Goal: Task Accomplishment & Management: Complete application form

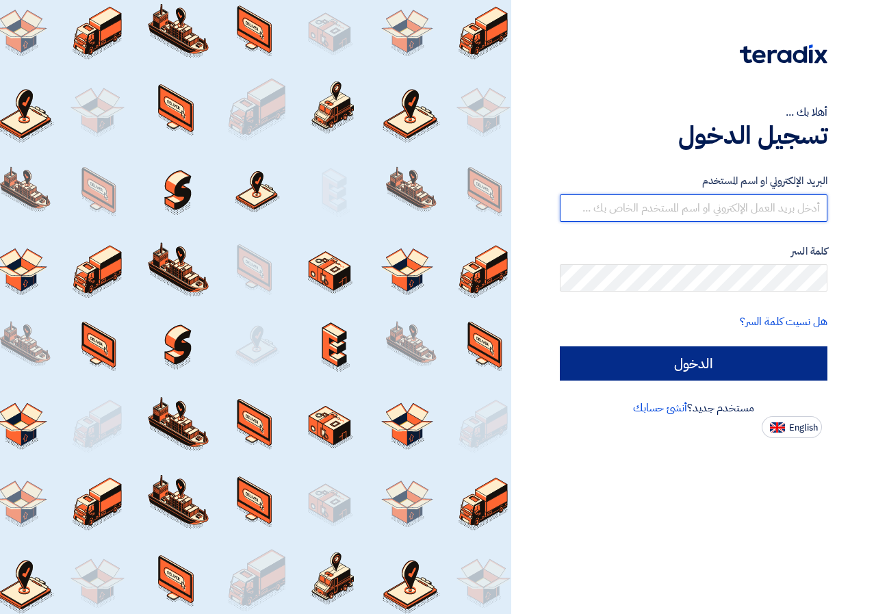
type input "engazcompane2024@gmail.com"
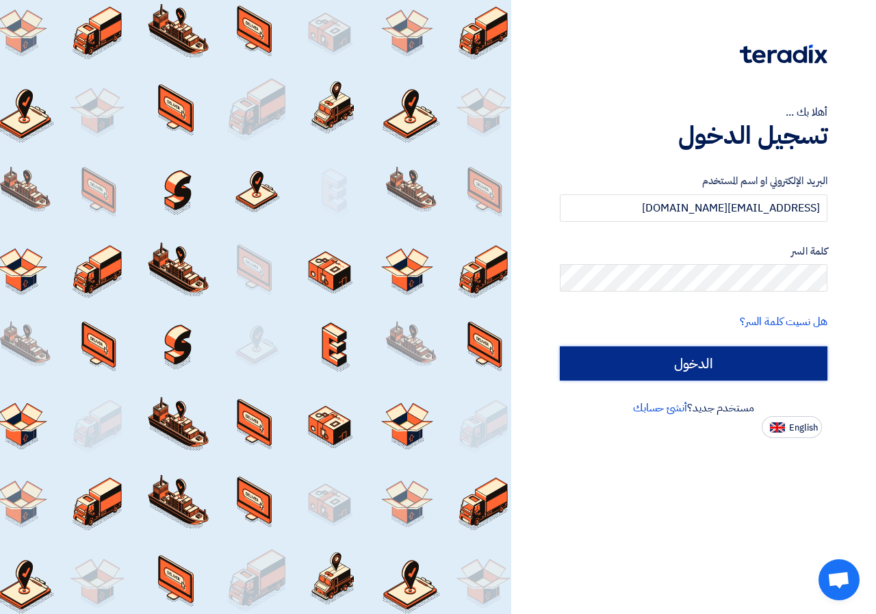
click at [729, 352] on input "الدخول" at bounding box center [694, 363] width 268 height 34
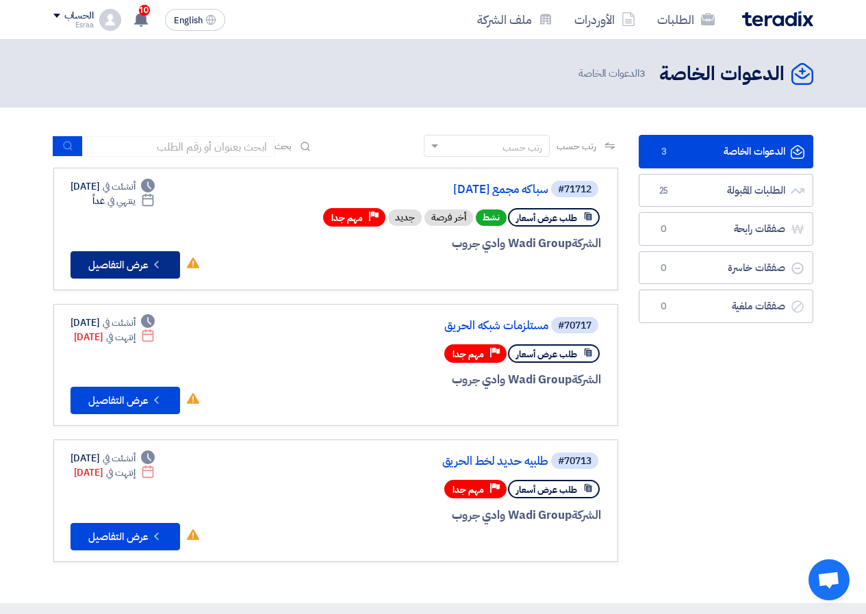
click at [90, 264] on button "Check details عرض التفاصيل" at bounding box center [124, 264] width 109 height 27
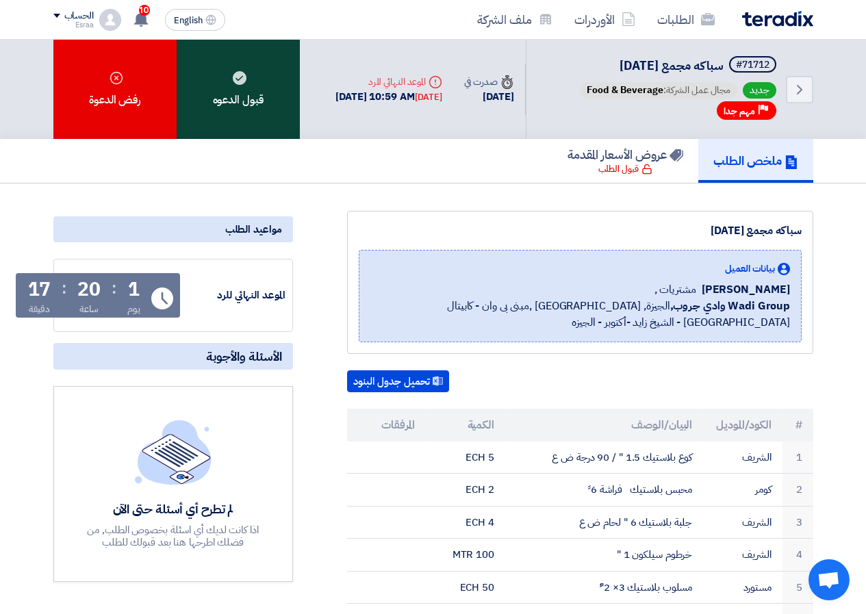
click at [274, 121] on div "قبول الدعوه" at bounding box center [238, 89] width 123 height 99
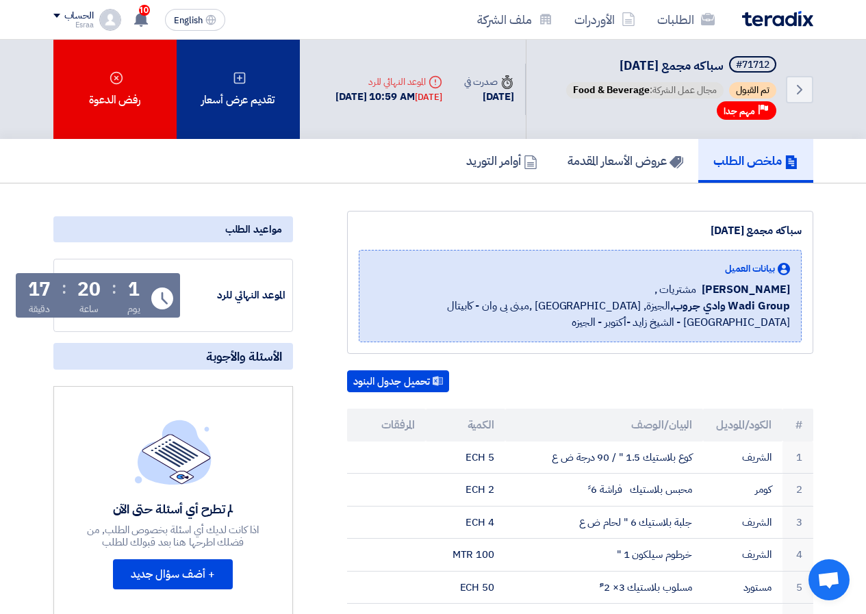
click at [233, 112] on div "تقديم عرض أسعار" at bounding box center [238, 89] width 123 height 99
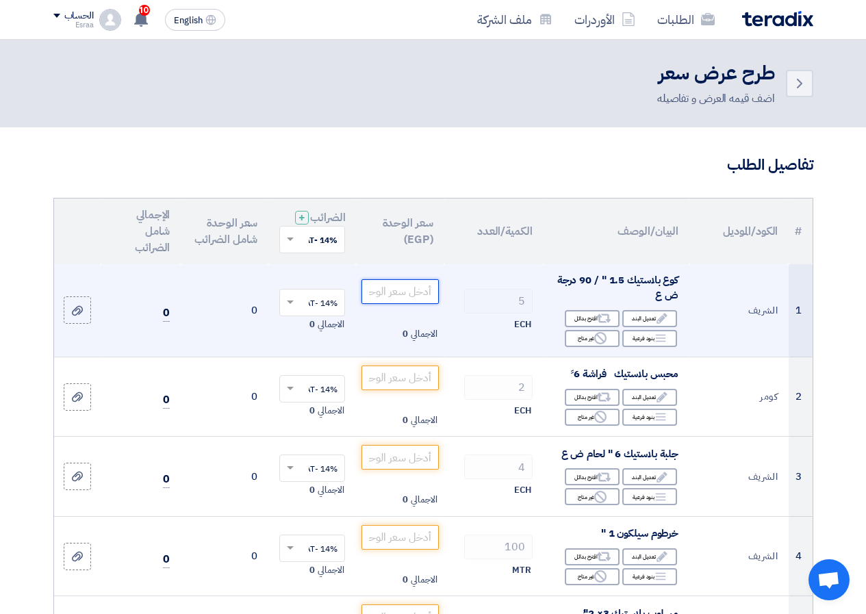
click at [415, 304] on input "number" at bounding box center [399, 291] width 77 height 25
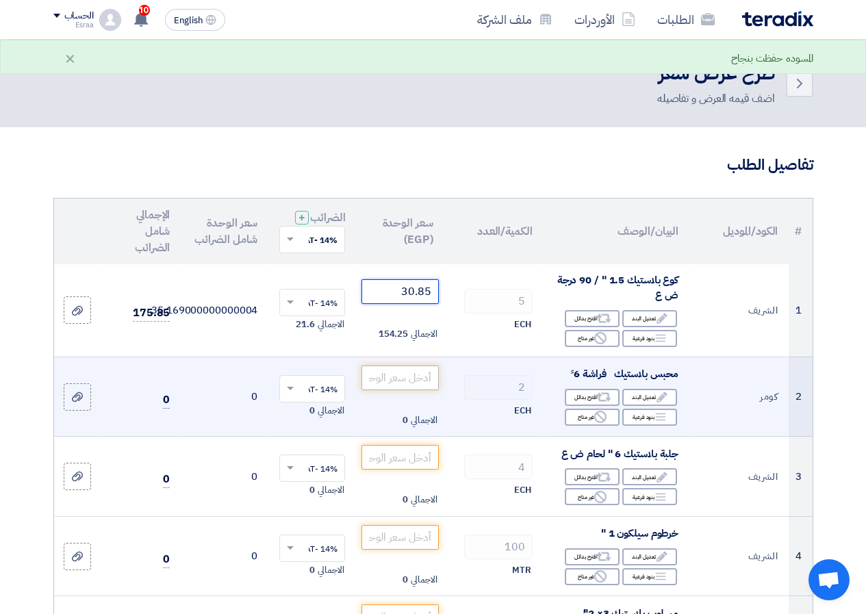
type input "30.85"
click at [398, 390] on input "number" at bounding box center [399, 377] width 77 height 25
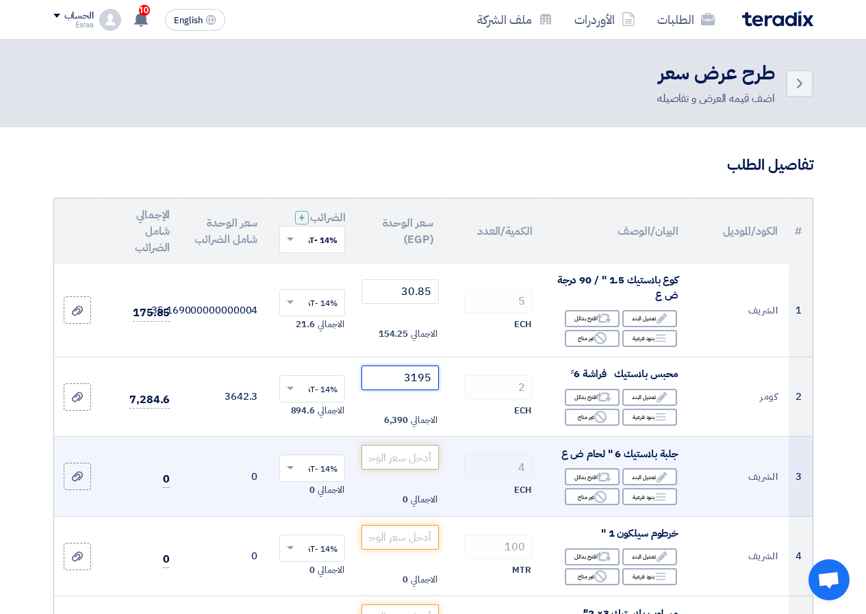
type input "3195"
click at [399, 469] on input "number" at bounding box center [399, 457] width 77 height 25
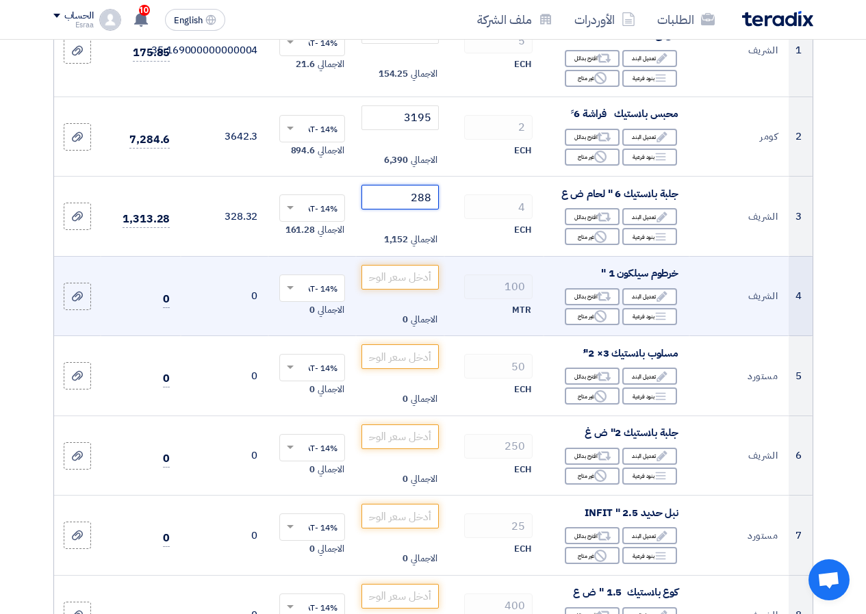
scroll to position [274, 0]
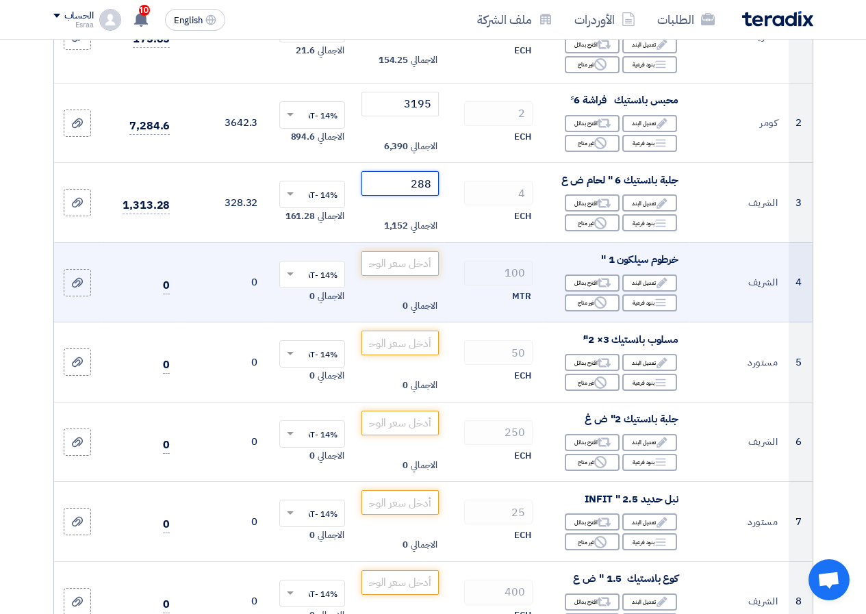
type input "288"
click at [395, 276] on input "number" at bounding box center [399, 263] width 77 height 25
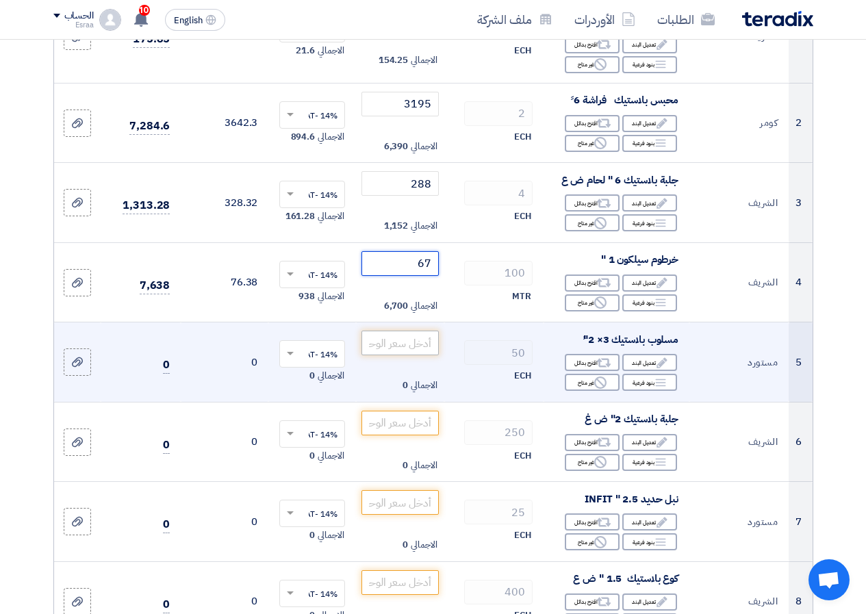
type input "67"
click at [411, 355] on input "number" at bounding box center [399, 342] width 77 height 25
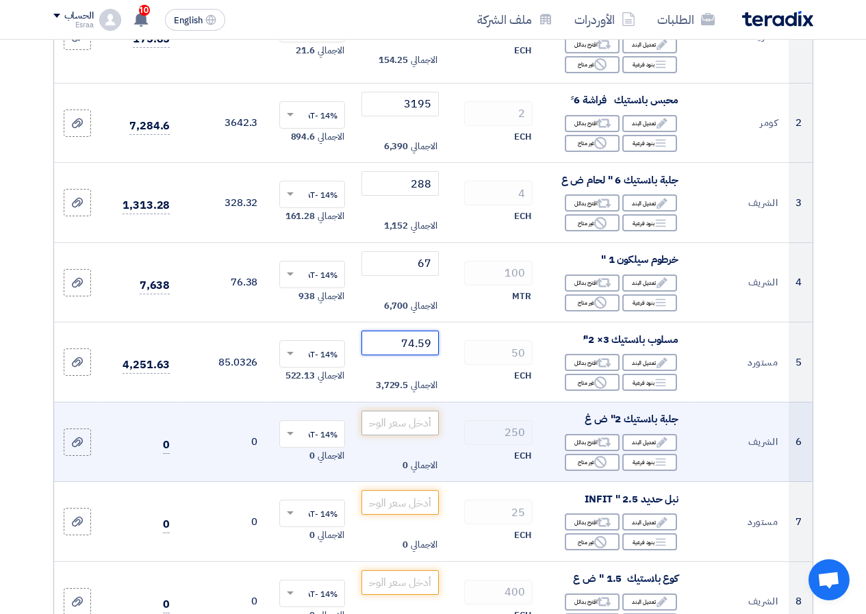
type input "74.59"
click at [397, 428] on input "number" at bounding box center [399, 423] width 77 height 25
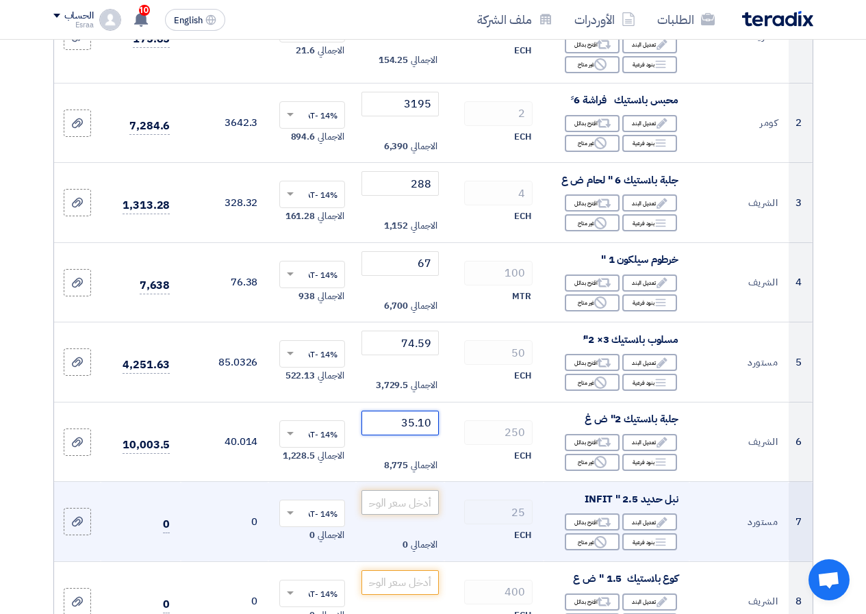
type input "35.10"
click at [416, 515] on input "number" at bounding box center [399, 502] width 77 height 25
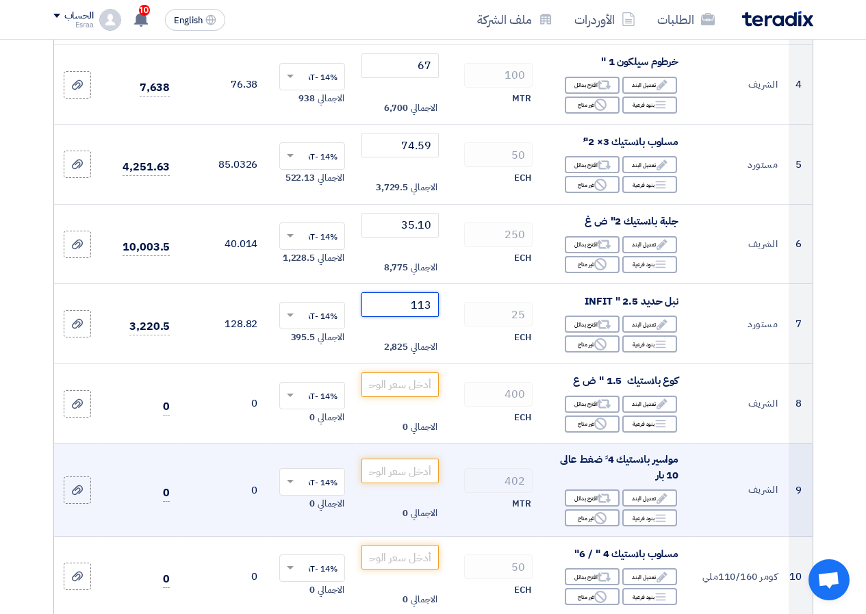
scroll to position [479, 0]
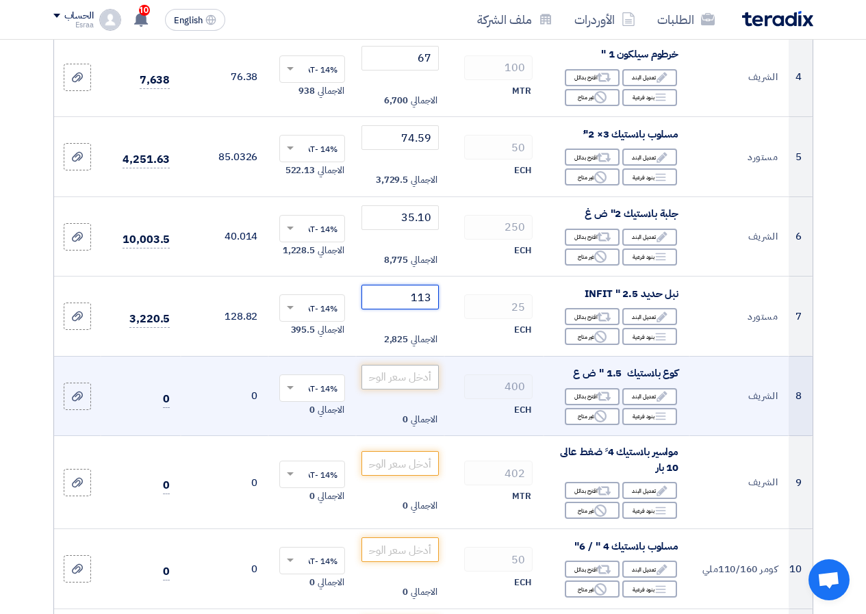
type input "113"
click at [404, 388] on input "number" at bounding box center [399, 377] width 77 height 25
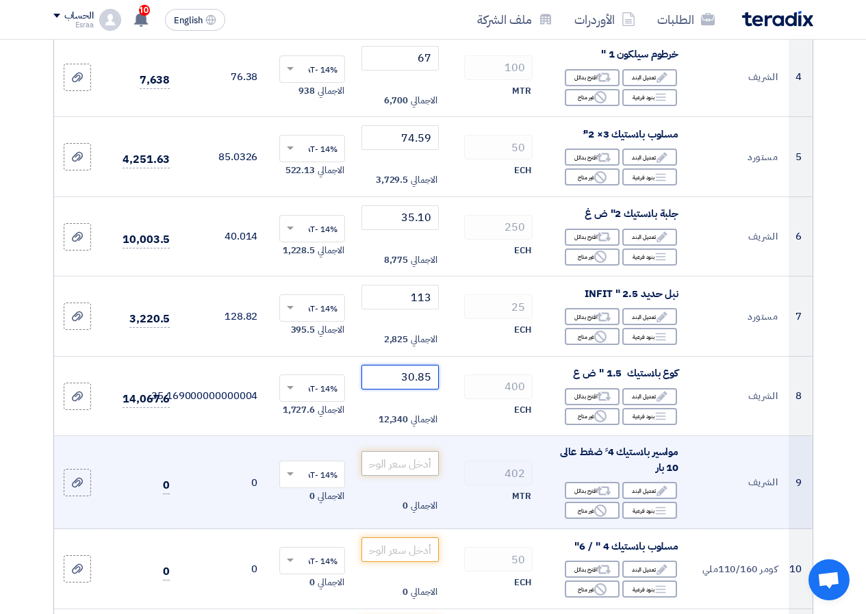
type input "30.85"
click at [412, 470] on input "number" at bounding box center [399, 463] width 77 height 25
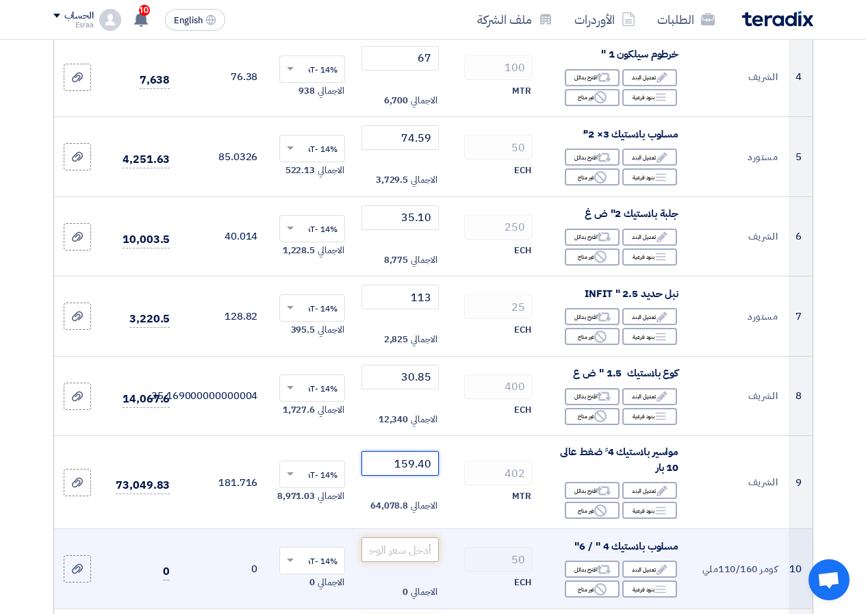
type input "159.40"
click at [397, 562] on input "number" at bounding box center [399, 549] width 77 height 25
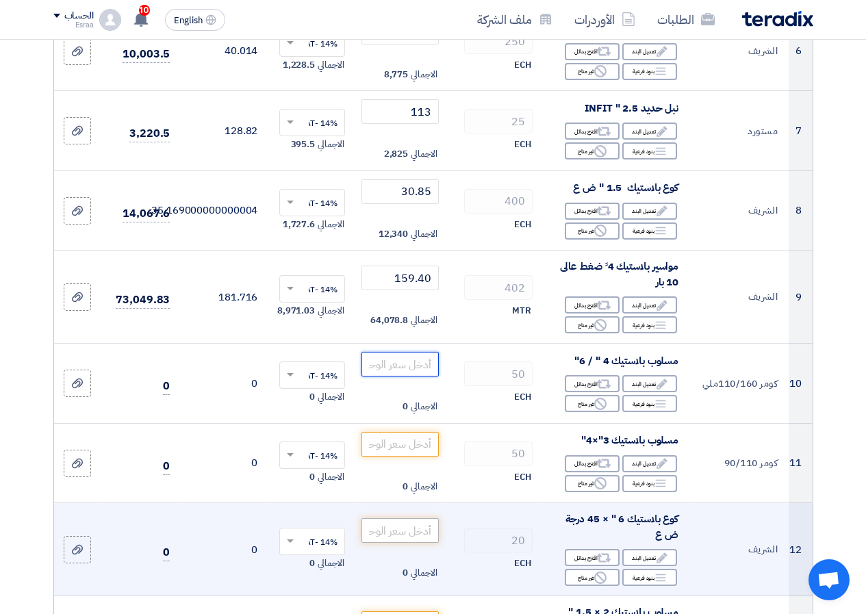
scroll to position [684, 0]
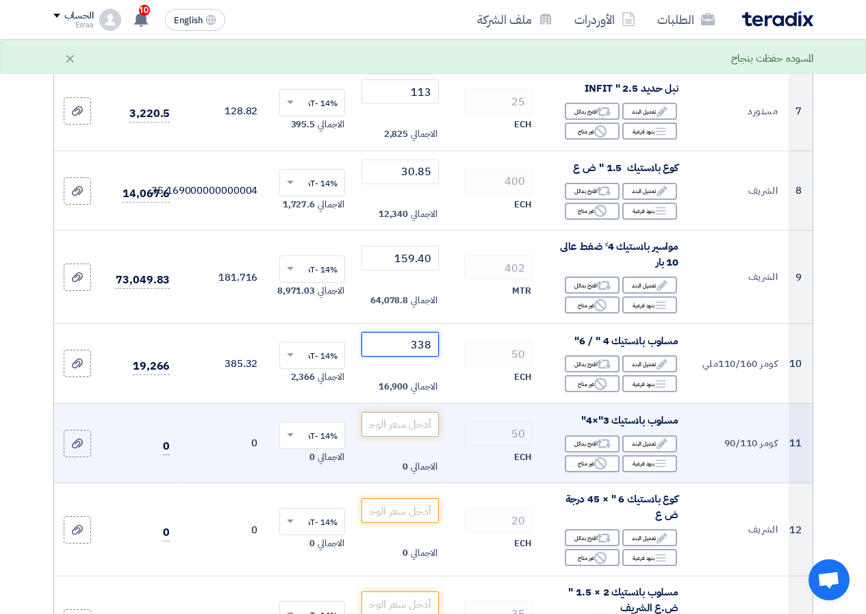
type input "338"
click at [397, 437] on input "number" at bounding box center [399, 424] width 77 height 25
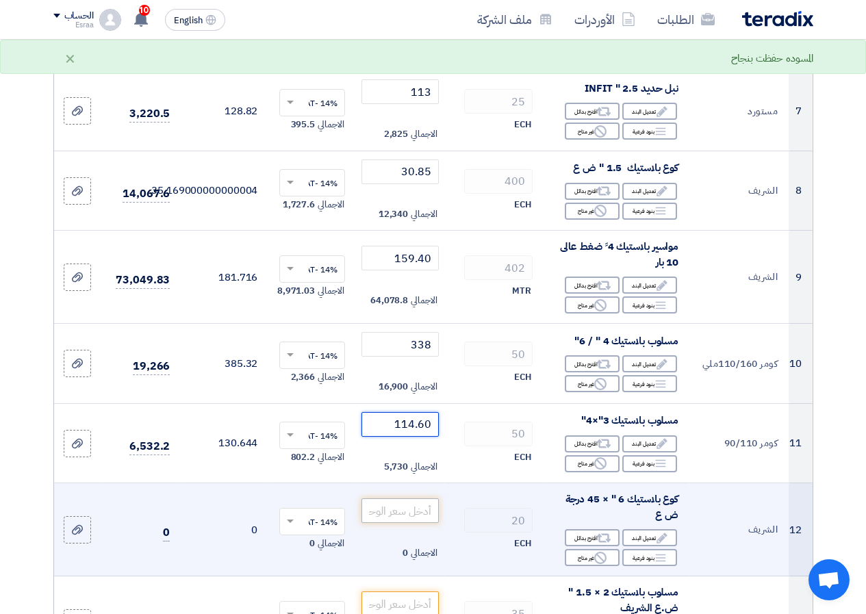
type input "114.60"
click at [430, 523] on input "number" at bounding box center [399, 510] width 77 height 25
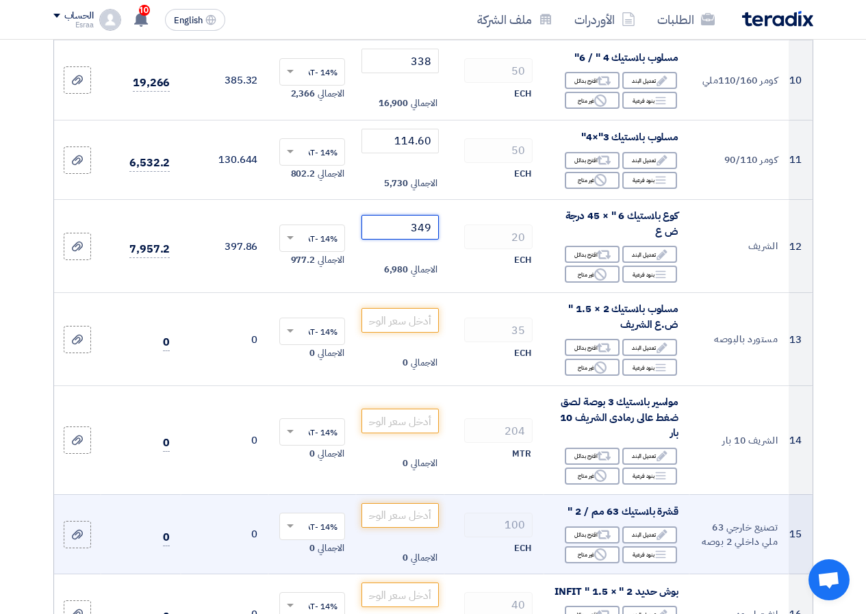
scroll to position [1026, 0]
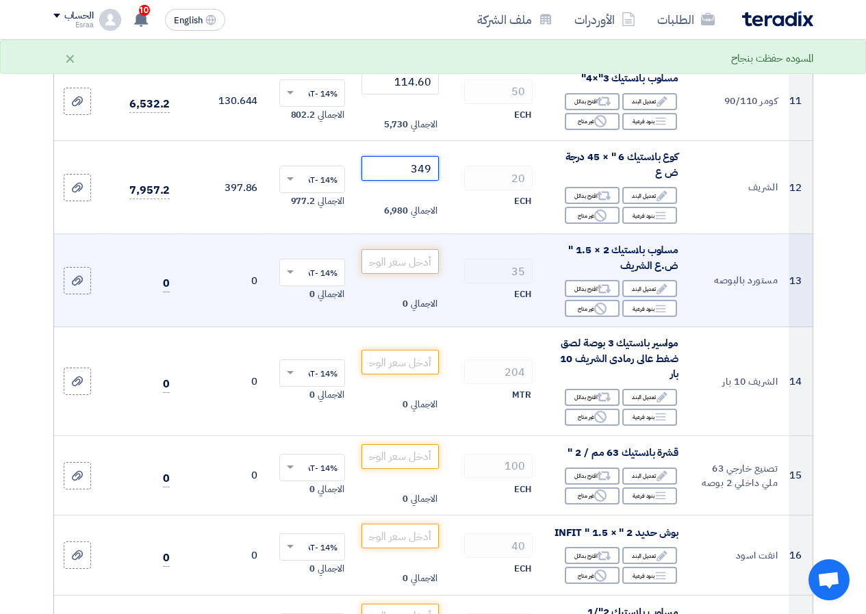
type input "349"
click at [394, 274] on input "number" at bounding box center [399, 261] width 77 height 25
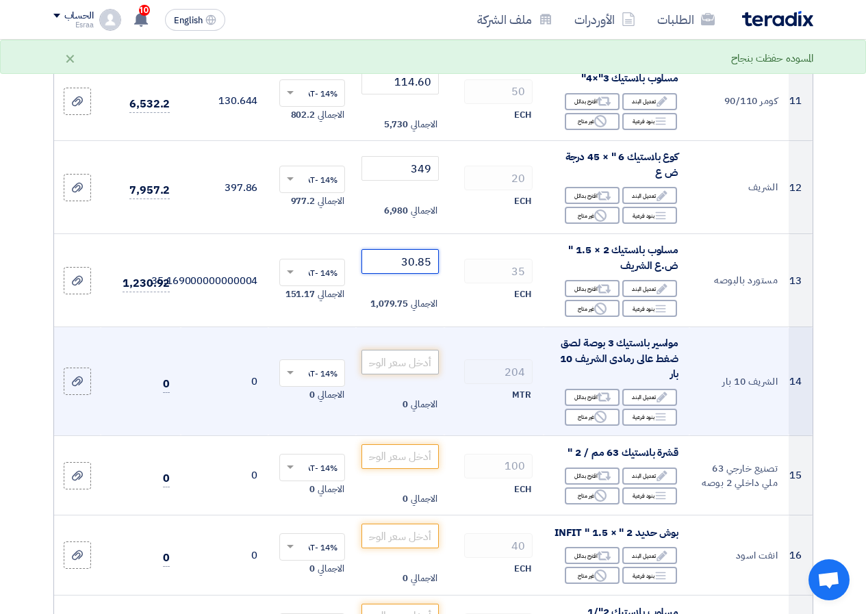
type input "30.85"
click at [428, 372] on input "number" at bounding box center [399, 362] width 77 height 25
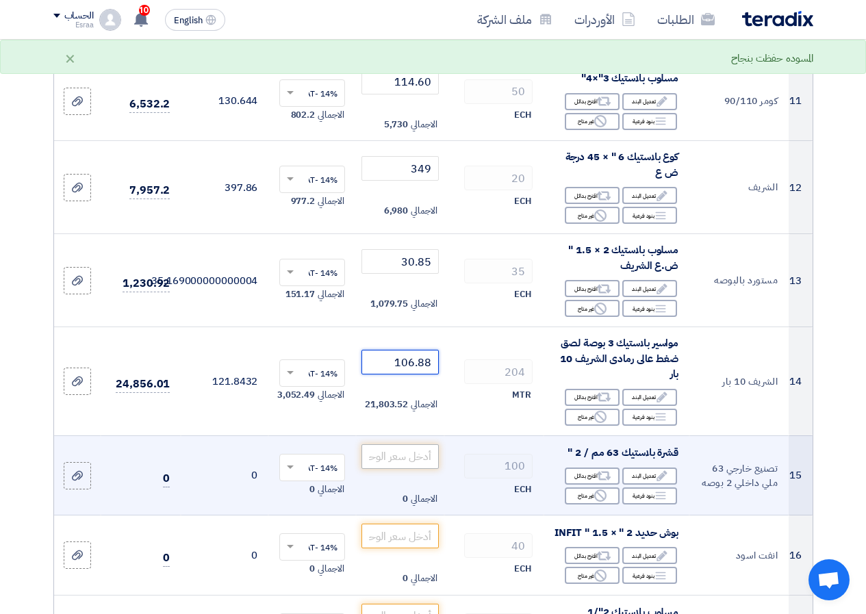
type input "106.88"
click at [406, 463] on input "number" at bounding box center [399, 456] width 77 height 25
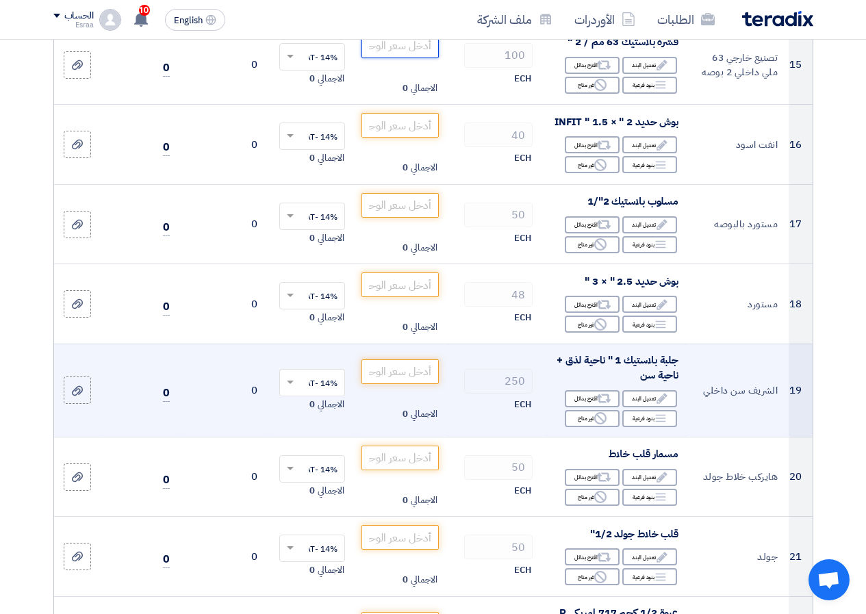
scroll to position [1369, 0]
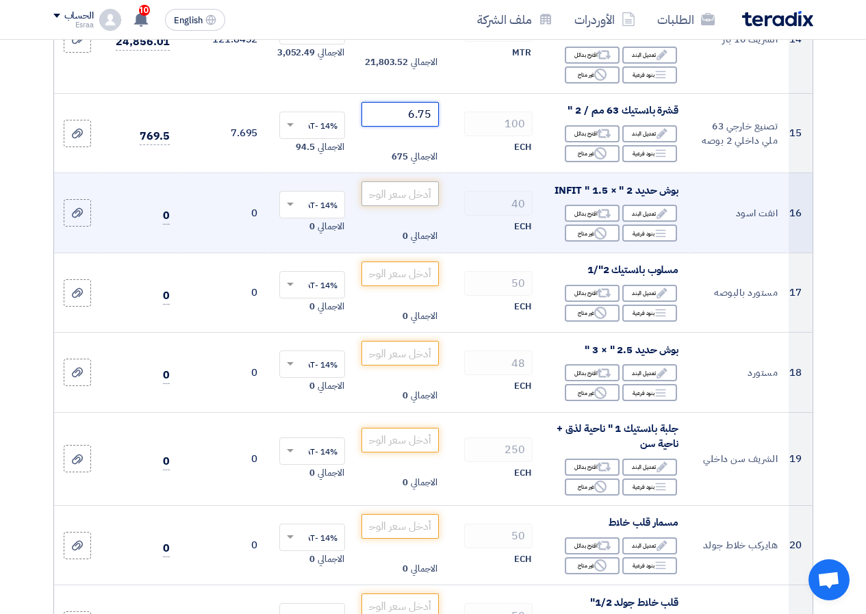
type input "6.75"
click at [406, 206] on input "number" at bounding box center [399, 193] width 77 height 25
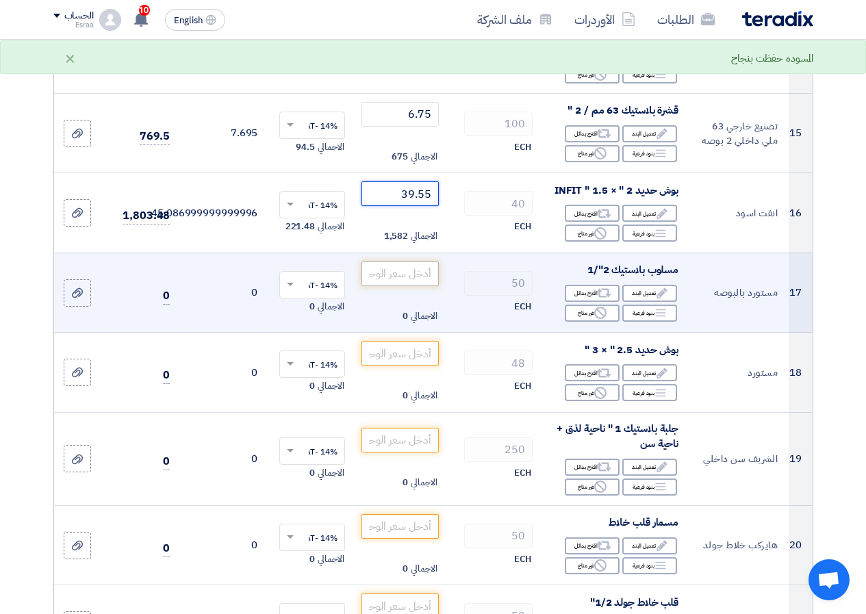
type input "39.55"
click at [393, 286] on input "number" at bounding box center [399, 273] width 77 height 25
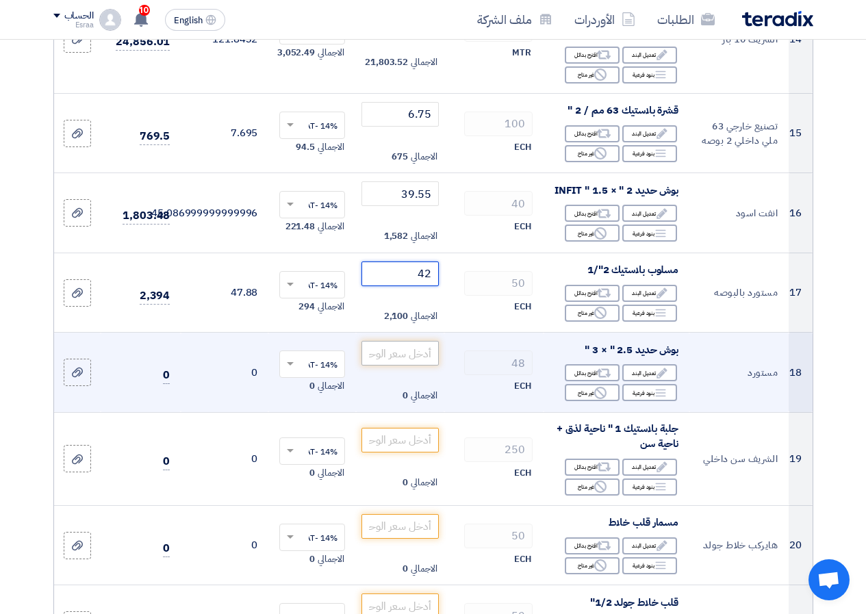
type input "42"
click at [430, 365] on input "number" at bounding box center [399, 353] width 77 height 25
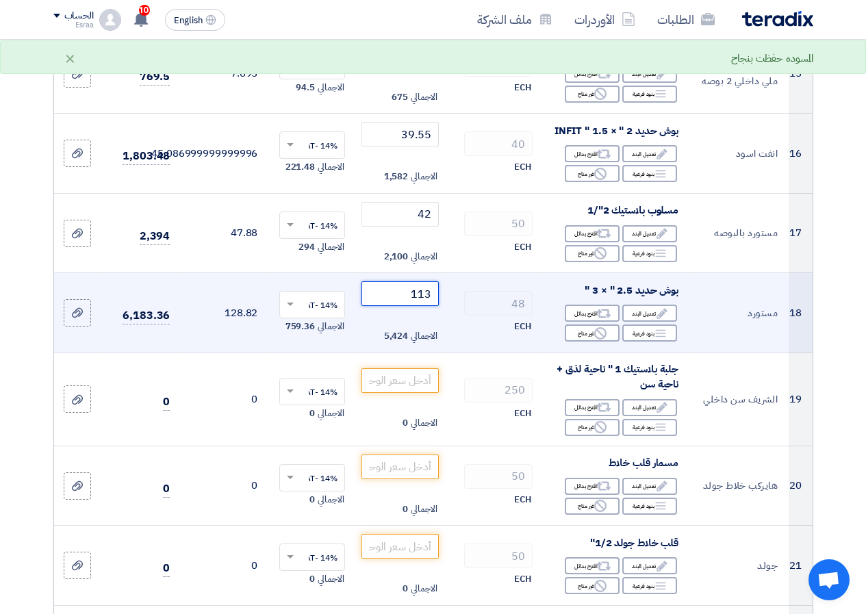
scroll to position [1505, 0]
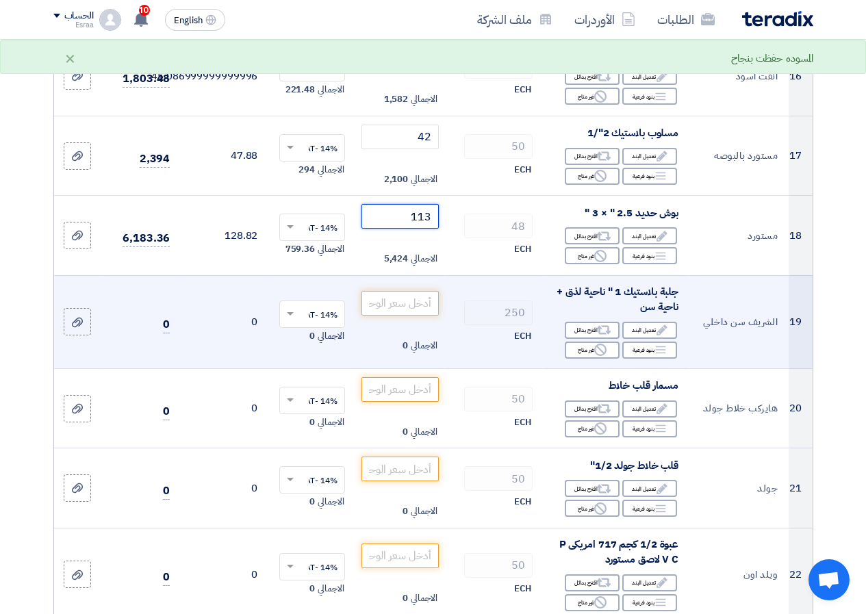
type input "113"
click at [421, 315] on input "number" at bounding box center [399, 303] width 77 height 25
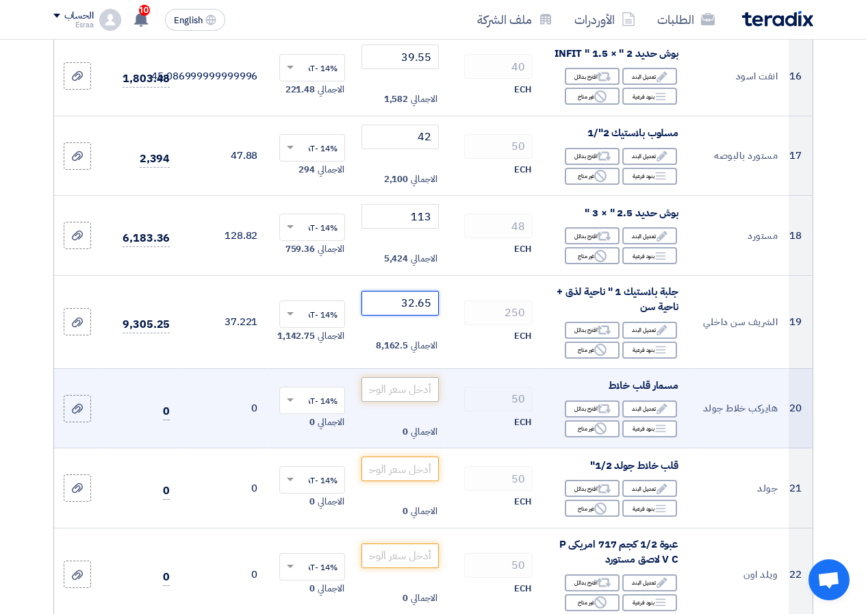
type input "32.65"
click at [415, 402] on input "number" at bounding box center [399, 389] width 77 height 25
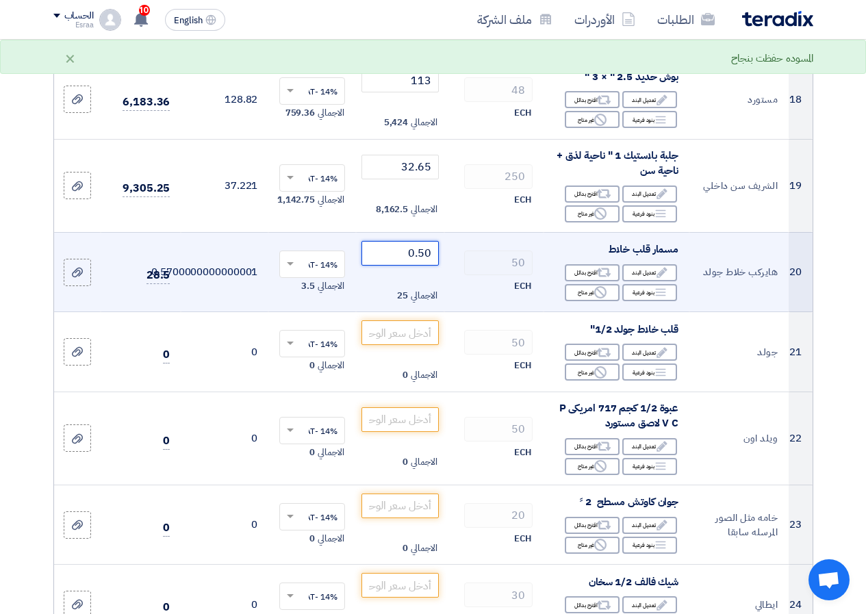
scroll to position [1642, 0]
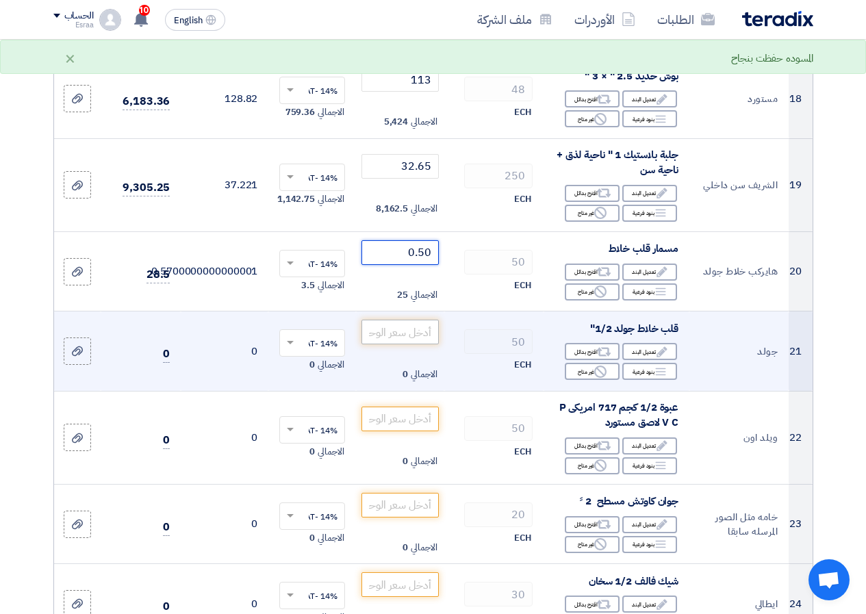
type input "0.50"
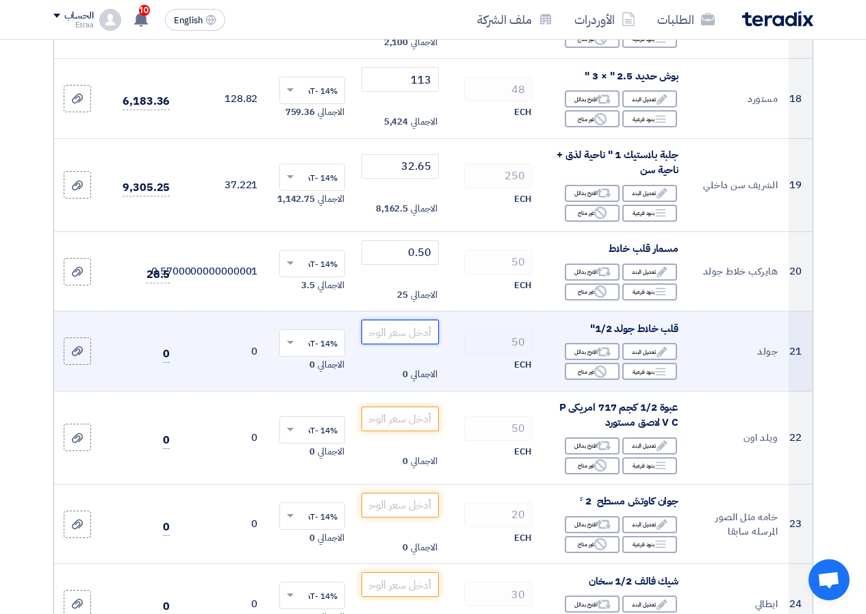
click at [390, 344] on input "number" at bounding box center [399, 332] width 77 height 25
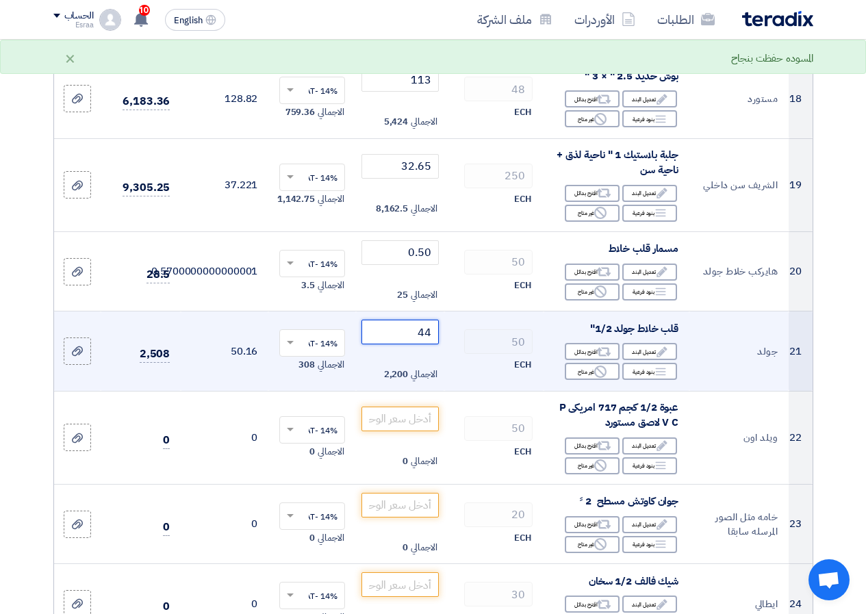
scroll to position [1711, 0]
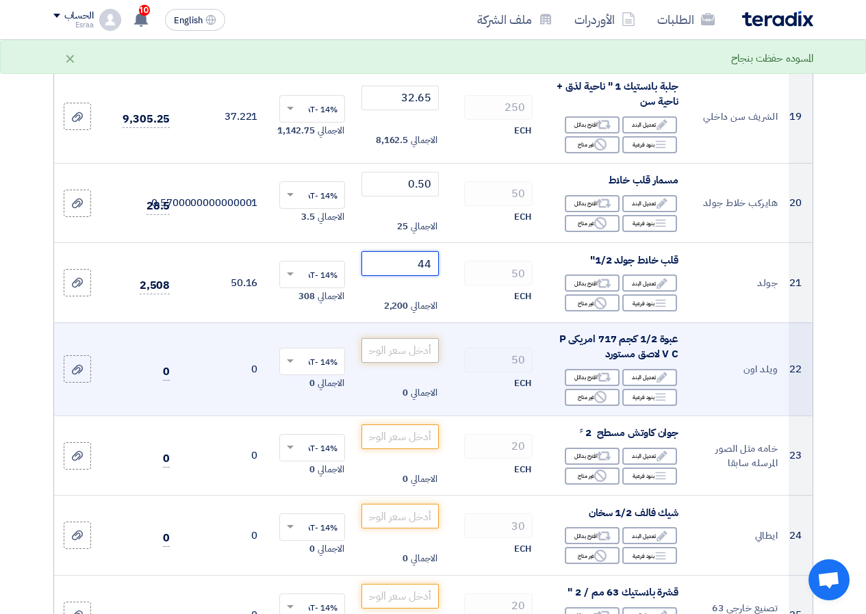
type input "44"
click at [406, 363] on input "number" at bounding box center [399, 350] width 77 height 25
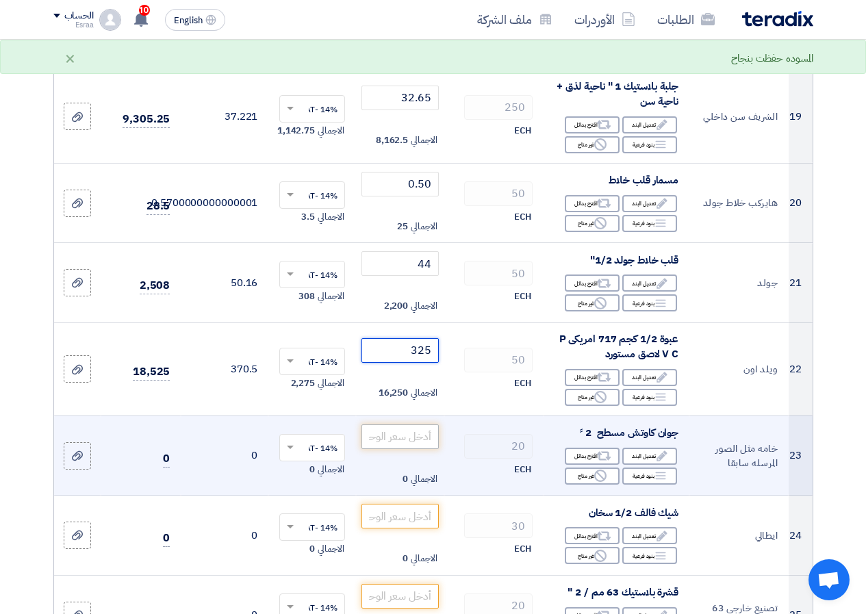
type input "325"
click at [404, 449] on input "number" at bounding box center [399, 436] width 77 height 25
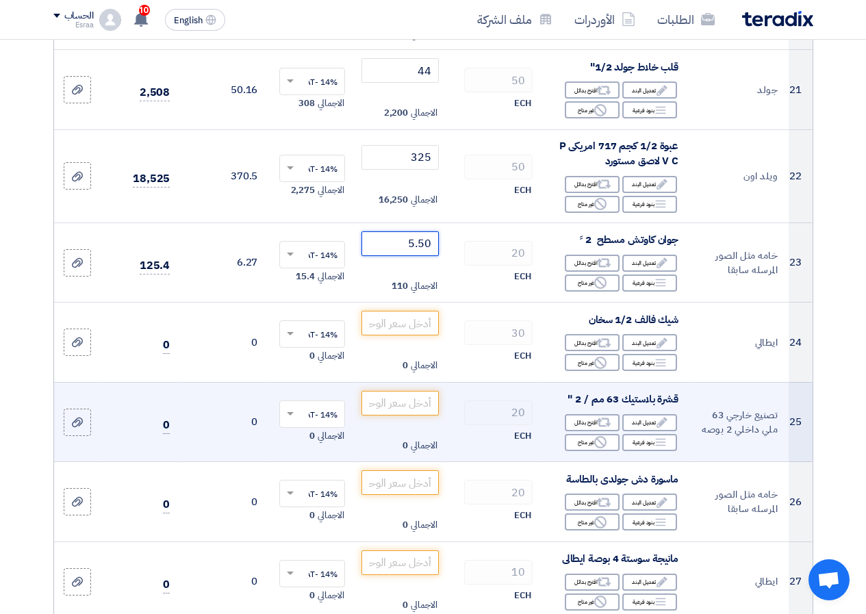
scroll to position [1916, 0]
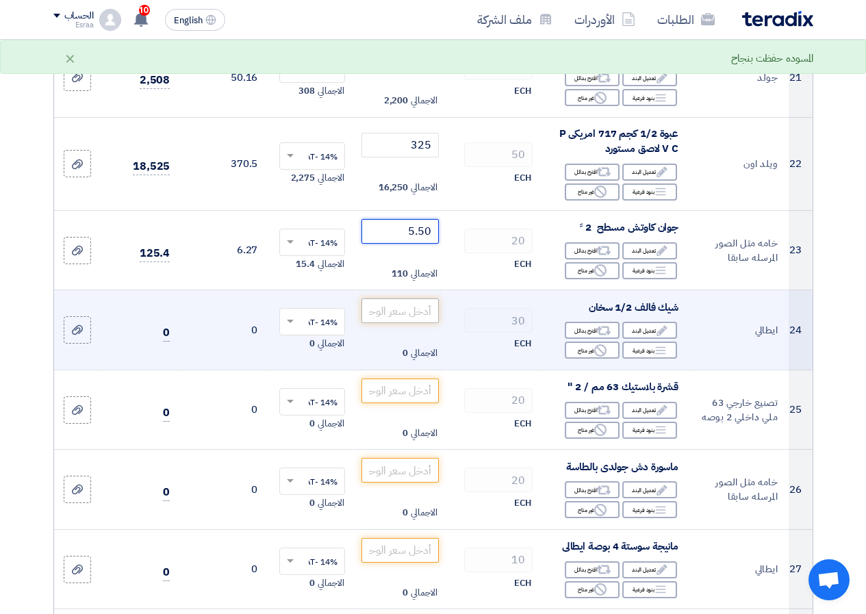
type input "5.50"
click at [416, 323] on input "number" at bounding box center [399, 310] width 77 height 25
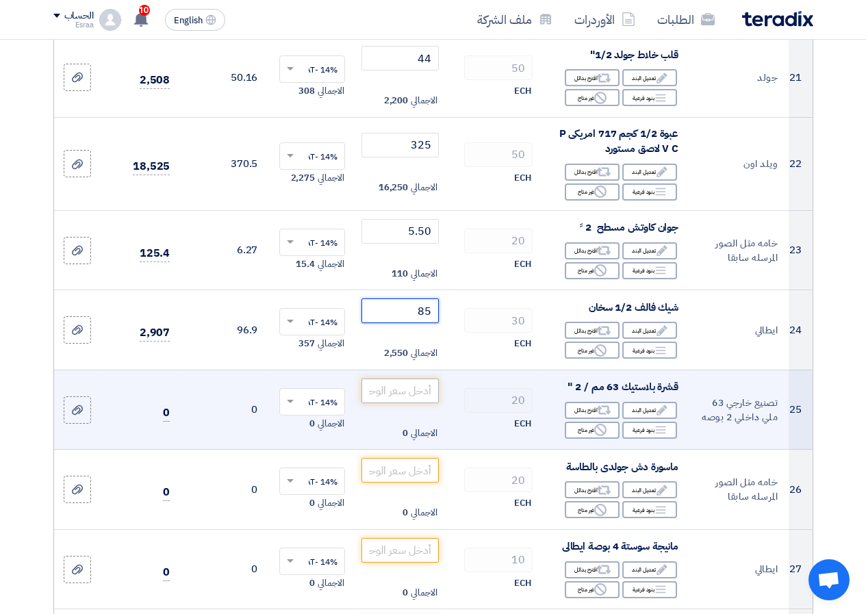
type input "85"
click at [425, 403] on input "number" at bounding box center [399, 390] width 77 height 25
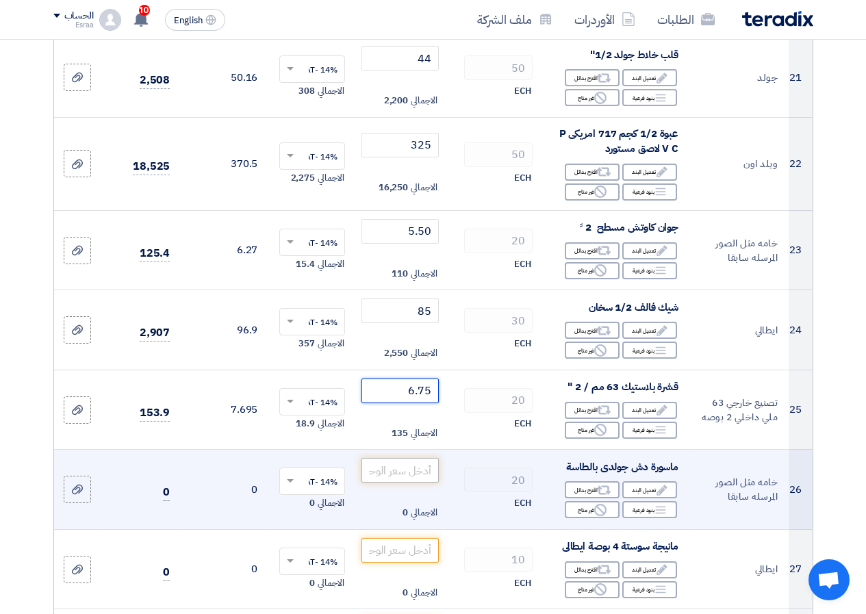
type input "6.75"
click at [409, 482] on input "number" at bounding box center [399, 470] width 77 height 25
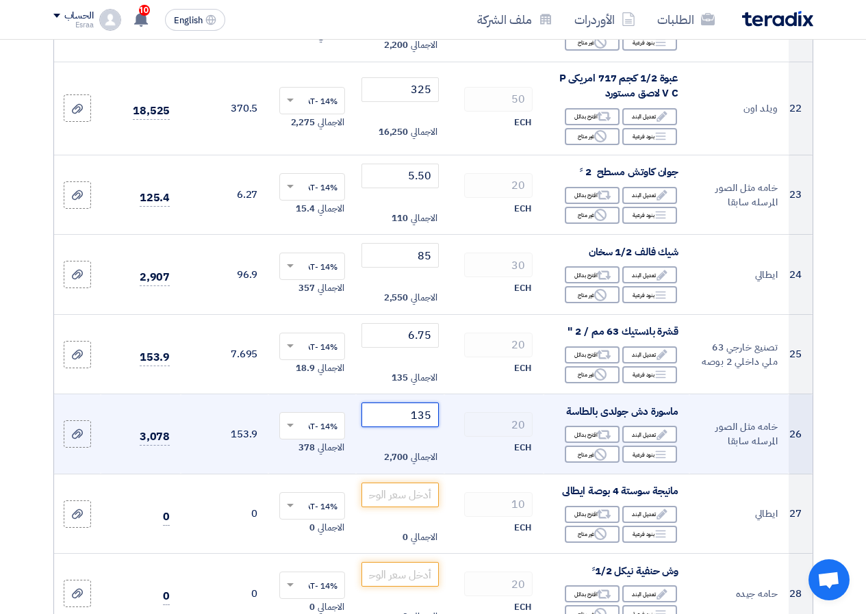
scroll to position [2053, 0]
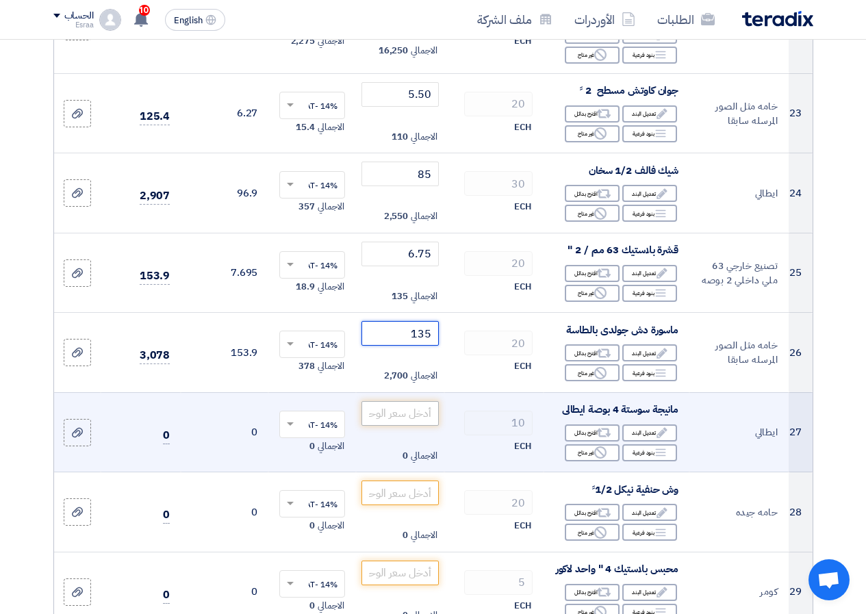
type input "135"
click at [426, 426] on input "number" at bounding box center [399, 413] width 77 height 25
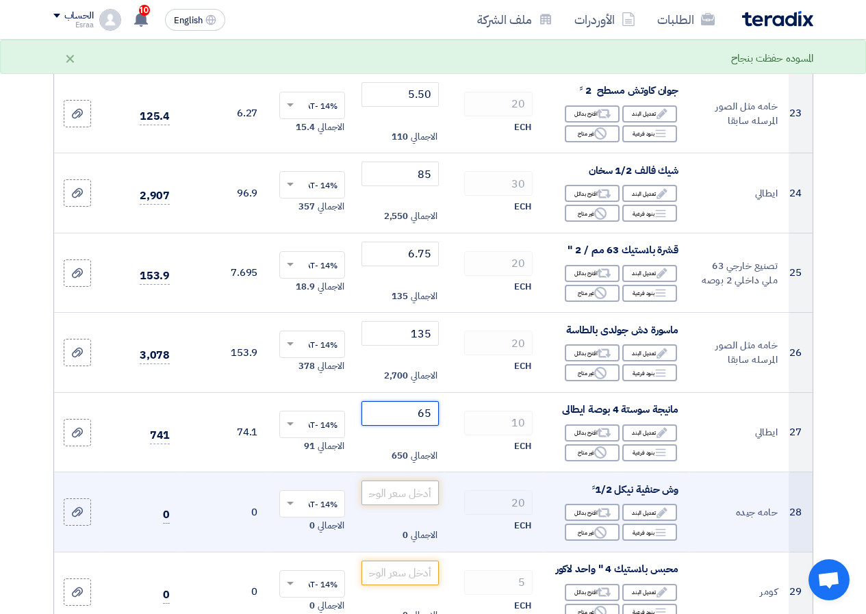
type input "65"
click at [419, 505] on input "number" at bounding box center [399, 492] width 77 height 25
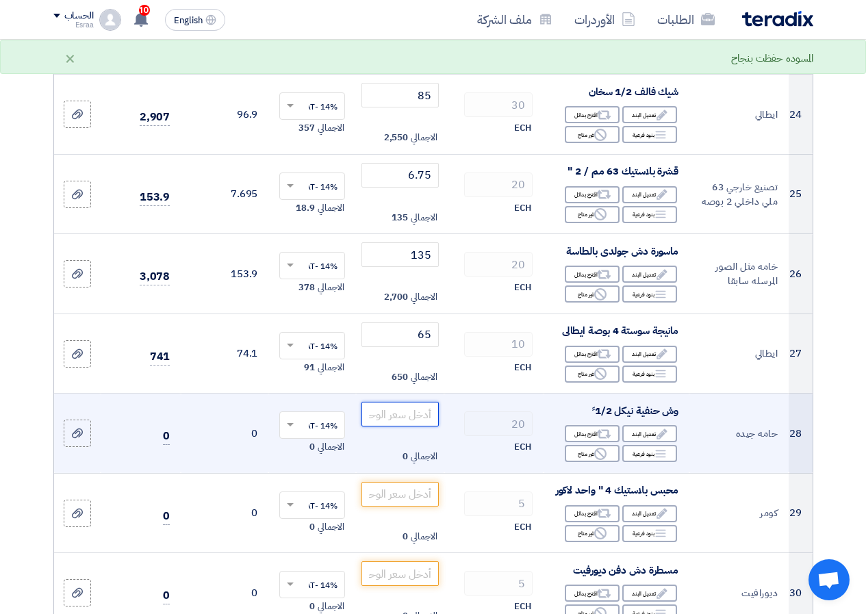
scroll to position [2258, 0]
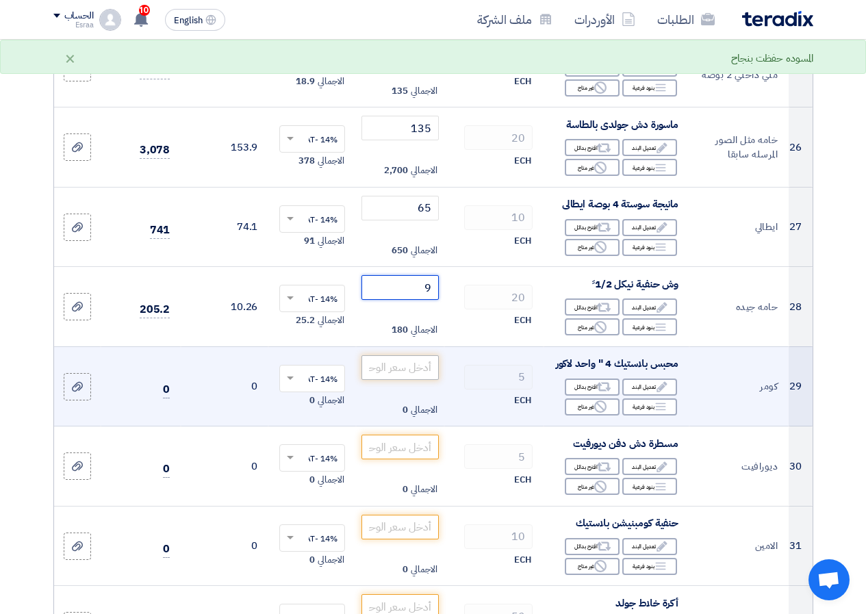
type input "9"
click at [428, 380] on input "number" at bounding box center [399, 367] width 77 height 25
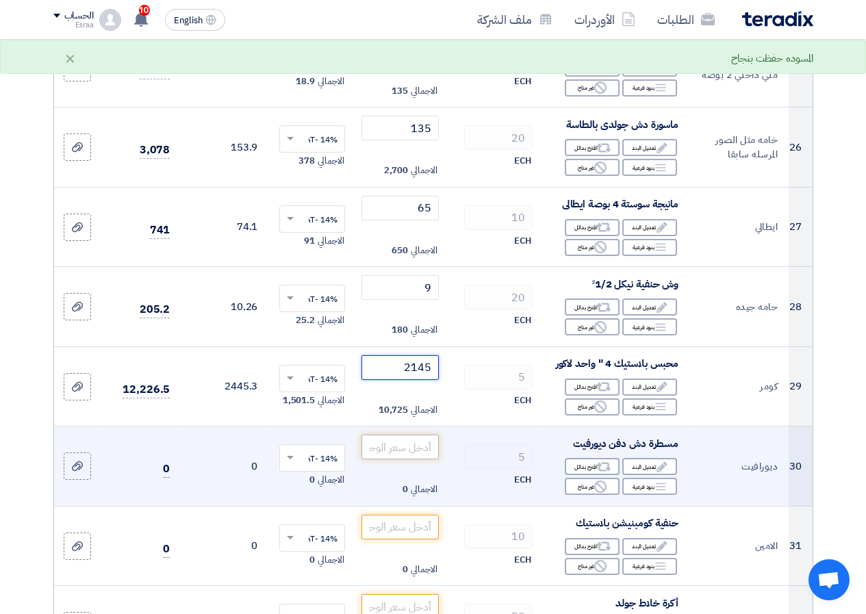
type input "2145"
click at [410, 459] on input "number" at bounding box center [399, 447] width 77 height 25
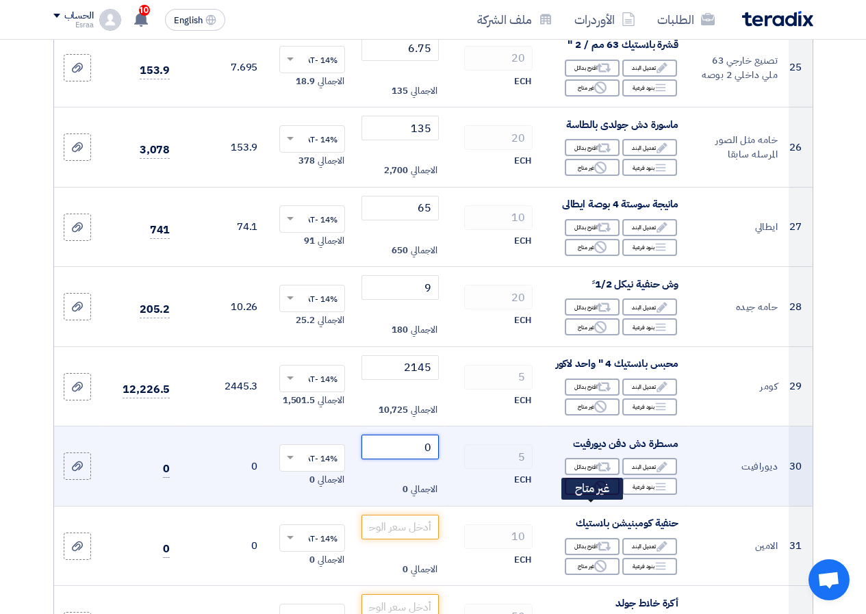
type input "0"
click at [612, 495] on div "Reject غير متاح" at bounding box center [592, 486] width 55 height 17
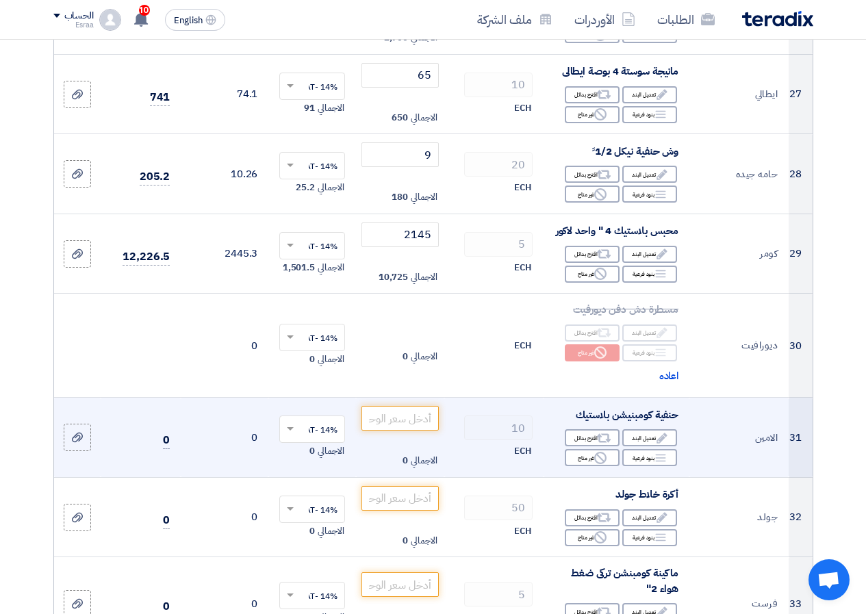
scroll to position [2395, 0]
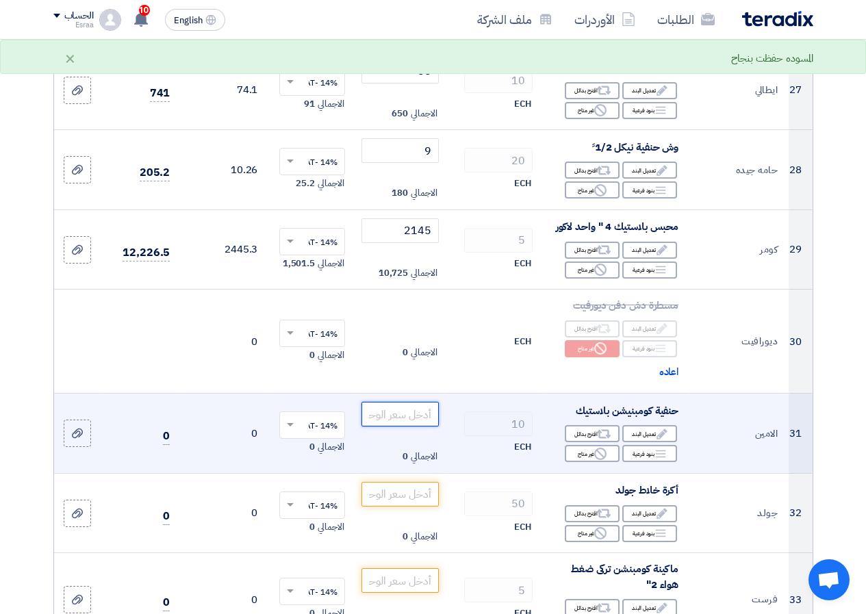
click at [396, 426] on input "number" at bounding box center [399, 414] width 77 height 25
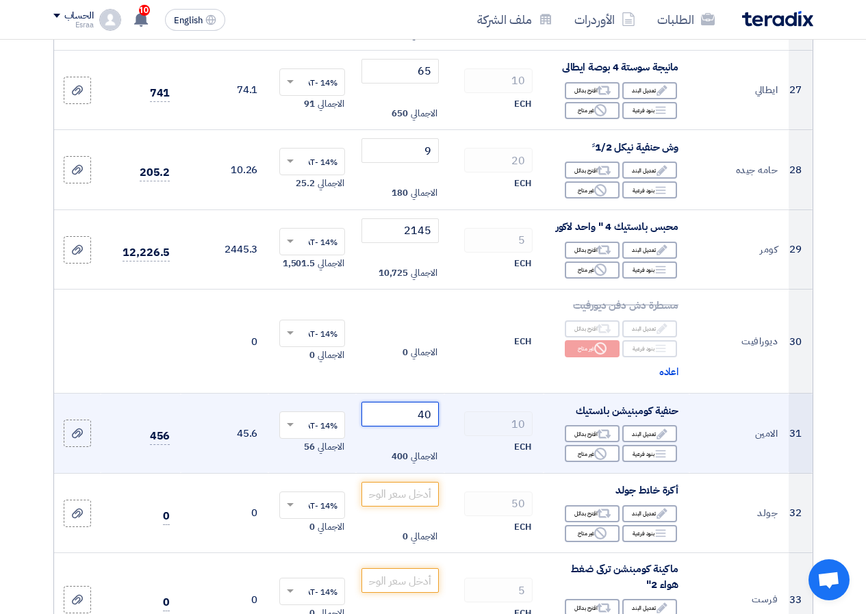
scroll to position [2532, 0]
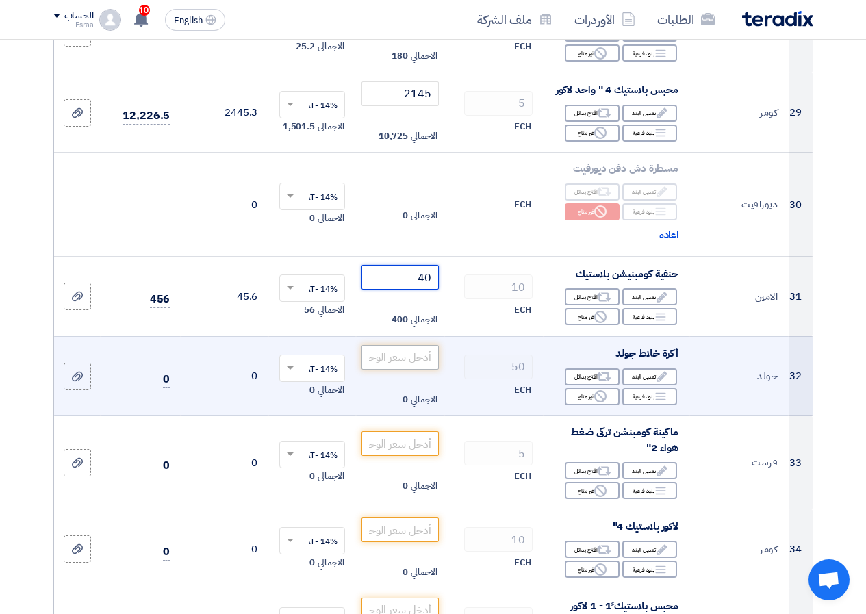
type input "40"
click at [399, 369] on input "number" at bounding box center [399, 357] width 77 height 25
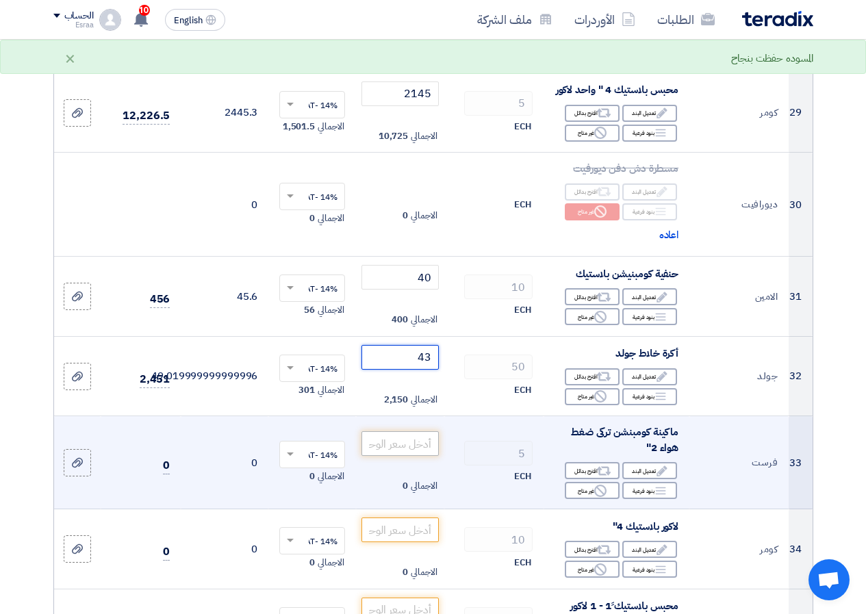
type input "43"
click at [377, 456] on input "number" at bounding box center [399, 443] width 77 height 25
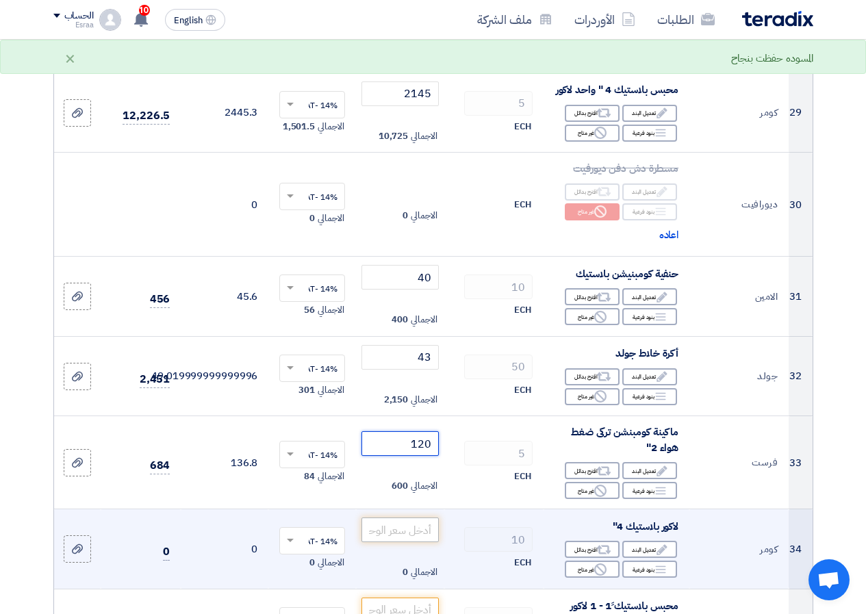
type input "120"
click at [398, 542] on input "number" at bounding box center [399, 529] width 77 height 25
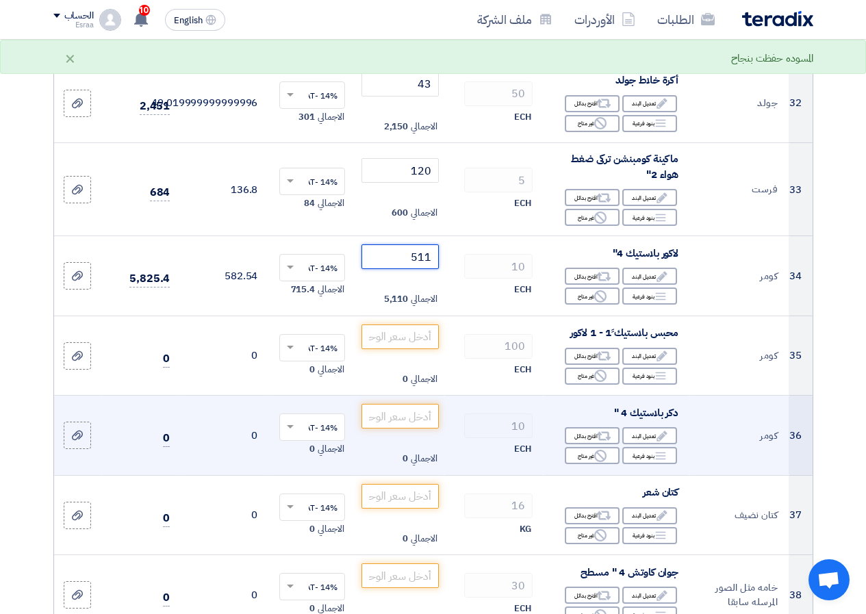
scroll to position [2805, 0]
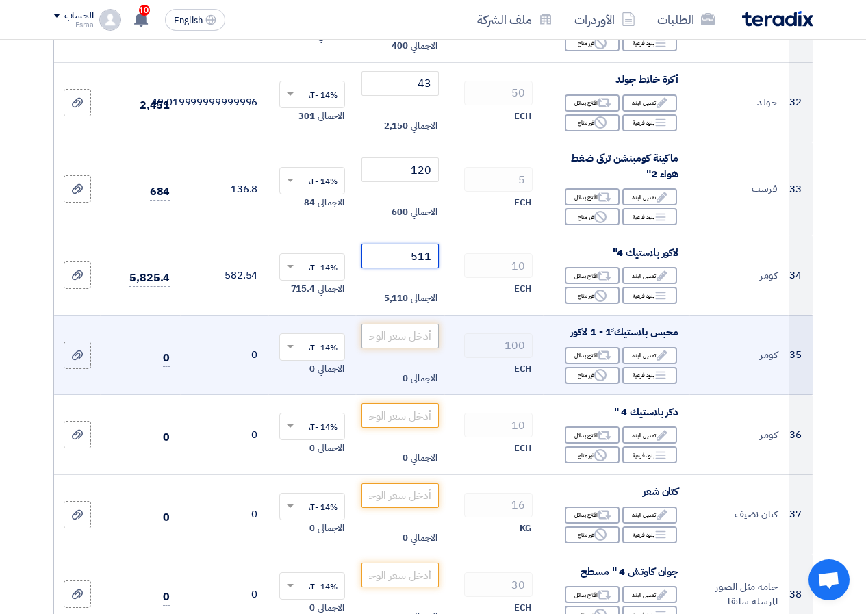
type input "511"
click at [399, 348] on input "number" at bounding box center [399, 336] width 77 height 25
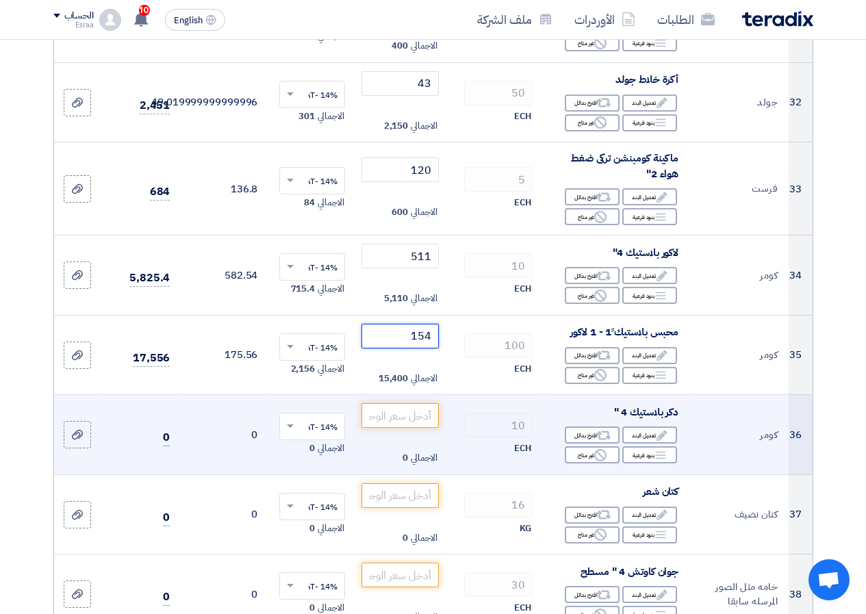
type input "154"
click at [439, 438] on td "الاجمالي 0" at bounding box center [400, 435] width 88 height 80
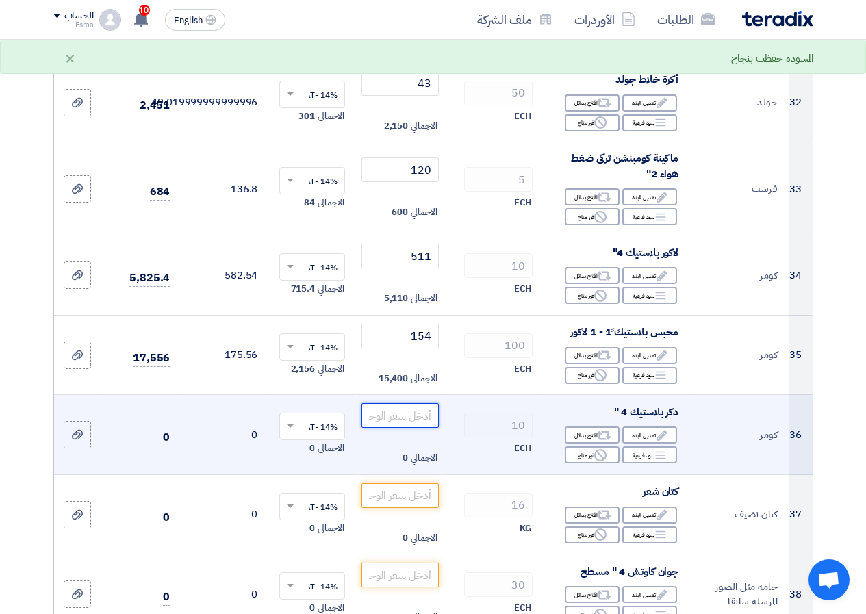
click at [430, 428] on input "number" at bounding box center [399, 415] width 77 height 25
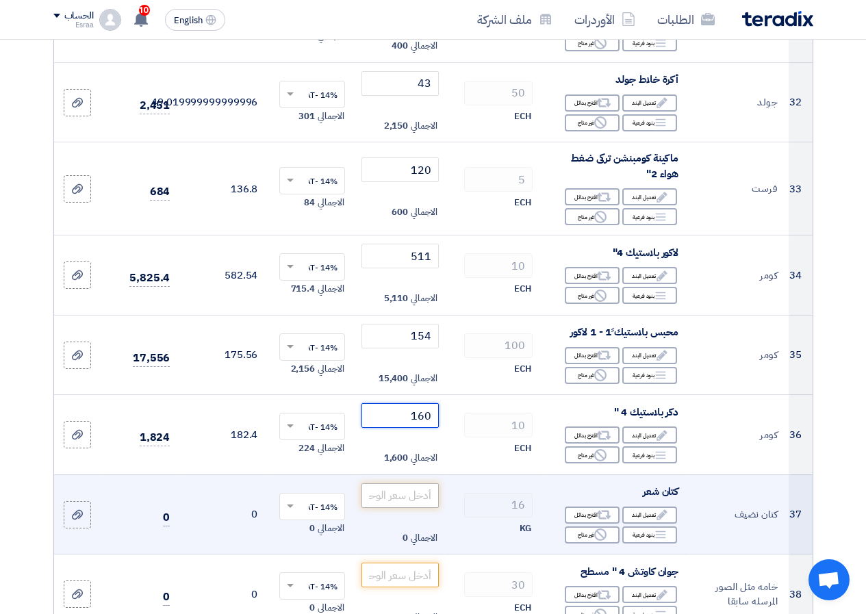
type input "160"
click at [383, 508] on input "number" at bounding box center [399, 495] width 77 height 25
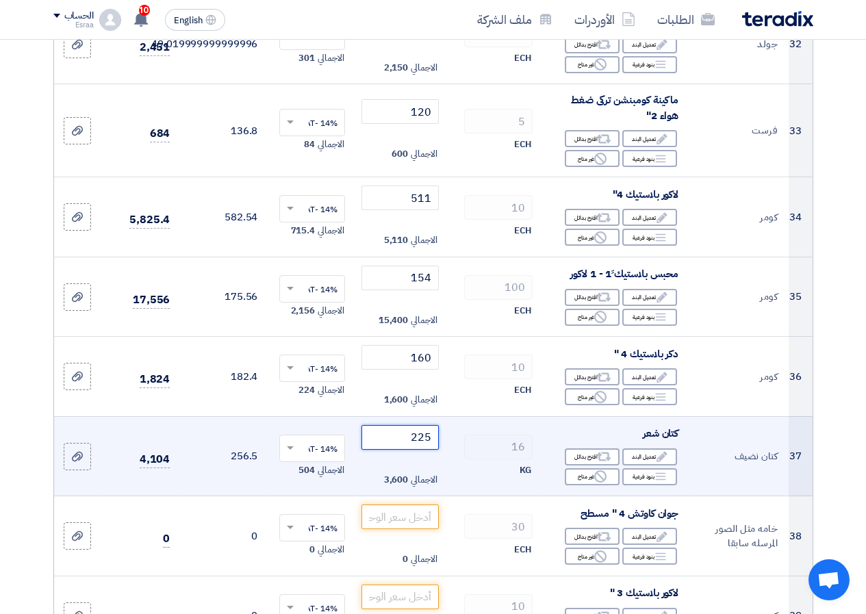
scroll to position [2942, 0]
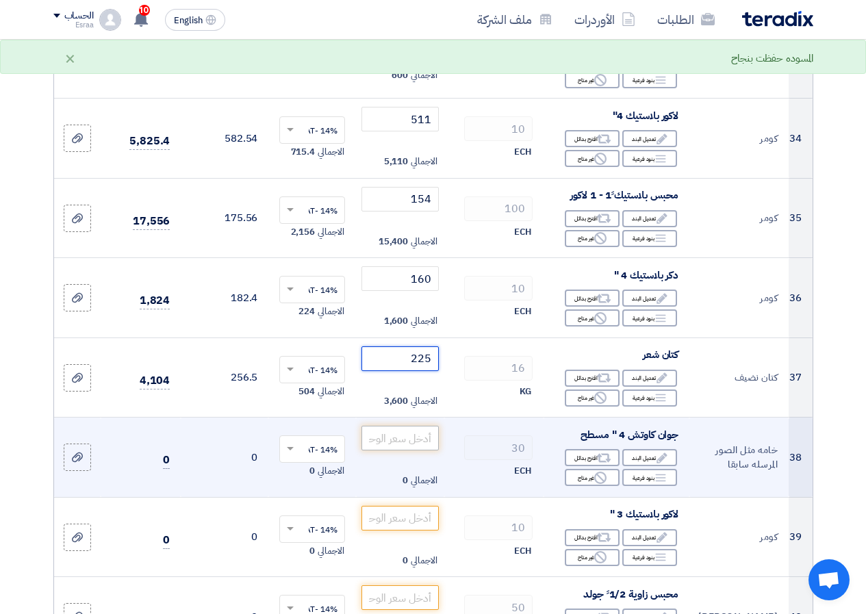
type input "225"
click at [393, 450] on input "number" at bounding box center [399, 438] width 77 height 25
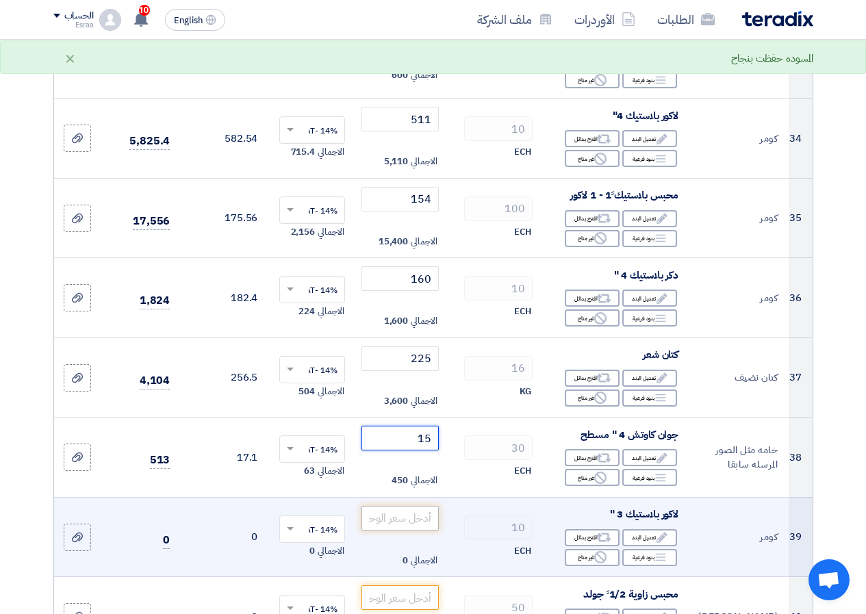
type input "15"
click at [391, 530] on input "number" at bounding box center [399, 518] width 77 height 25
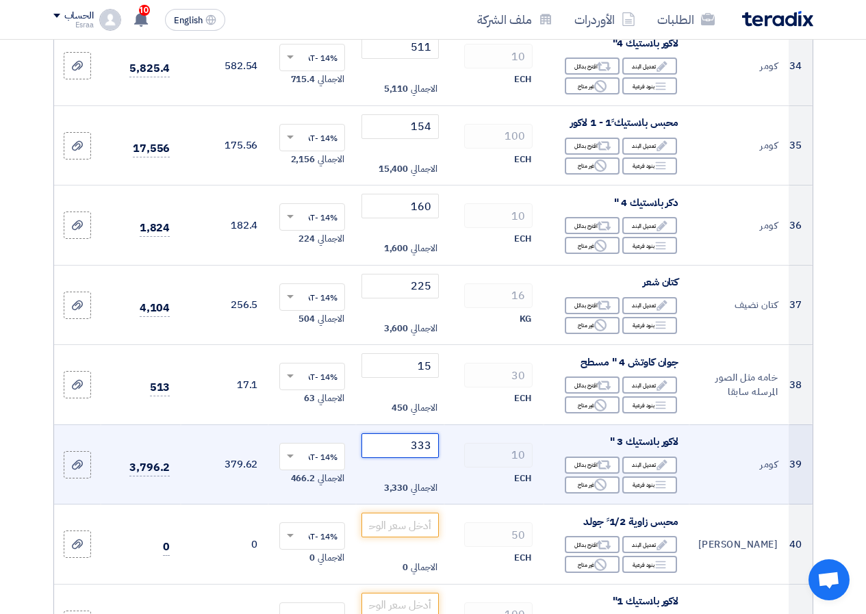
scroll to position [3148, 0]
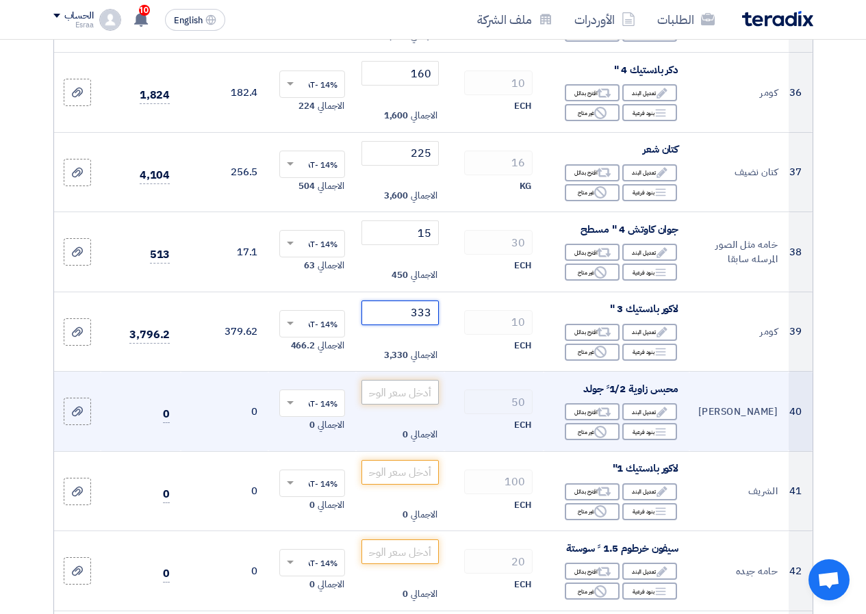
type input "333"
click at [402, 404] on input "number" at bounding box center [399, 392] width 77 height 25
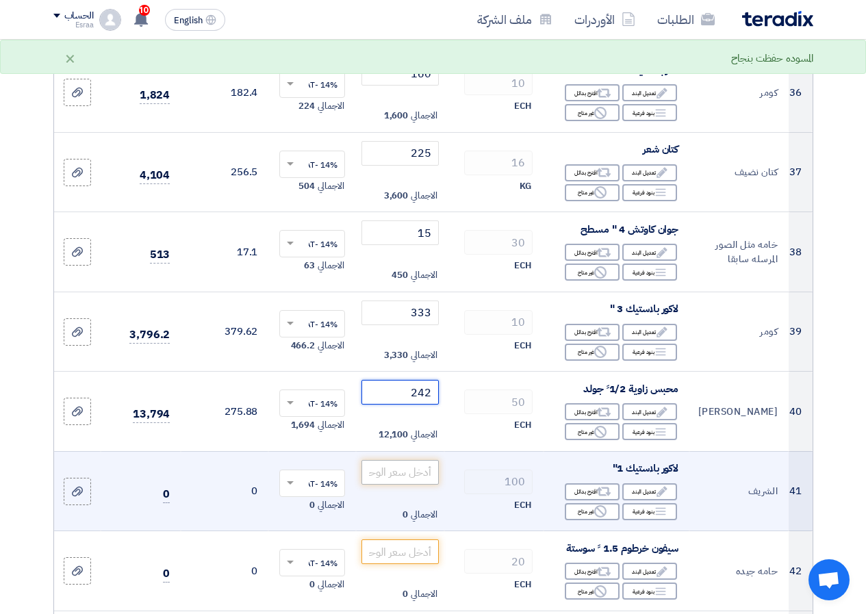
type input "242"
click at [407, 484] on input "number" at bounding box center [399, 472] width 77 height 25
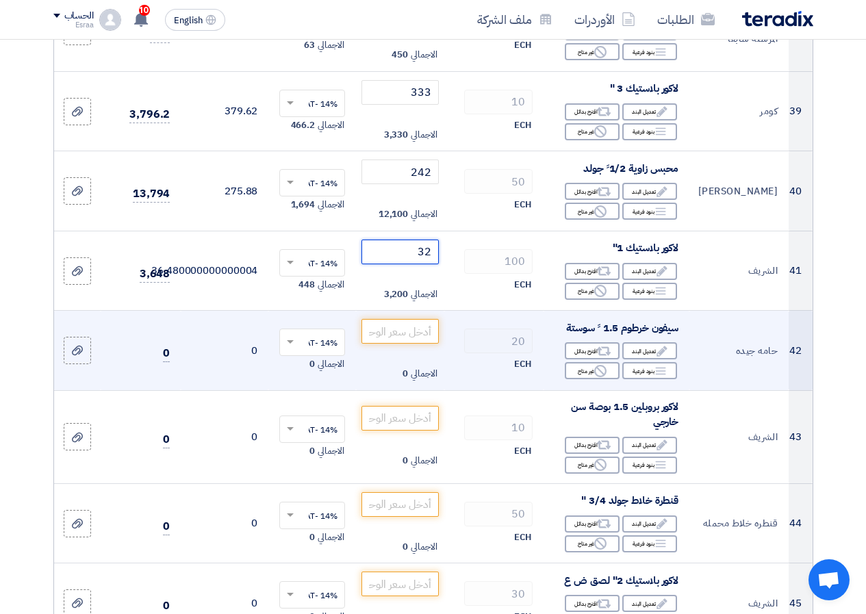
scroll to position [3421, 0]
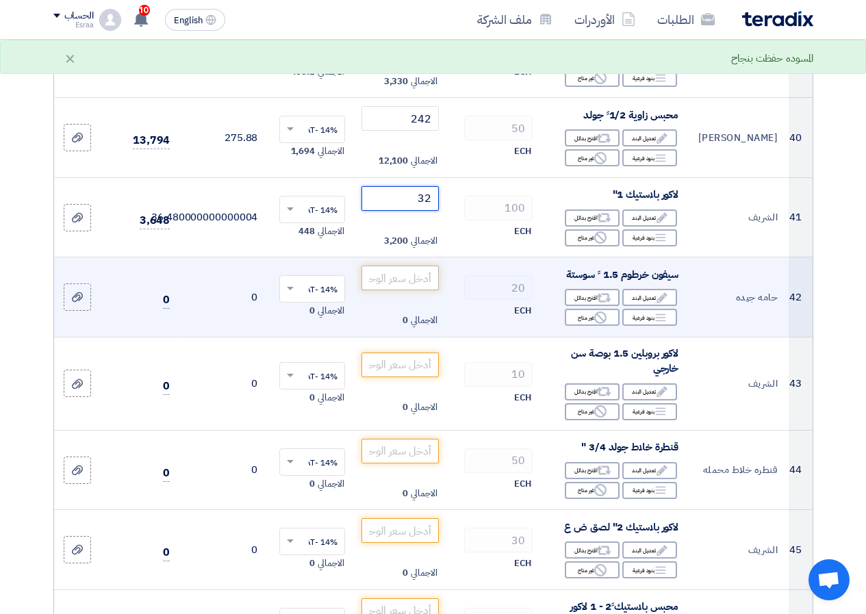
type input "32"
click at [419, 290] on input "number" at bounding box center [399, 277] width 77 height 25
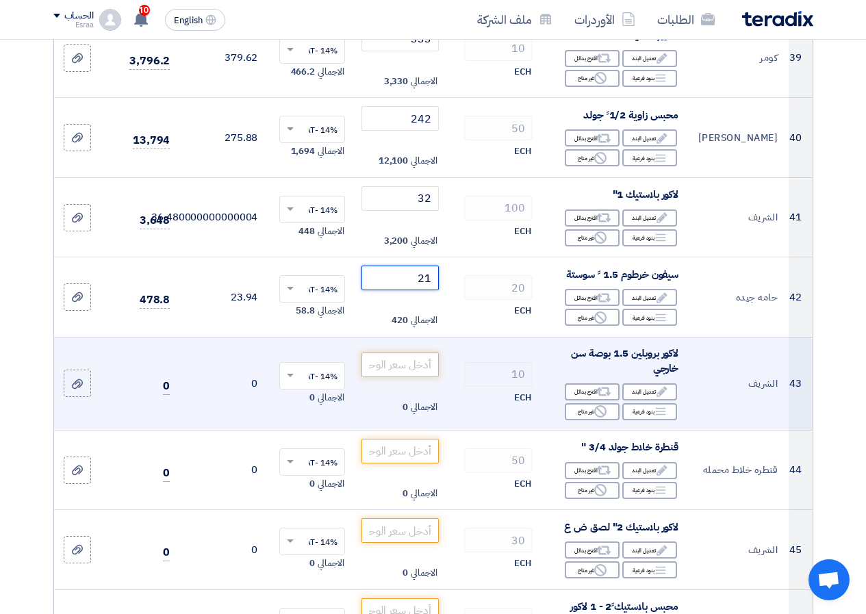
type input "21"
click at [409, 377] on input "number" at bounding box center [399, 364] width 77 height 25
type input "9"
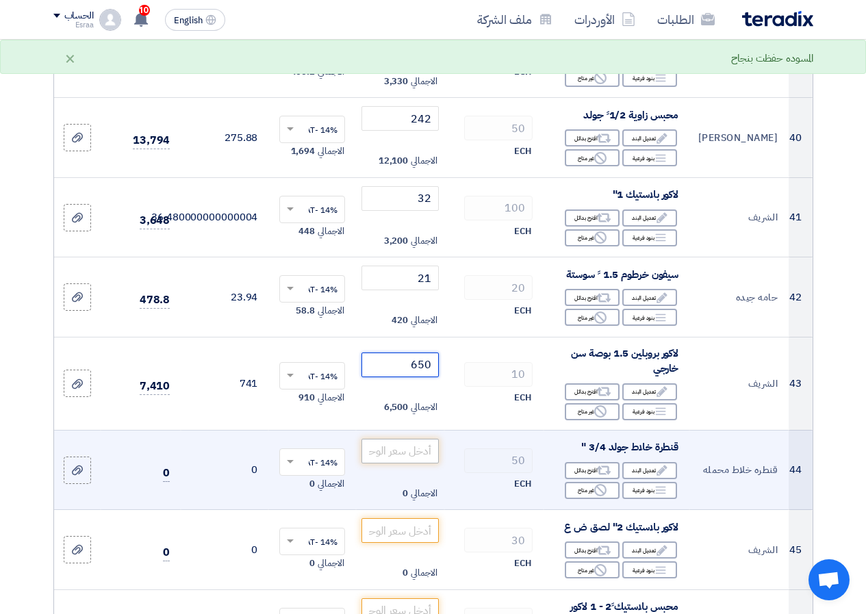
type input "650"
click at [402, 463] on input "number" at bounding box center [399, 451] width 77 height 25
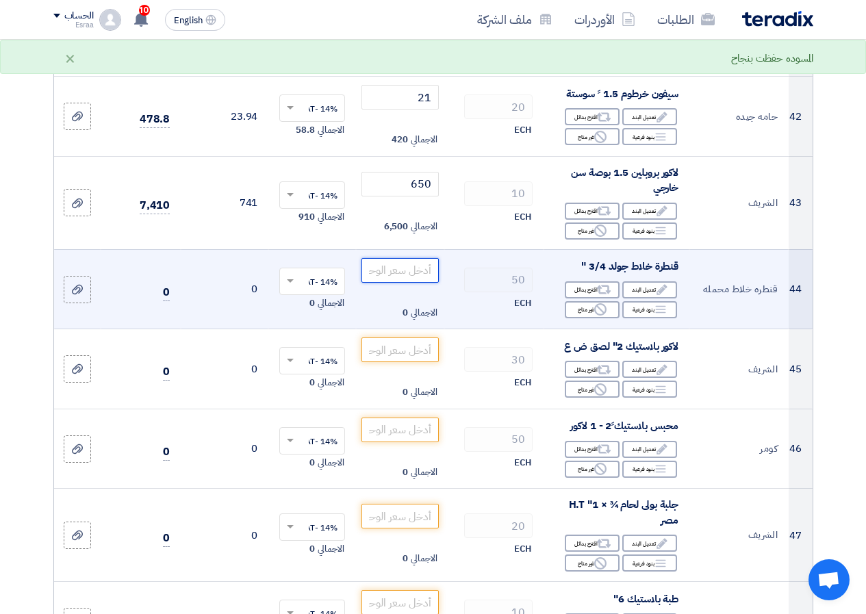
scroll to position [3627, 0]
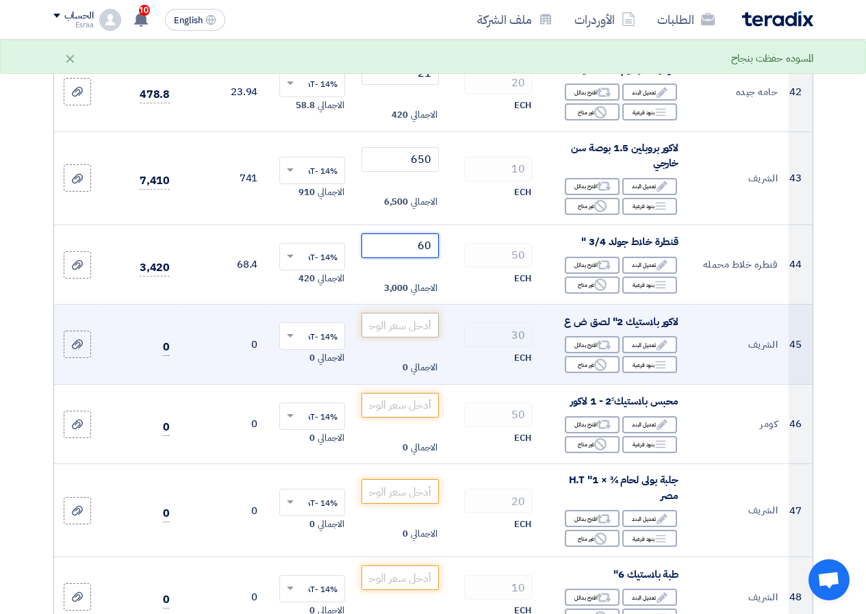
type input "60"
click at [396, 337] on input "number" at bounding box center [399, 325] width 77 height 25
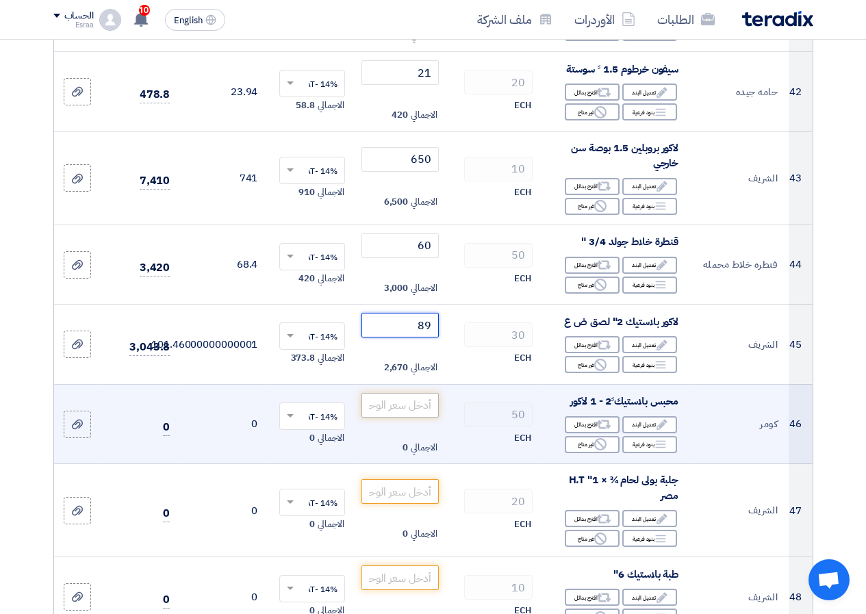
type input "89"
click at [418, 417] on input "number" at bounding box center [399, 405] width 77 height 25
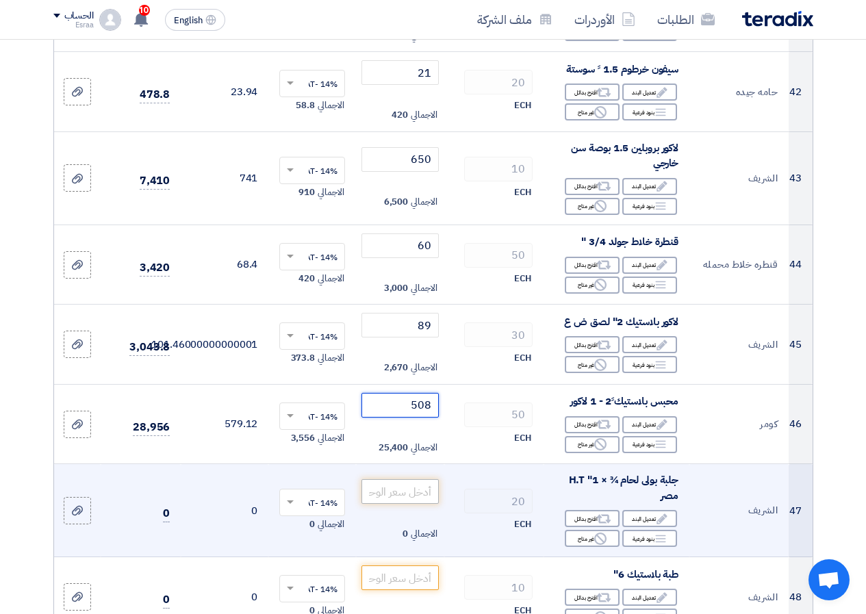
type input "508"
click at [417, 504] on input "number" at bounding box center [399, 491] width 77 height 25
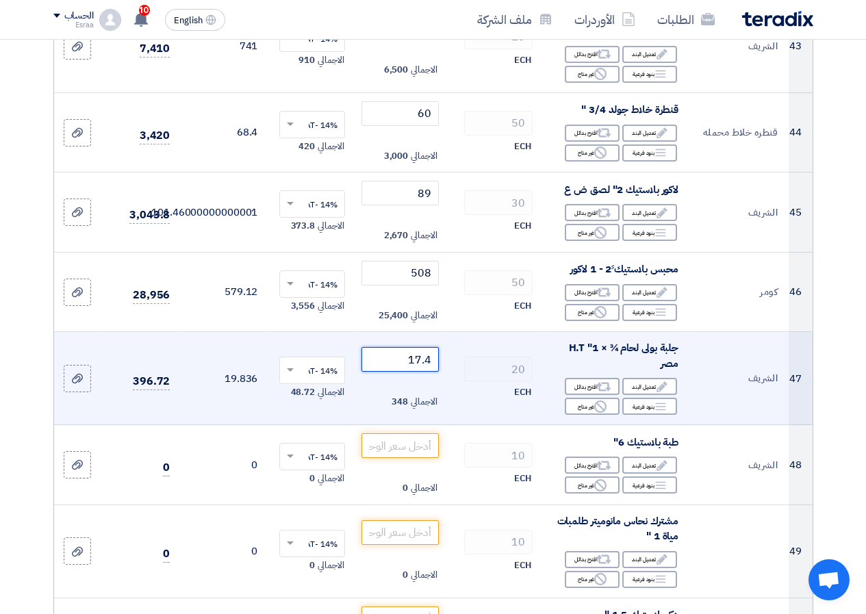
scroll to position [3763, 0]
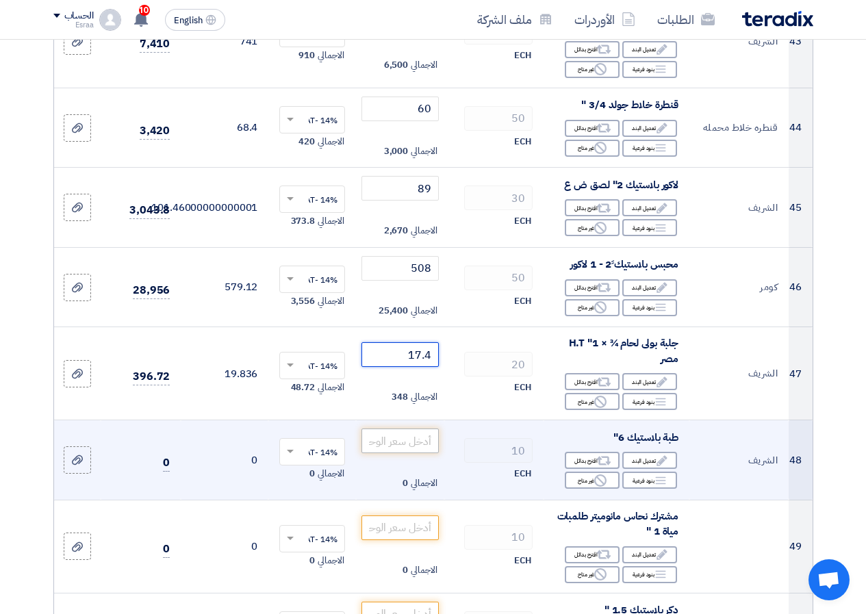
type input "17.4"
click at [405, 453] on input "number" at bounding box center [399, 440] width 77 height 25
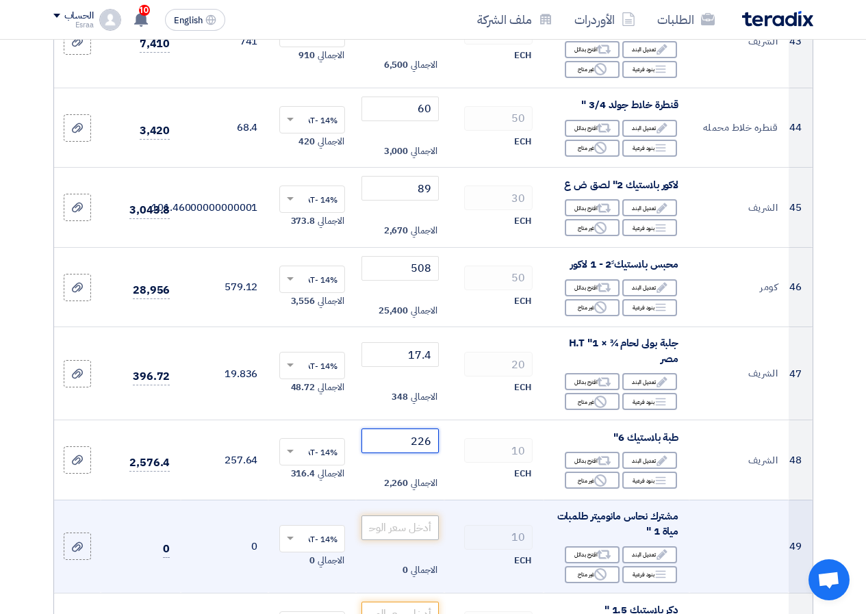
type input "226"
click at [415, 540] on input "number" at bounding box center [399, 527] width 77 height 25
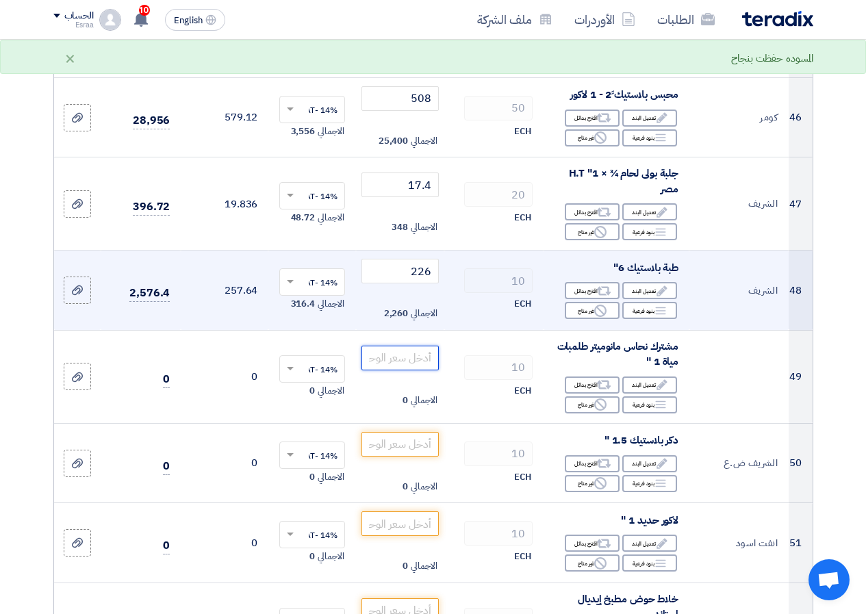
scroll to position [3969, 0]
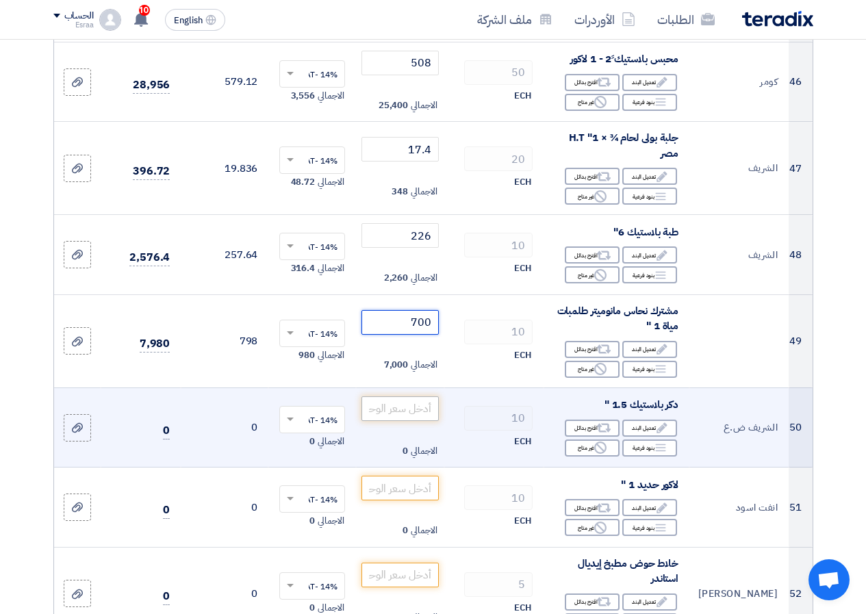
type input "700"
click at [387, 421] on input "number" at bounding box center [399, 408] width 77 height 25
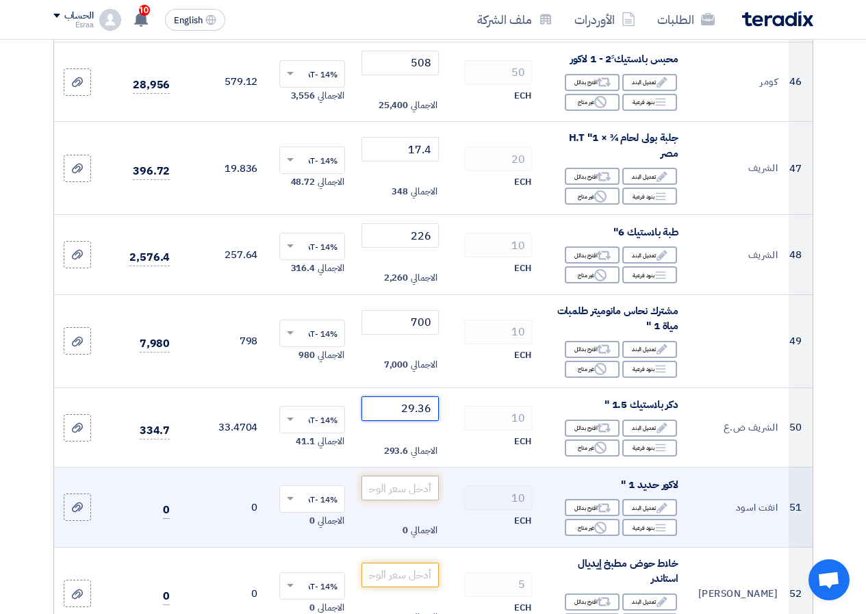
type input "29.36"
click at [414, 500] on input "number" at bounding box center [399, 488] width 77 height 25
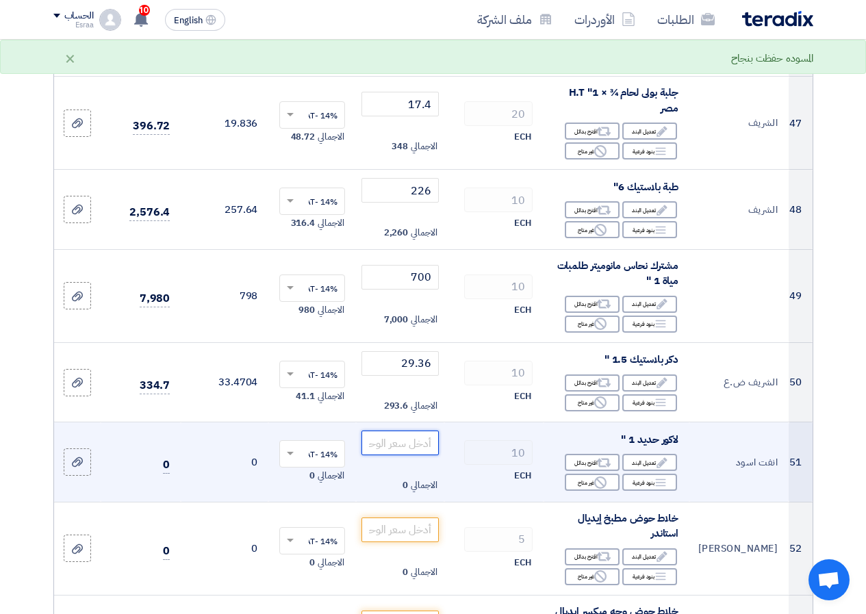
scroll to position [4037, 0]
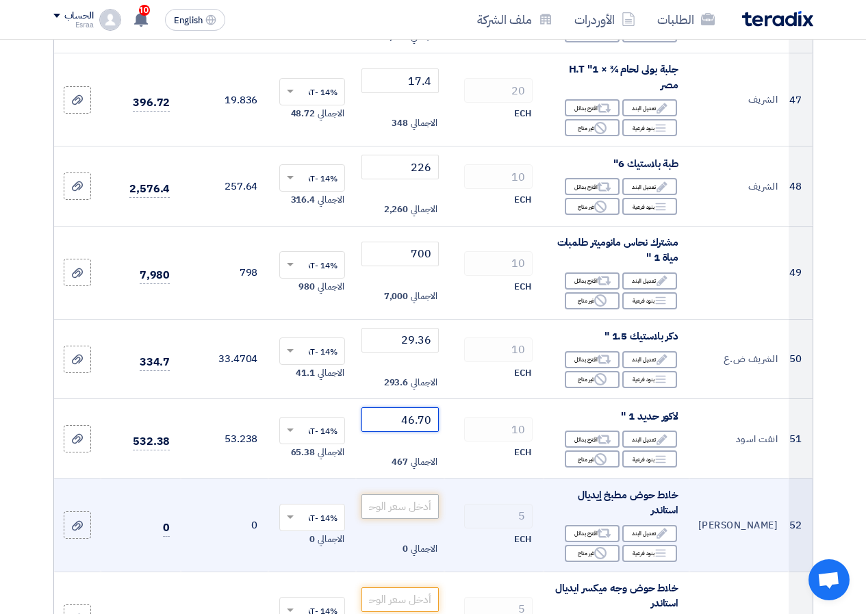
type input "46.70"
click at [415, 519] on input "number" at bounding box center [399, 506] width 77 height 25
click at [603, 559] on use at bounding box center [600, 553] width 12 height 12
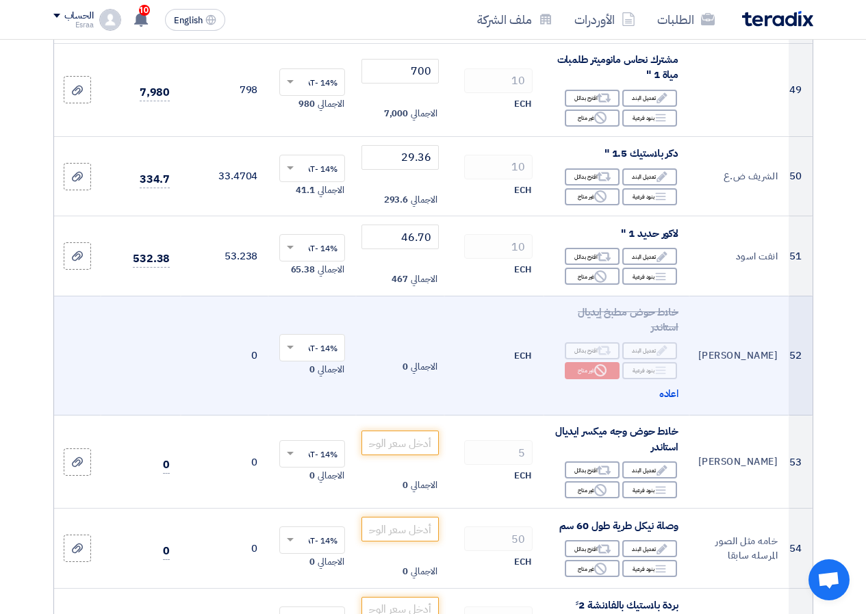
scroll to position [4242, 0]
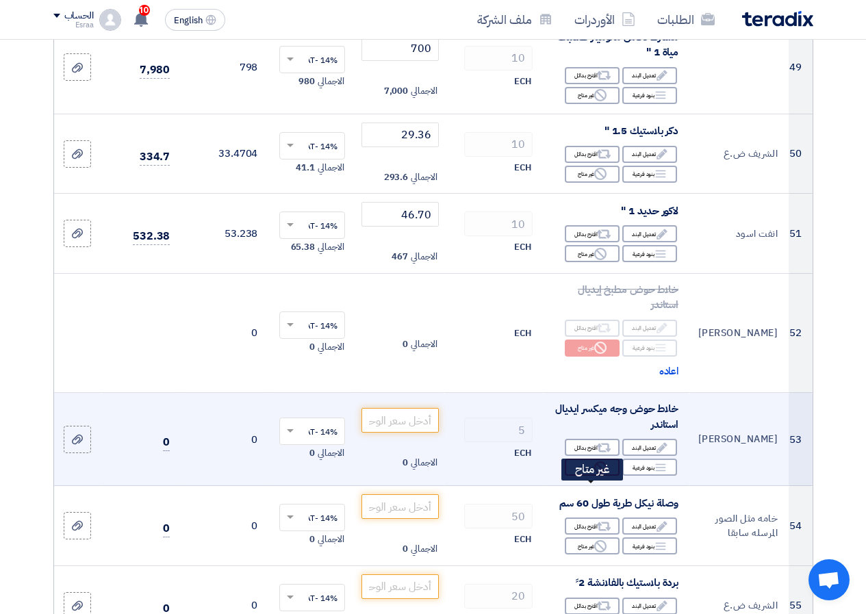
click at [595, 474] on use at bounding box center [600, 467] width 12 height 12
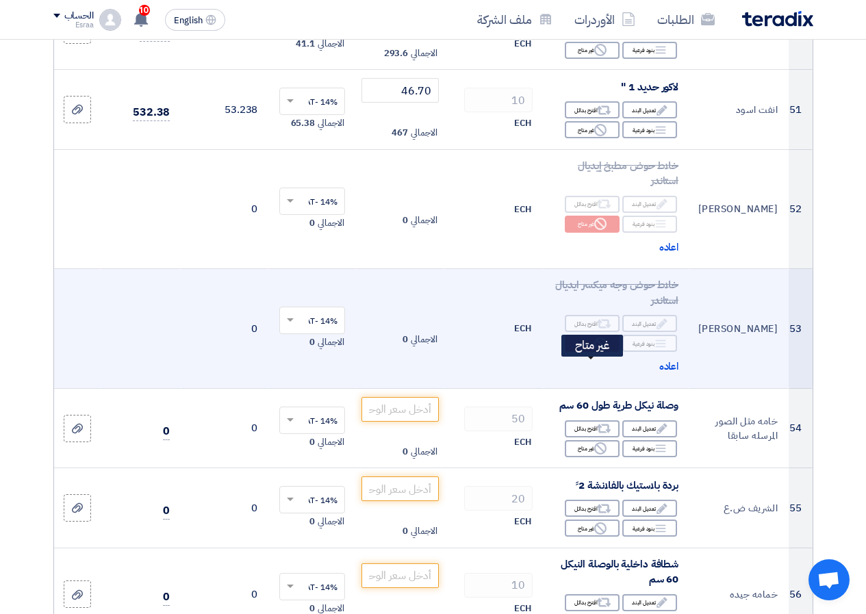
scroll to position [4379, 0]
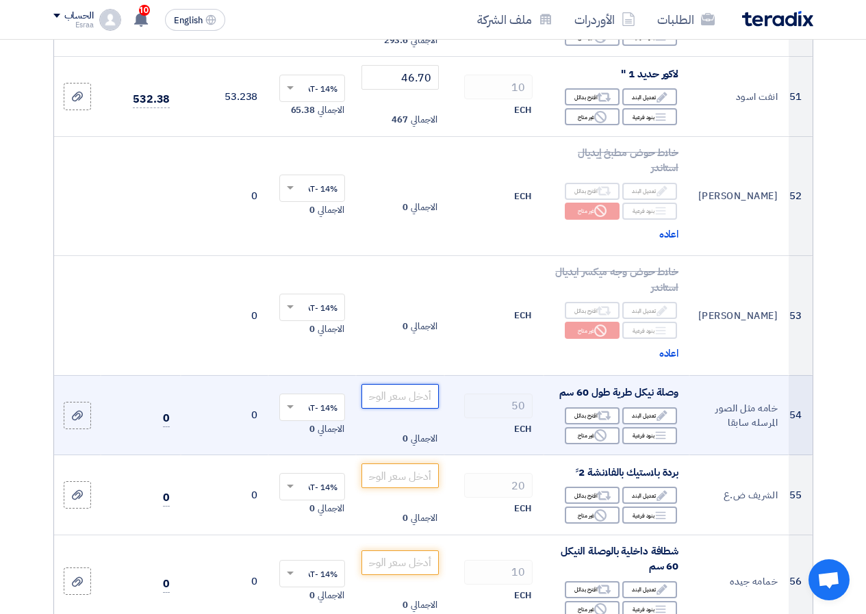
click at [416, 409] on input "number" at bounding box center [399, 396] width 77 height 25
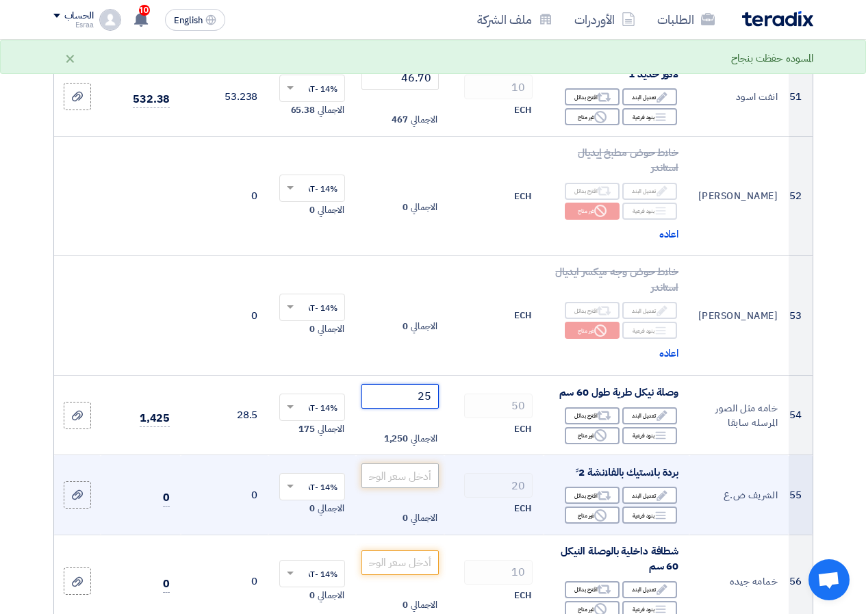
type input "25"
click at [407, 488] on input "number" at bounding box center [399, 475] width 77 height 25
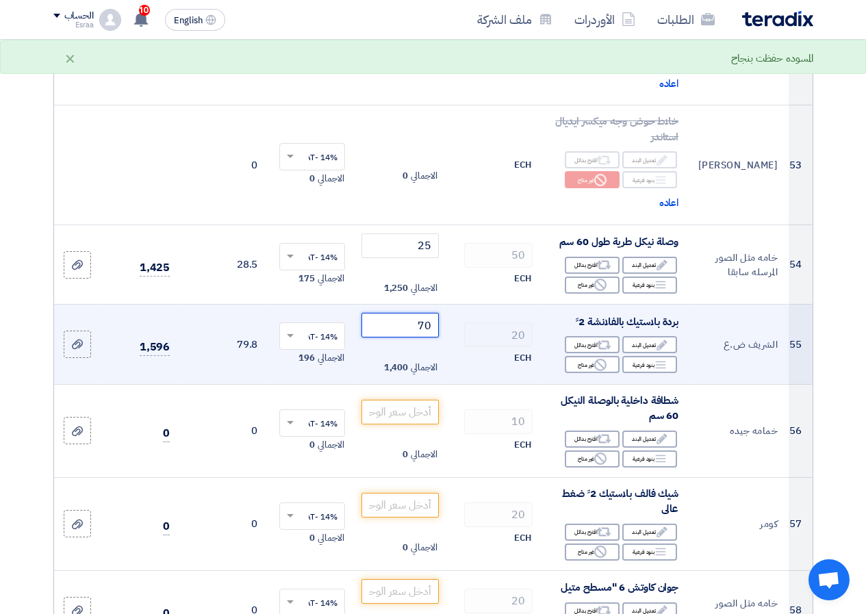
scroll to position [4585, 0]
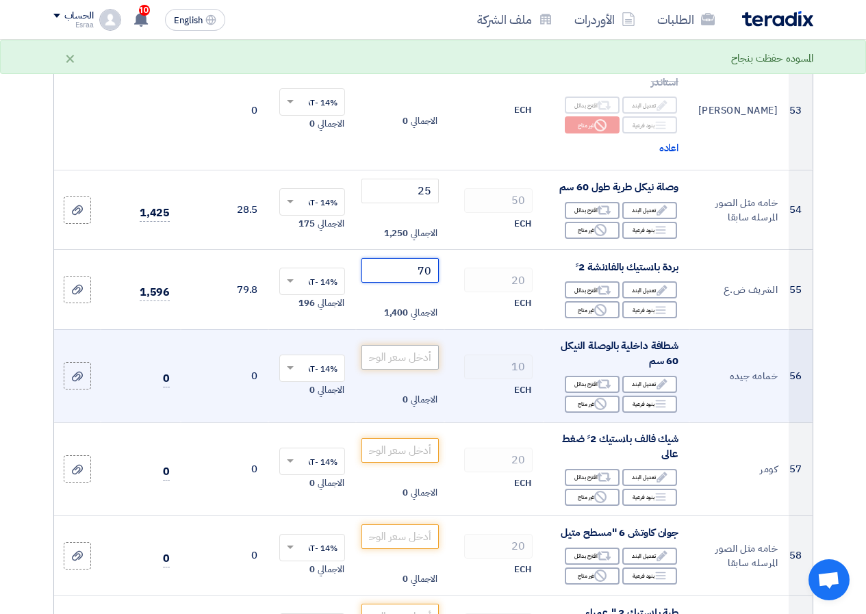
type input "70"
click at [407, 369] on input "number" at bounding box center [399, 357] width 77 height 25
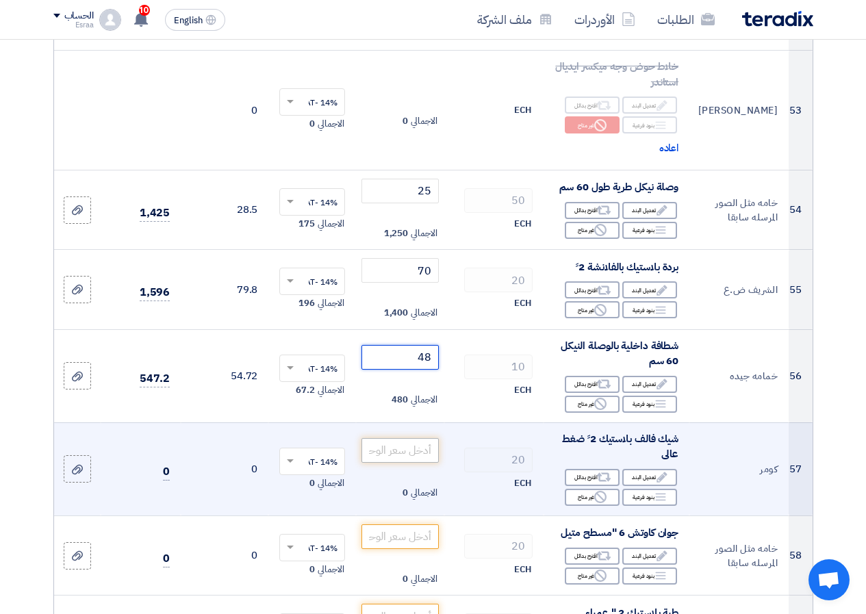
type input "48"
click at [408, 463] on input "number" at bounding box center [399, 450] width 77 height 25
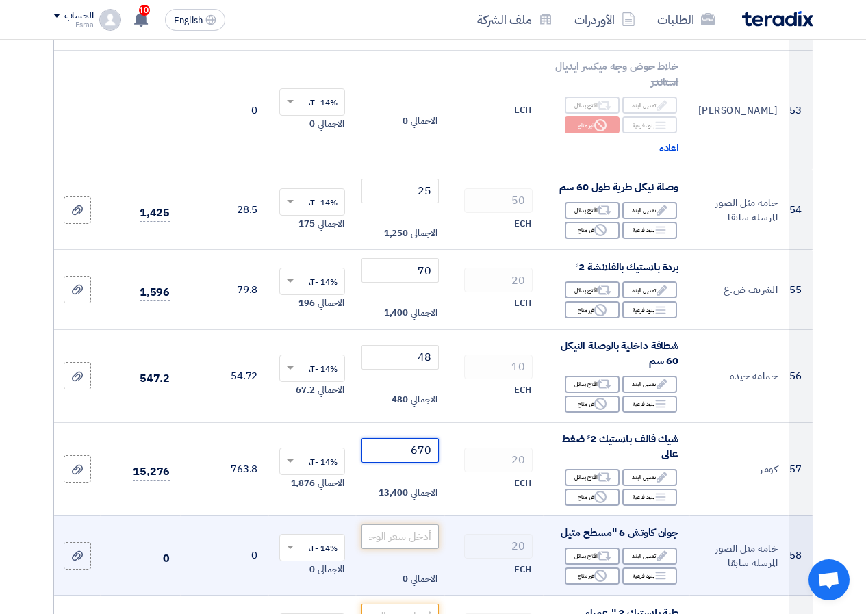
type input "670"
click at [397, 549] on input "number" at bounding box center [399, 536] width 77 height 25
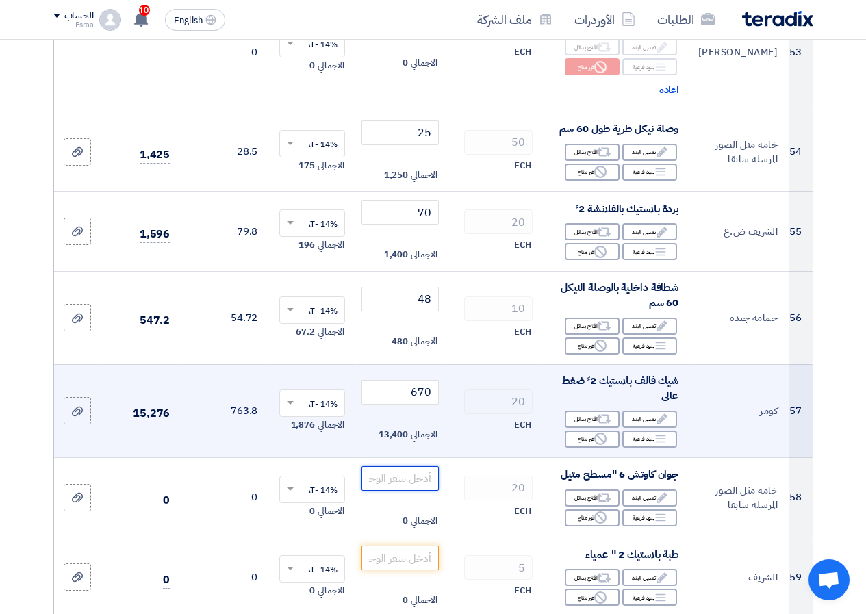
scroll to position [4721, 0]
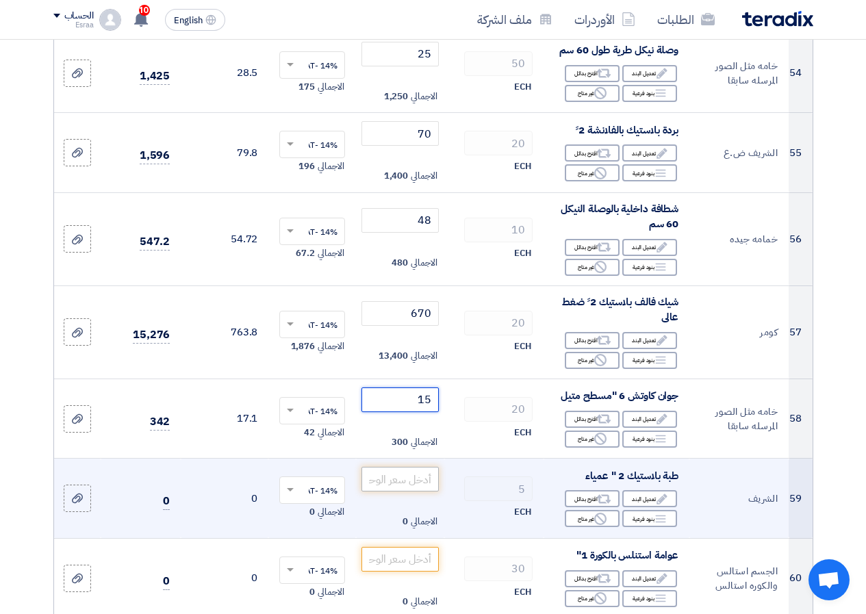
type input "15"
click at [408, 491] on input "number" at bounding box center [399, 479] width 77 height 25
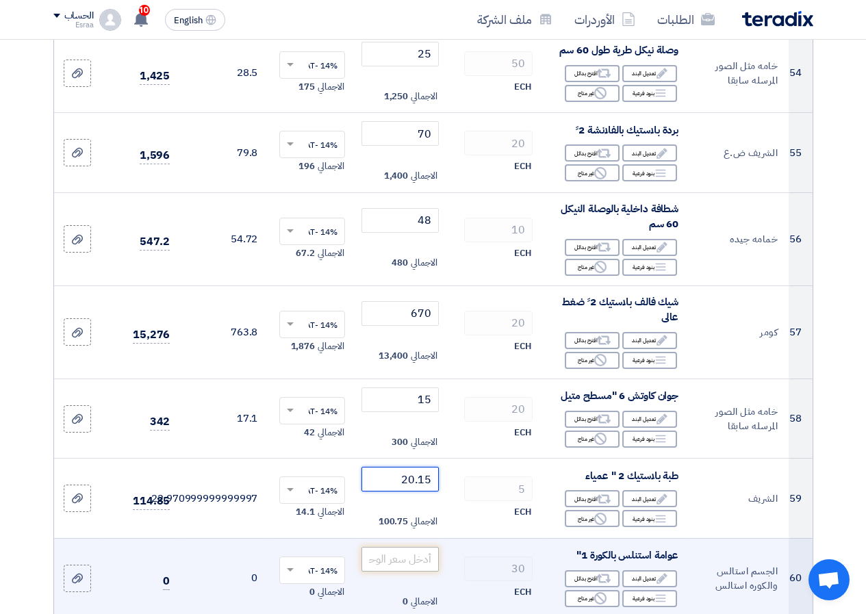
type input "20.15"
click at [410, 571] on input "number" at bounding box center [399, 559] width 77 height 25
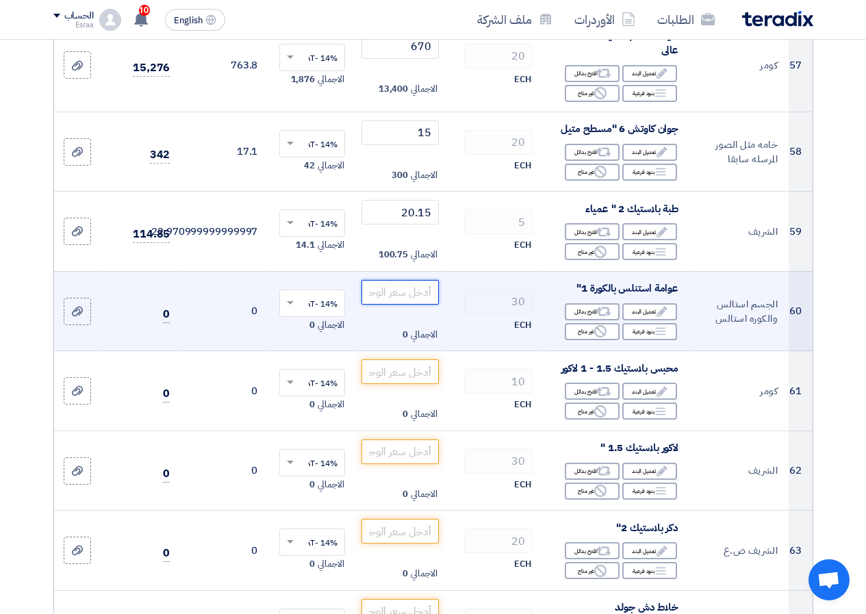
scroll to position [4995, 0]
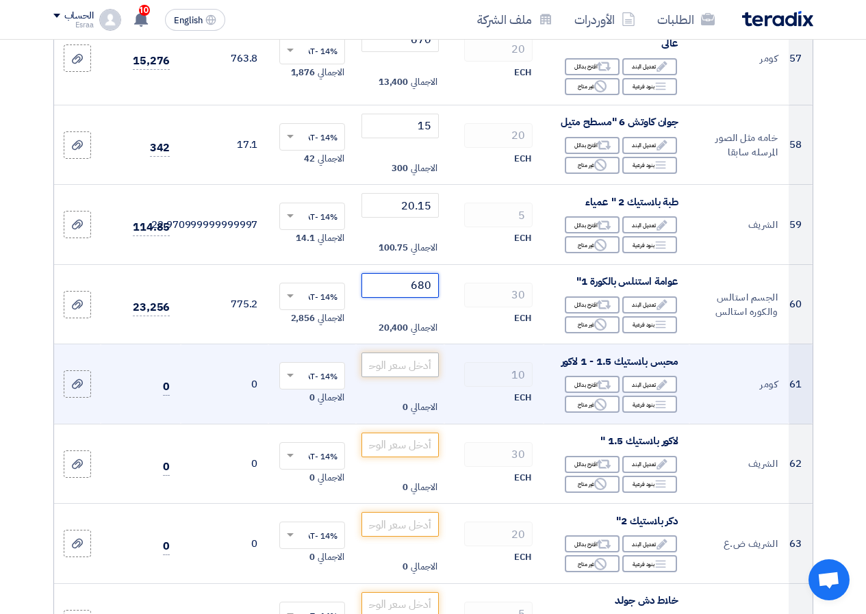
type input "680"
click at [413, 377] on input "number" at bounding box center [399, 364] width 77 height 25
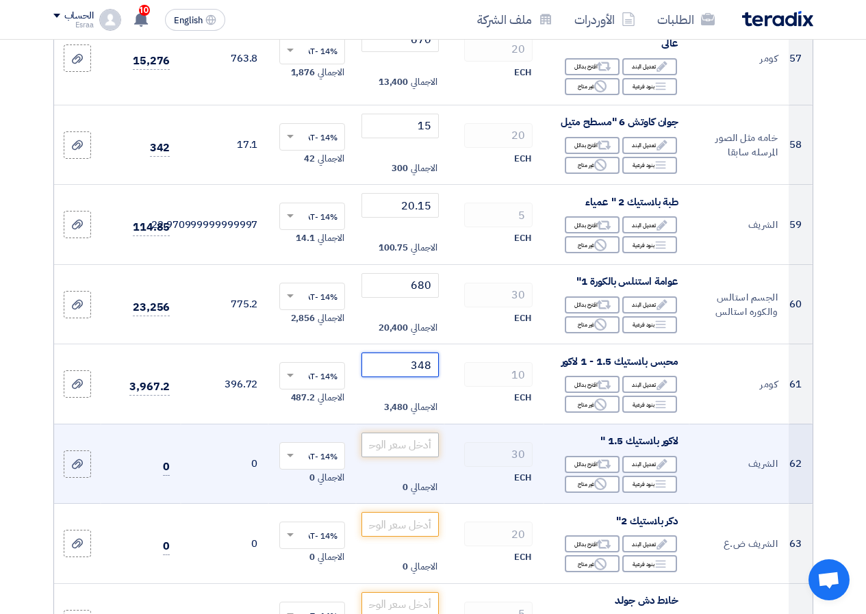
type input "348"
click at [403, 457] on input "number" at bounding box center [399, 444] width 77 height 25
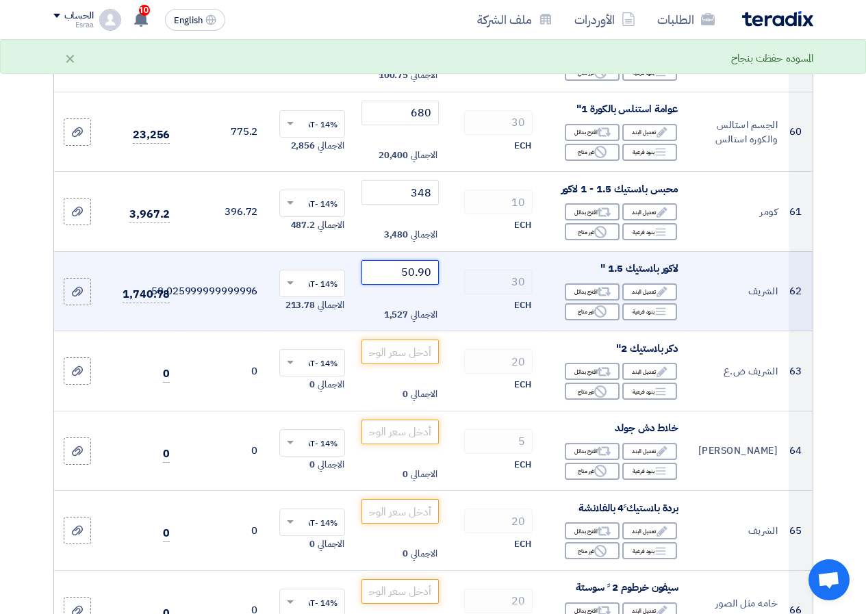
scroll to position [5200, 0]
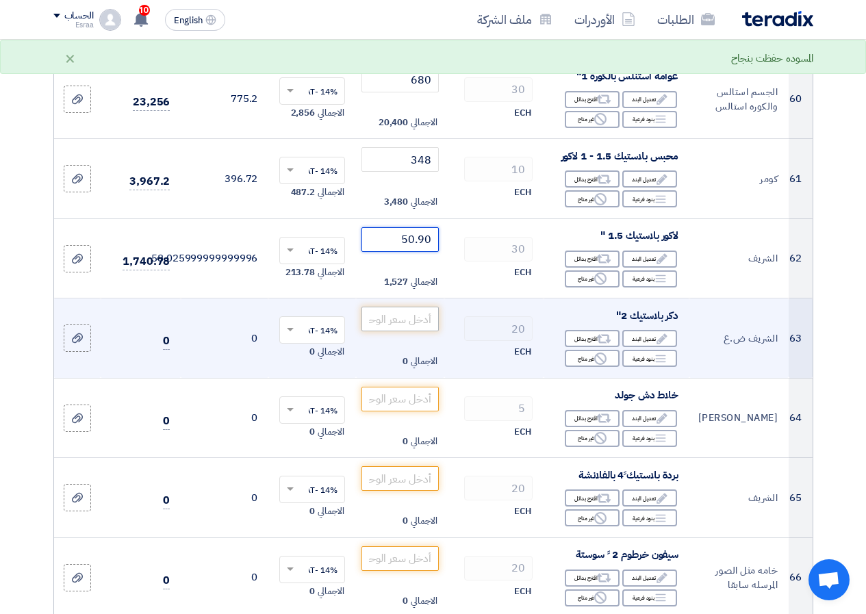
type input "50.90"
click at [423, 331] on input "number" at bounding box center [399, 319] width 77 height 25
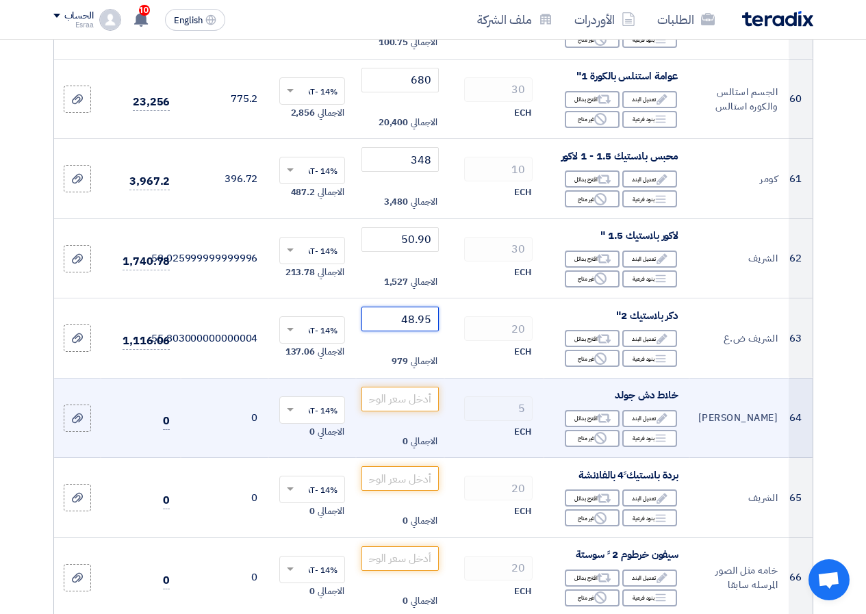
type input "48.95"
click at [413, 437] on td "الاجمالي 0" at bounding box center [400, 418] width 88 height 80
click at [415, 411] on input "number" at bounding box center [399, 399] width 77 height 25
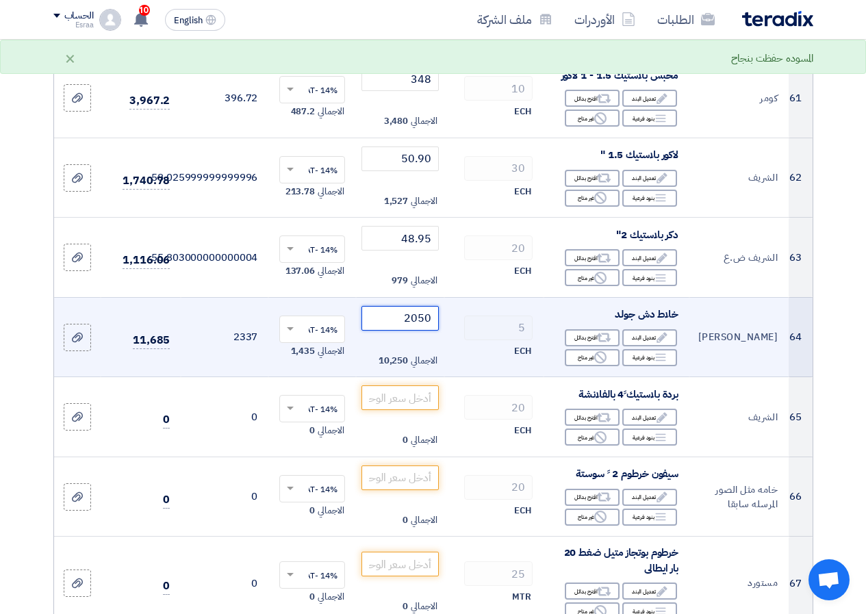
scroll to position [5337, 0]
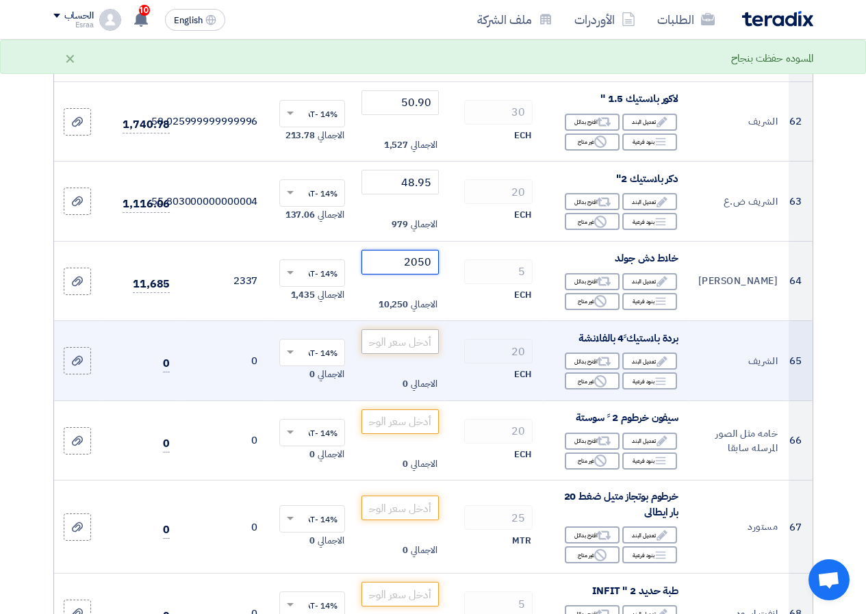
type input "2050"
click at [419, 354] on input "number" at bounding box center [399, 341] width 77 height 25
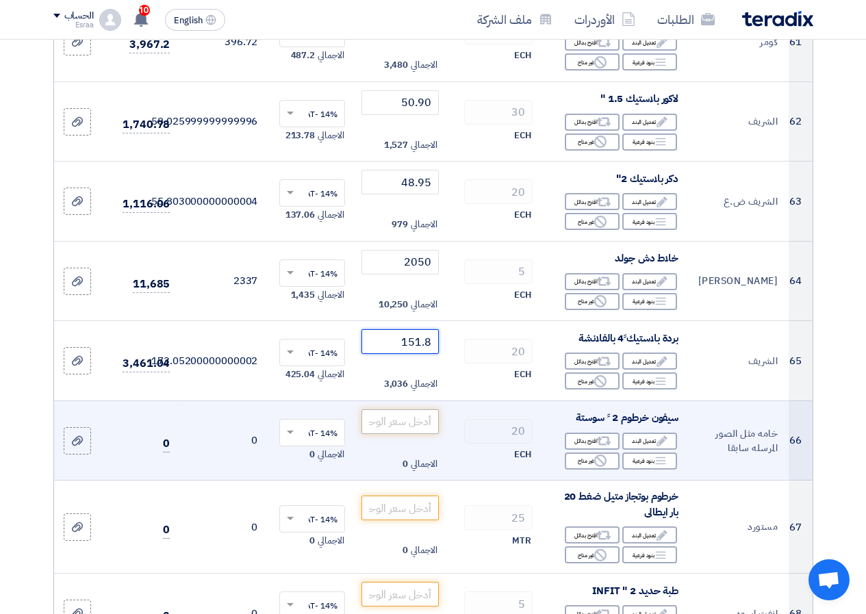
type input "151.8"
click at [413, 434] on input "number" at bounding box center [399, 421] width 77 height 25
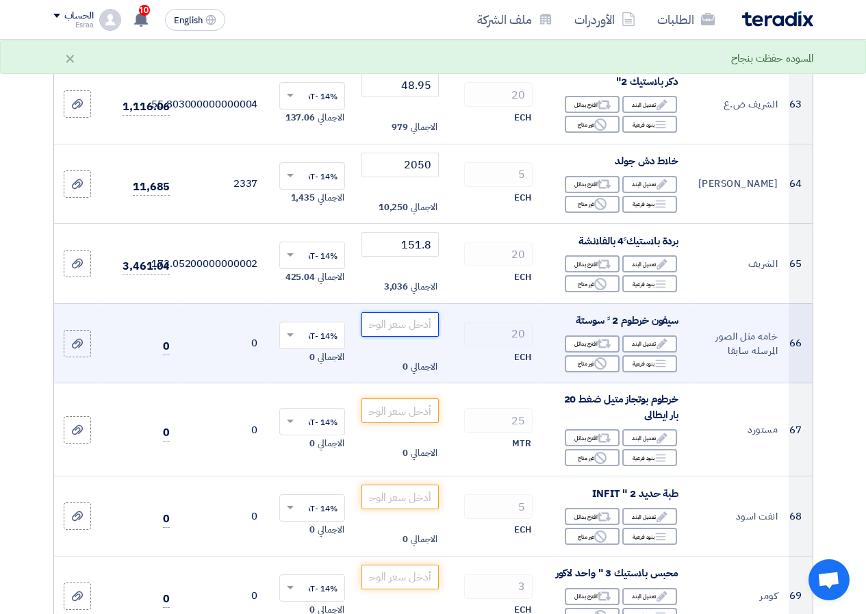
scroll to position [5474, 0]
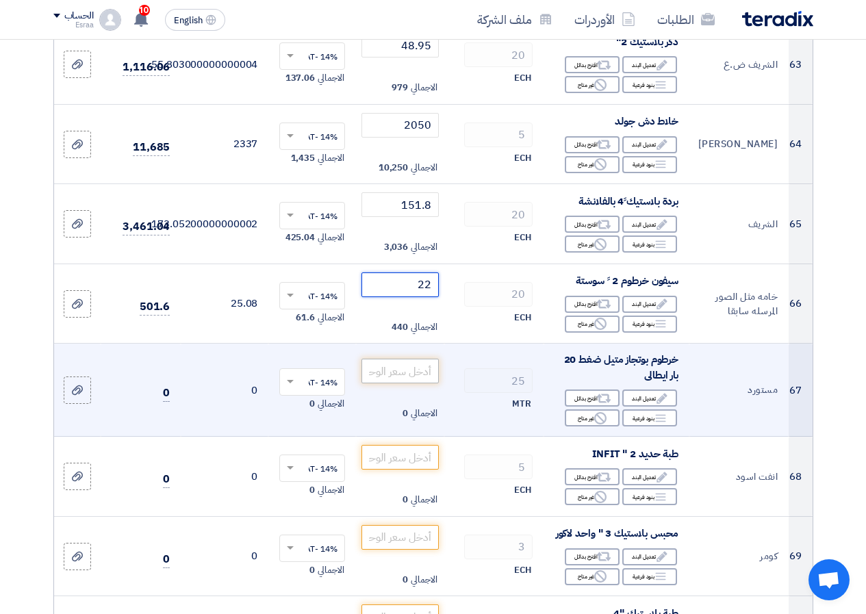
type input "22"
click at [412, 383] on input "number" at bounding box center [399, 371] width 77 height 25
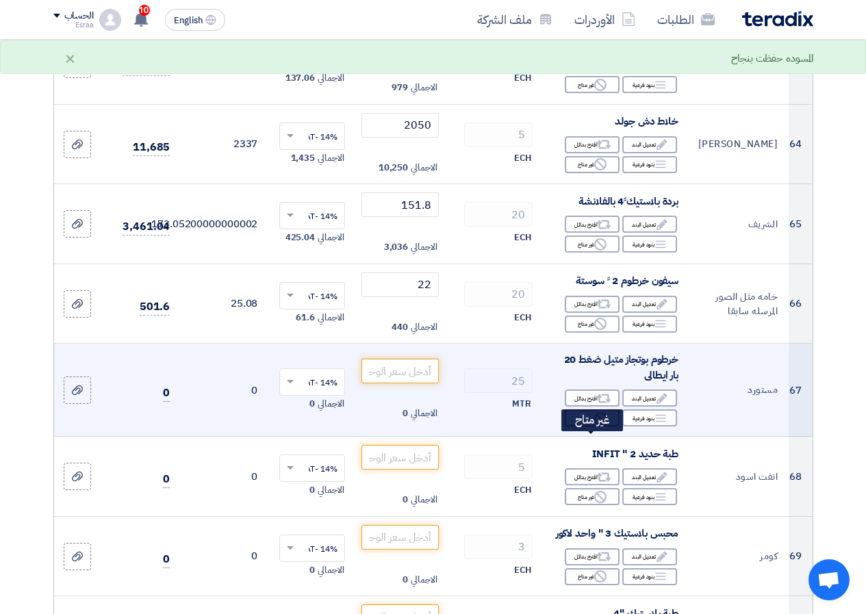
click at [586, 426] on div "Reject غير متاح" at bounding box center [592, 417] width 55 height 17
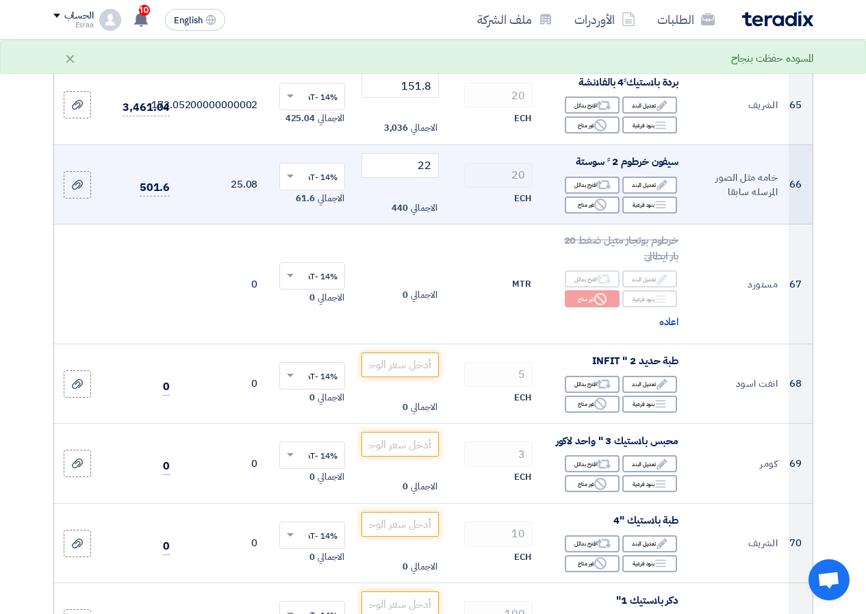
scroll to position [5611, 0]
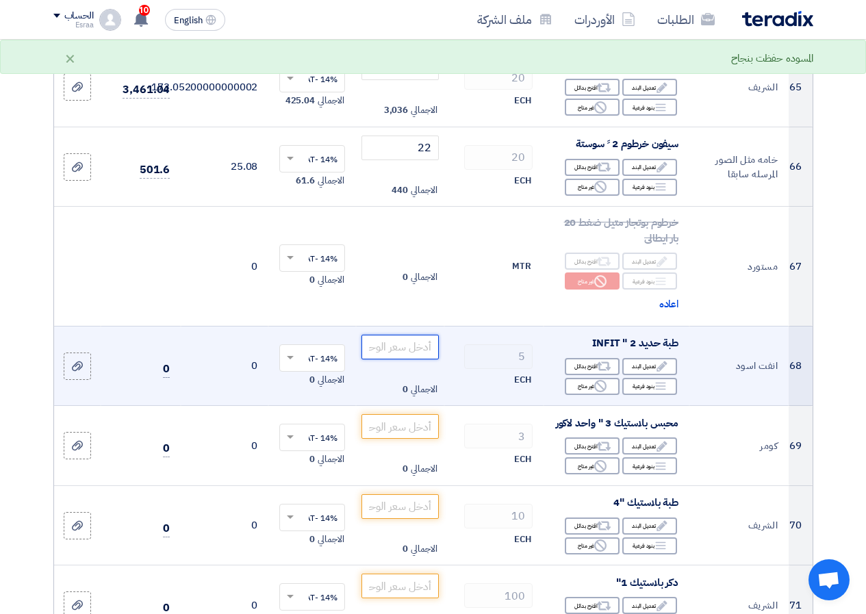
click at [380, 359] on input "number" at bounding box center [399, 347] width 77 height 25
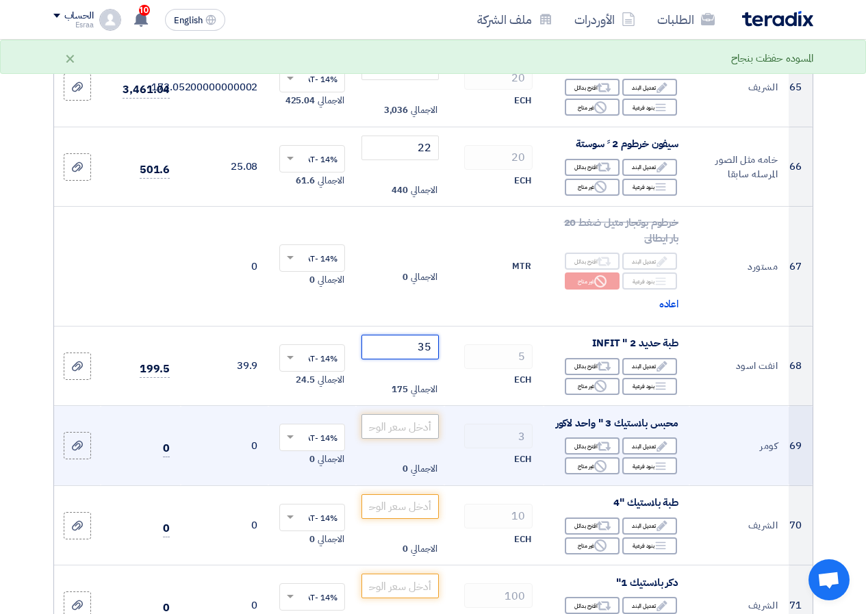
type input "35"
click at [408, 439] on input "number" at bounding box center [399, 426] width 77 height 25
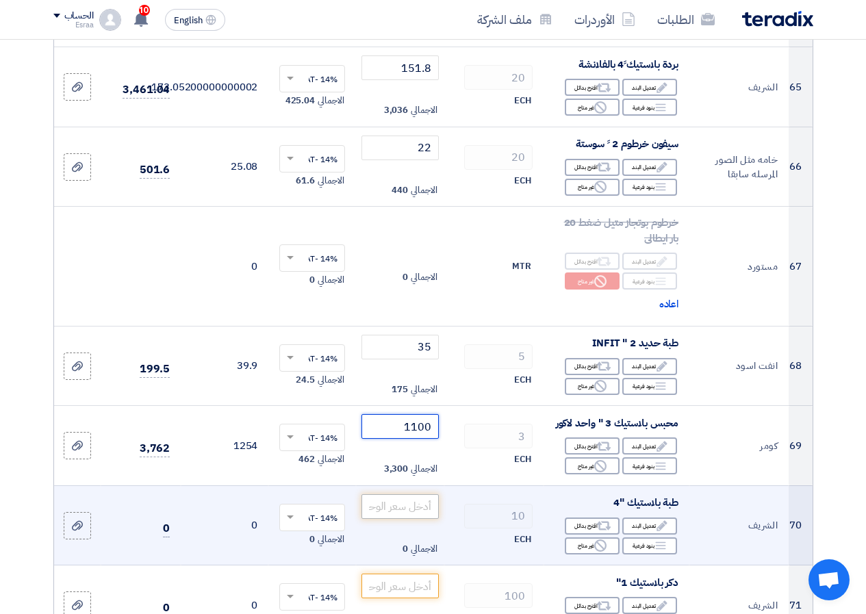
type input "1100"
click at [385, 518] on input "number" at bounding box center [399, 506] width 77 height 25
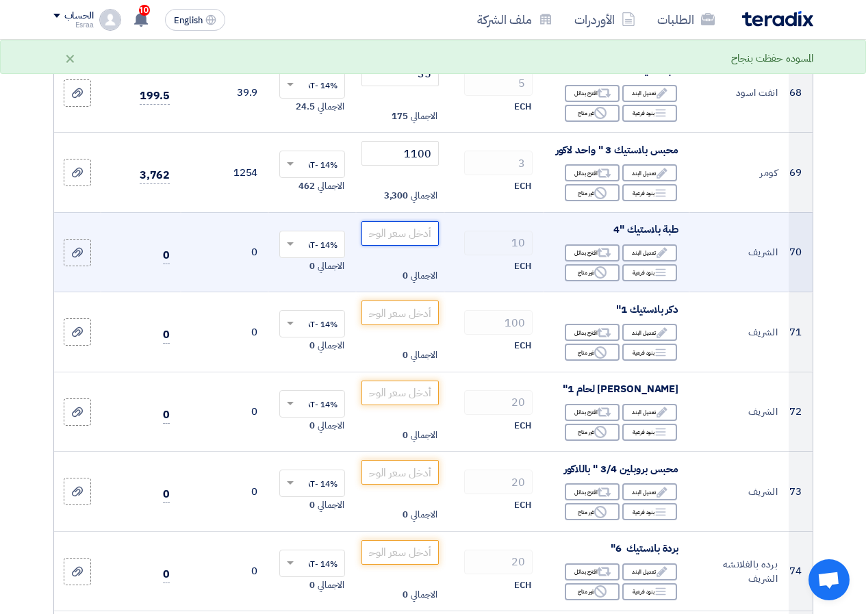
scroll to position [5885, 0]
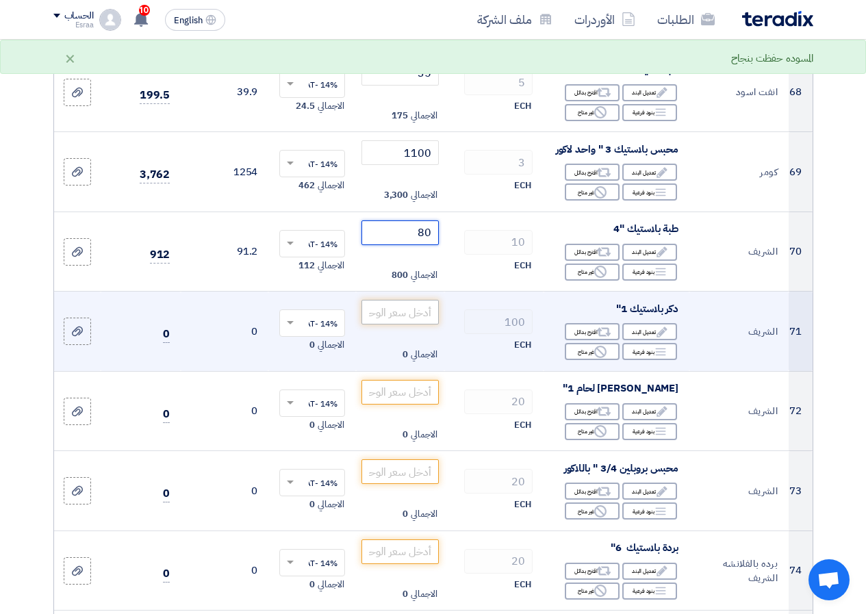
type input "80"
click at [411, 324] on input "number" at bounding box center [399, 312] width 77 height 25
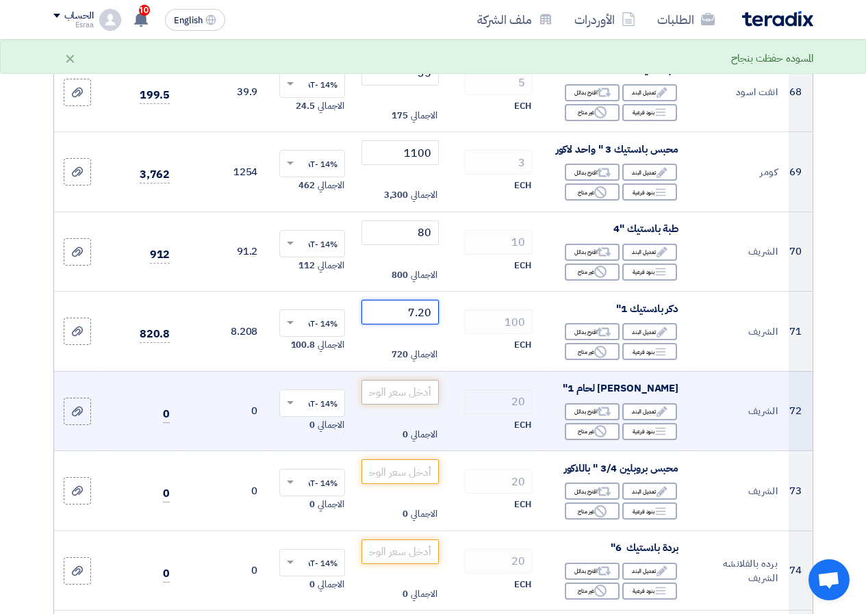
type input "7.20"
click at [388, 404] on input "number" at bounding box center [399, 392] width 77 height 25
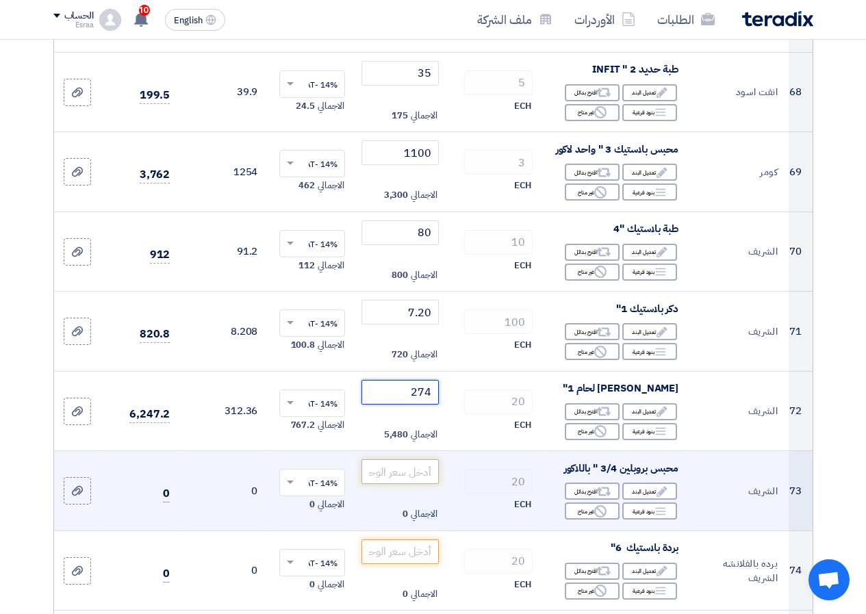
type input "274"
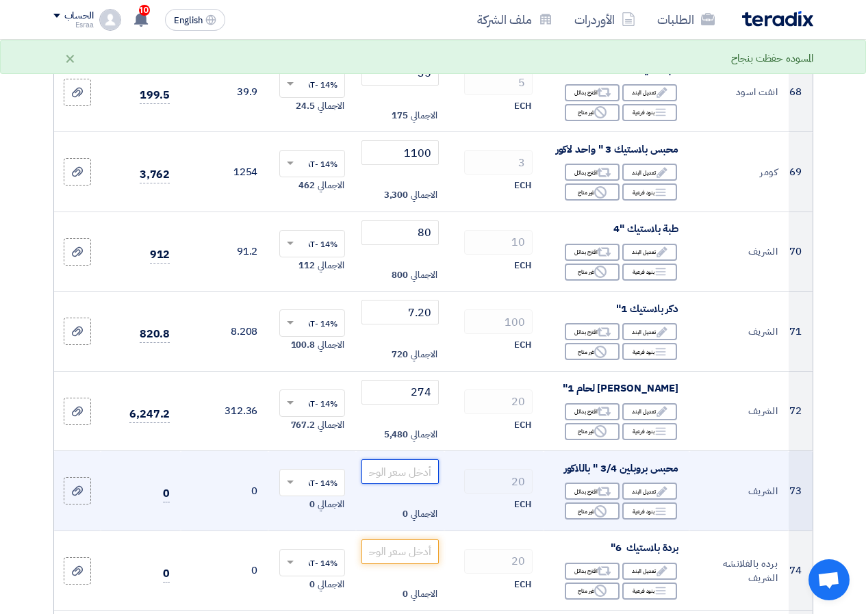
click at [409, 484] on input "number" at bounding box center [399, 471] width 77 height 25
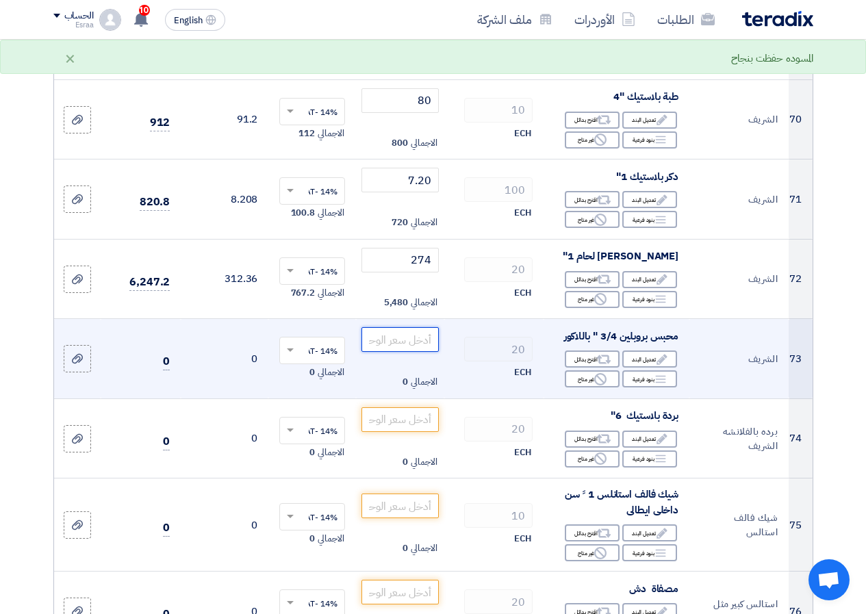
scroll to position [6021, 0]
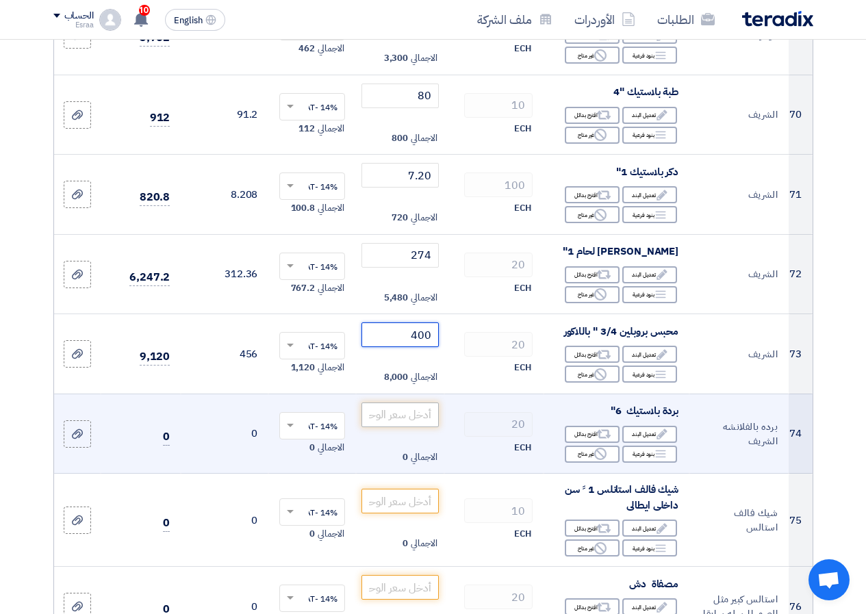
type input "400"
click at [404, 427] on input "number" at bounding box center [399, 414] width 77 height 25
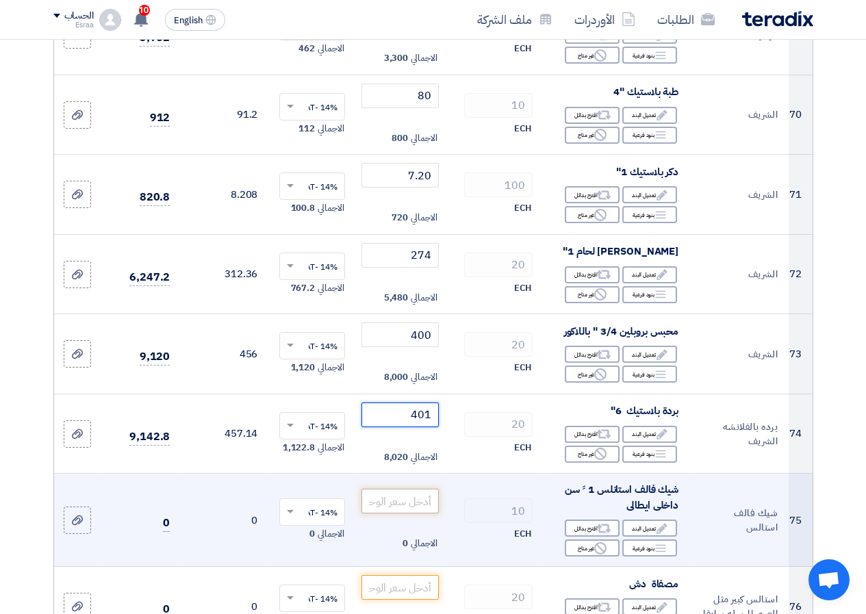
type input "401"
click at [408, 513] on input "number" at bounding box center [399, 501] width 77 height 25
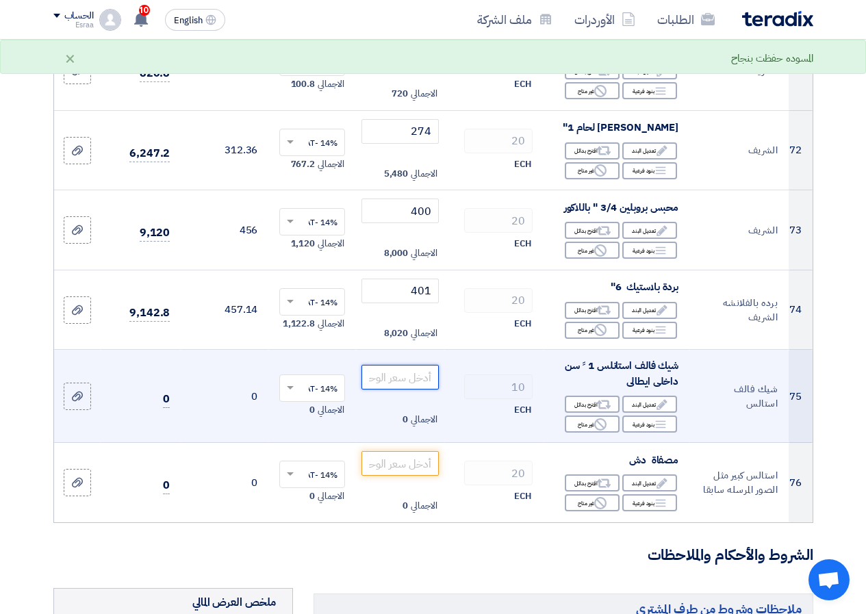
scroll to position [6158, 0]
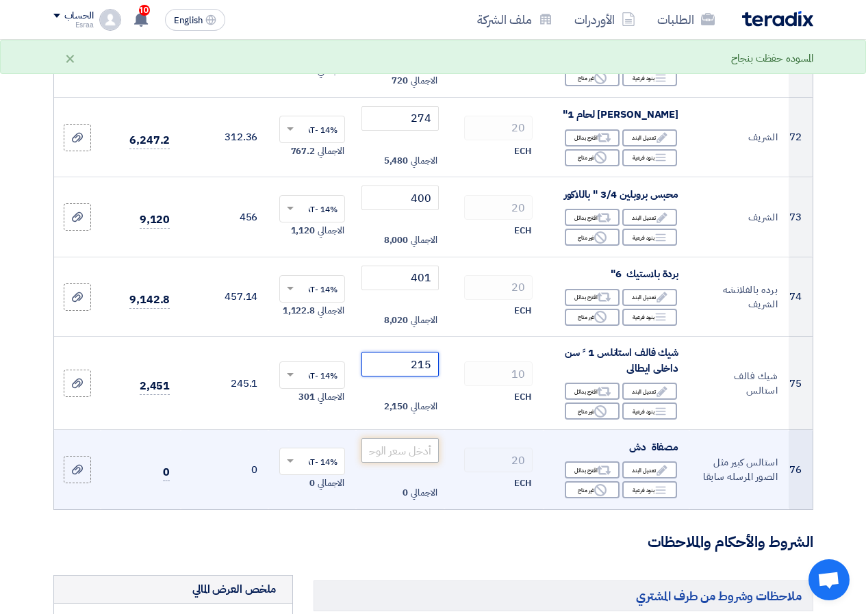
type input "215"
click at [395, 463] on input "number" at bounding box center [399, 450] width 77 height 25
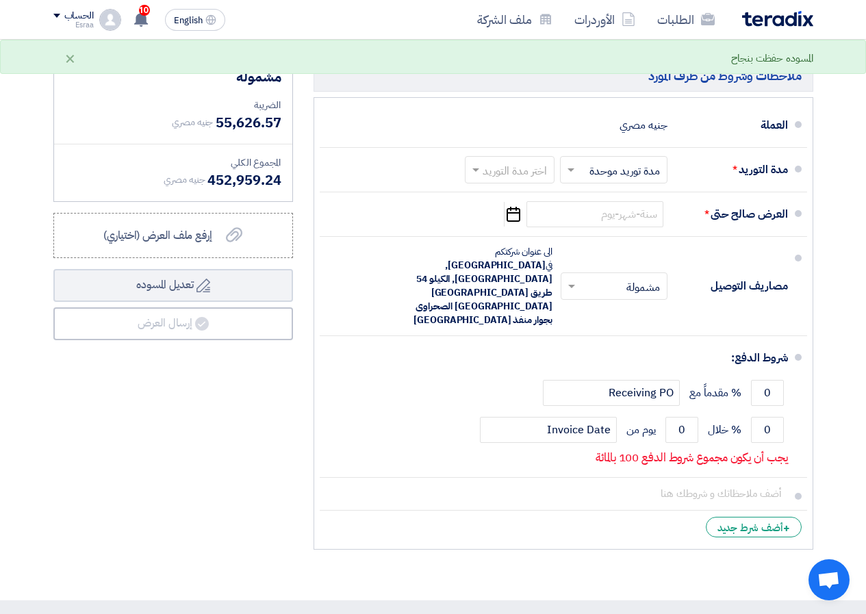
scroll to position [6774, 0]
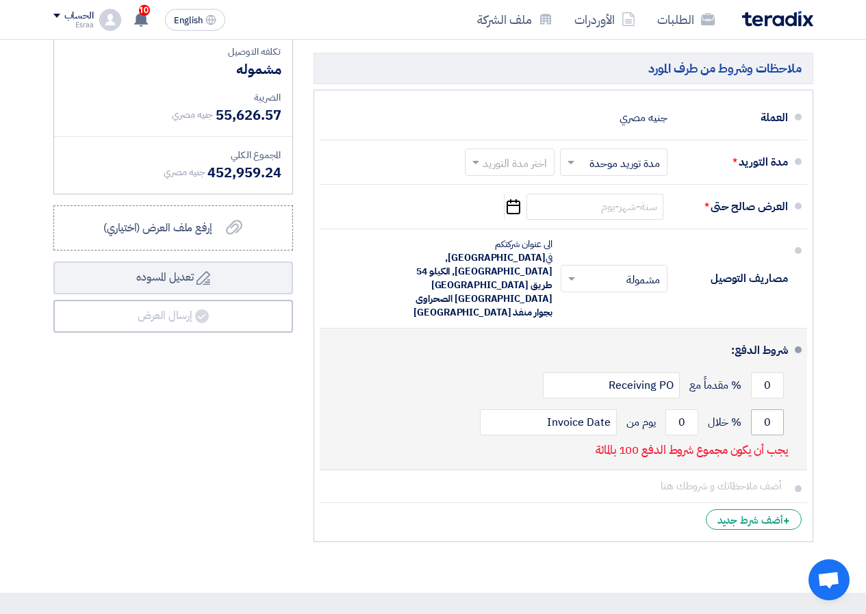
type input "162"
click at [760, 409] on input "0" at bounding box center [767, 422] width 33 height 26
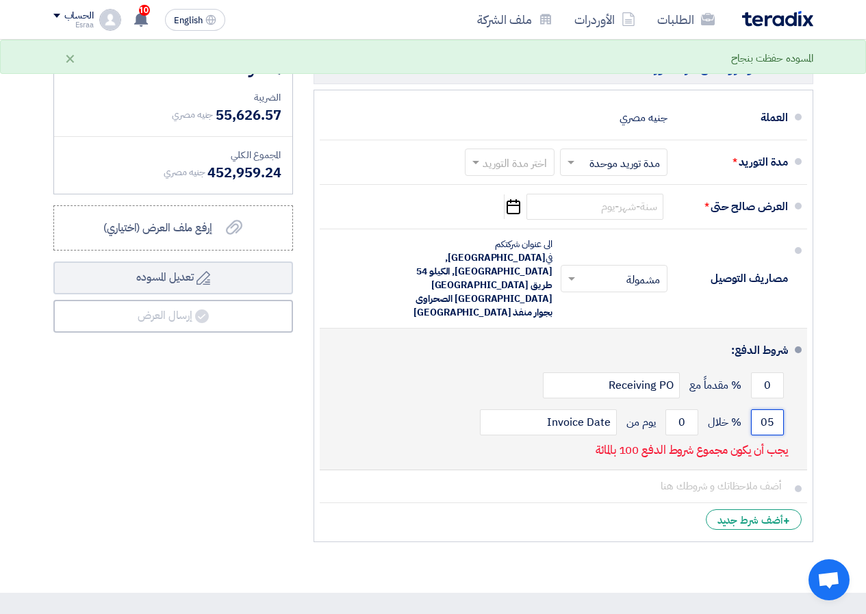
type input "0"
type input "50"
click at [669, 409] on input "0" at bounding box center [681, 422] width 33 height 26
type input "0"
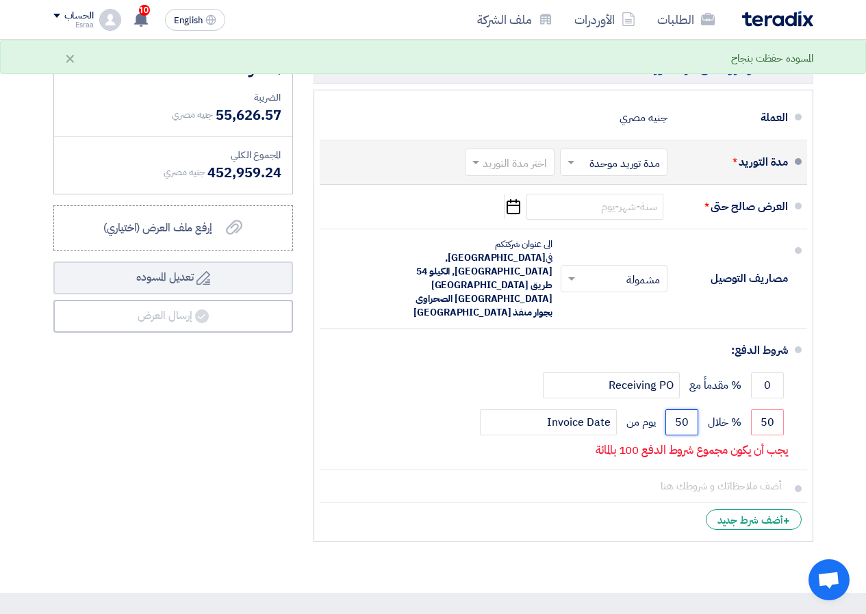
click at [519, 173] on input "text" at bounding box center [506, 163] width 83 height 20
type input "50"
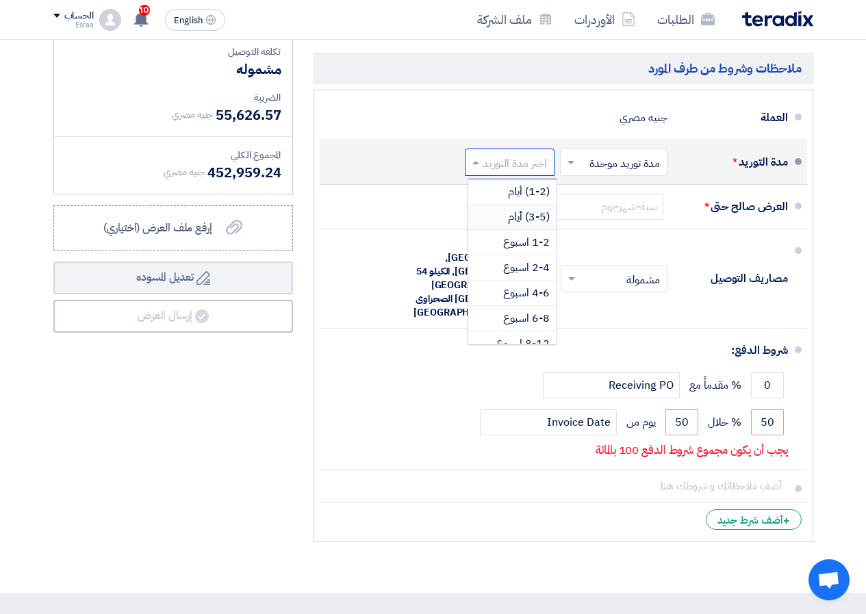
click at [532, 225] on span "(3-5) أيام" at bounding box center [529, 217] width 42 height 16
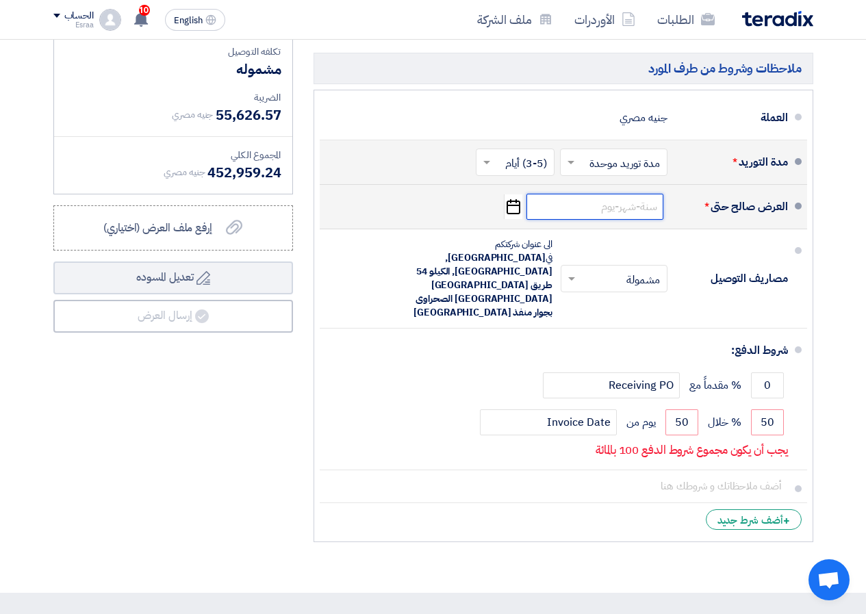
click at [604, 220] on input at bounding box center [594, 207] width 137 height 26
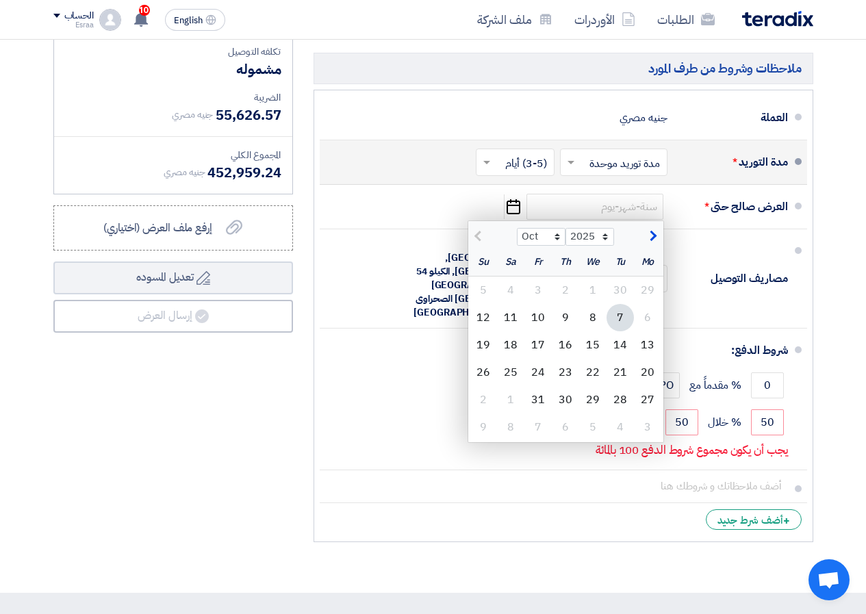
click at [497, 173] on input "text" at bounding box center [512, 163] width 72 height 20
click at [515, 200] on span "(1-2) أيام" at bounding box center [529, 191] width 42 height 16
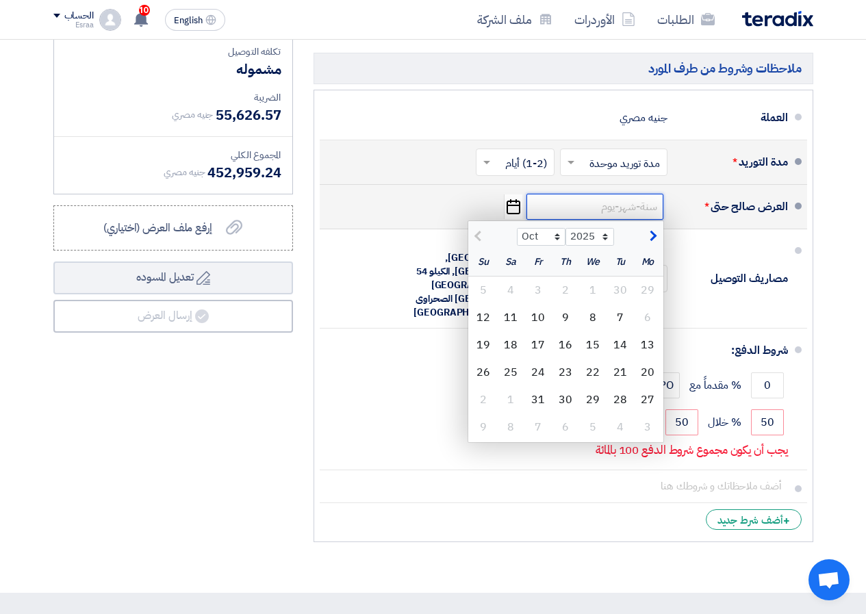
click at [571, 220] on input at bounding box center [594, 207] width 137 height 26
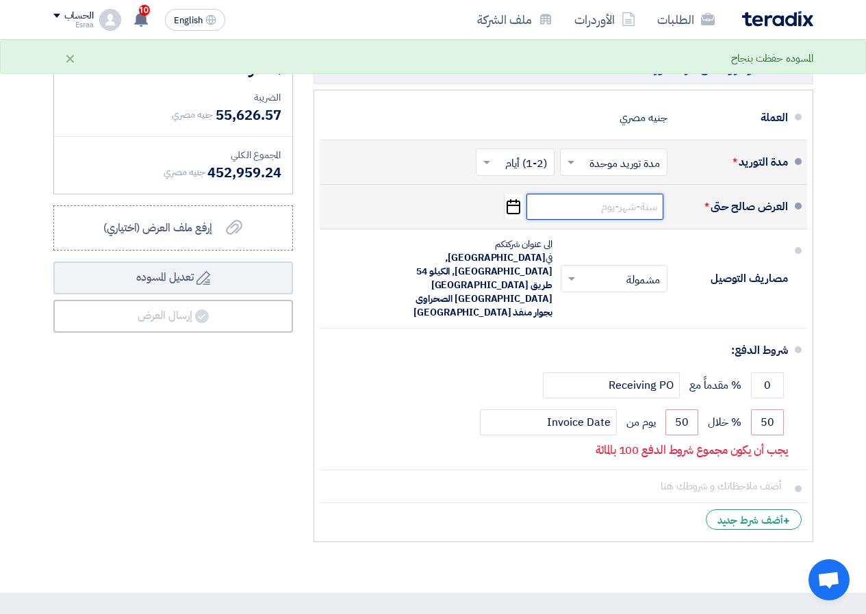
click at [563, 220] on input at bounding box center [594, 207] width 137 height 26
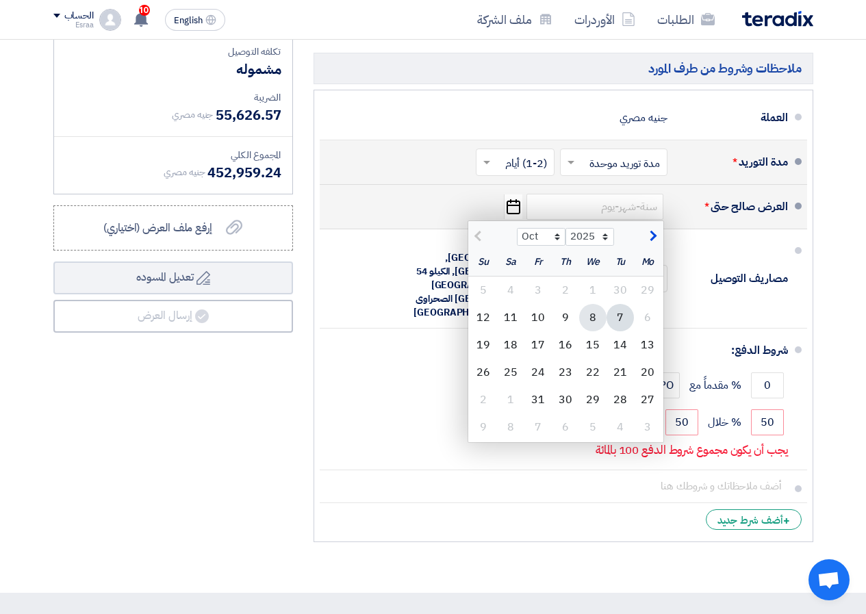
click at [595, 331] on div "8" at bounding box center [592, 317] width 27 height 27
type input "10/8/2025"
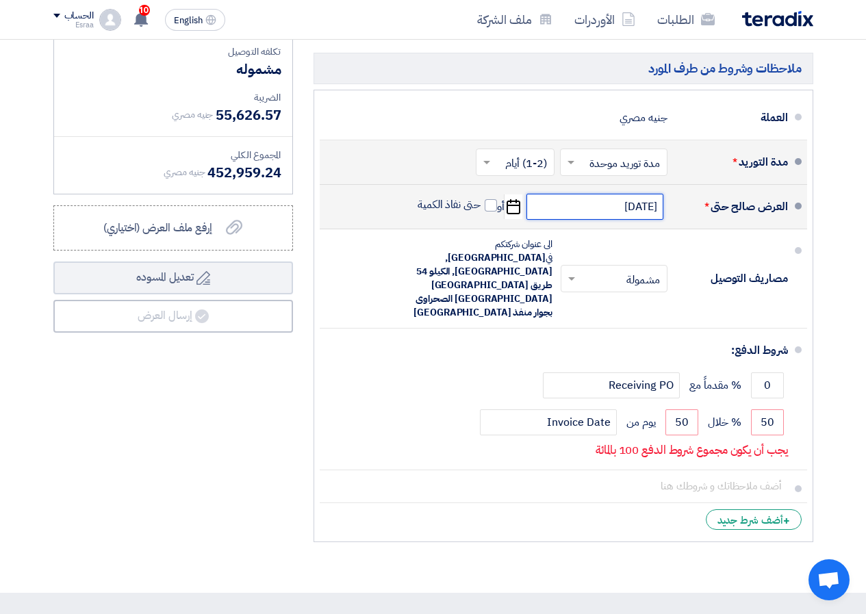
click at [620, 220] on input "10/8/2025" at bounding box center [594, 207] width 137 height 26
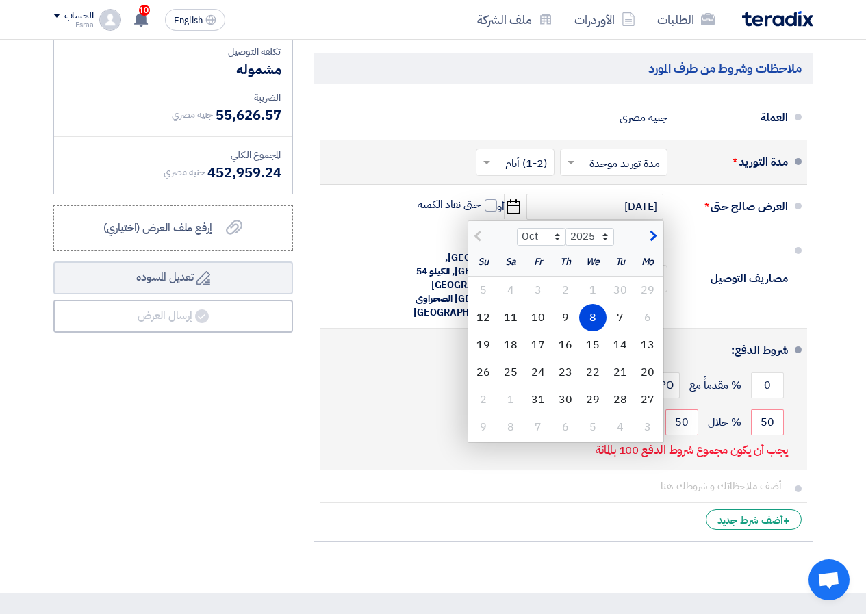
click at [346, 431] on div "شروط الدفع: 0 % مقدماً مع Receiving PO 50 % خلال 50" at bounding box center [558, 399] width 457 height 130
click at [400, 406] on div "50 % خلال 50 يوم من Invoice Date" at bounding box center [558, 422] width 457 height 37
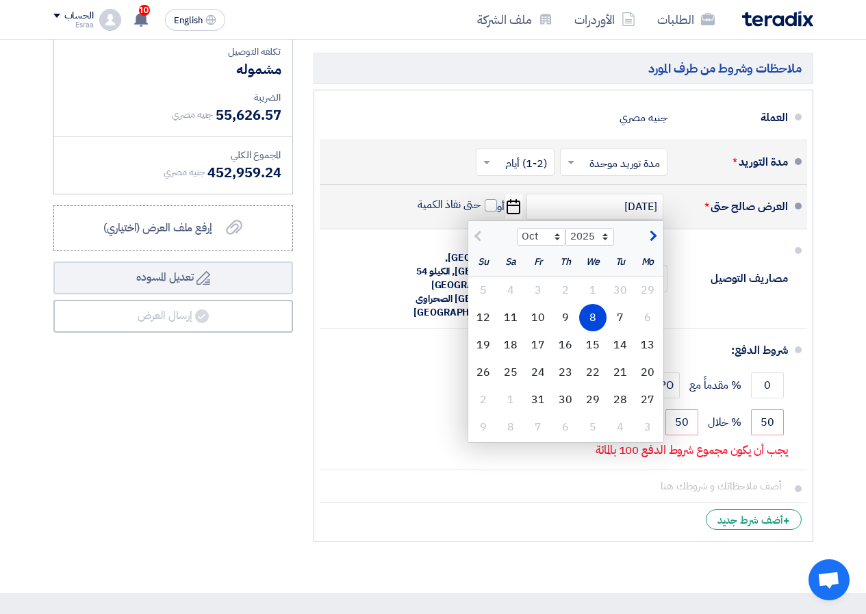
click at [593, 331] on div "8" at bounding box center [592, 317] width 27 height 27
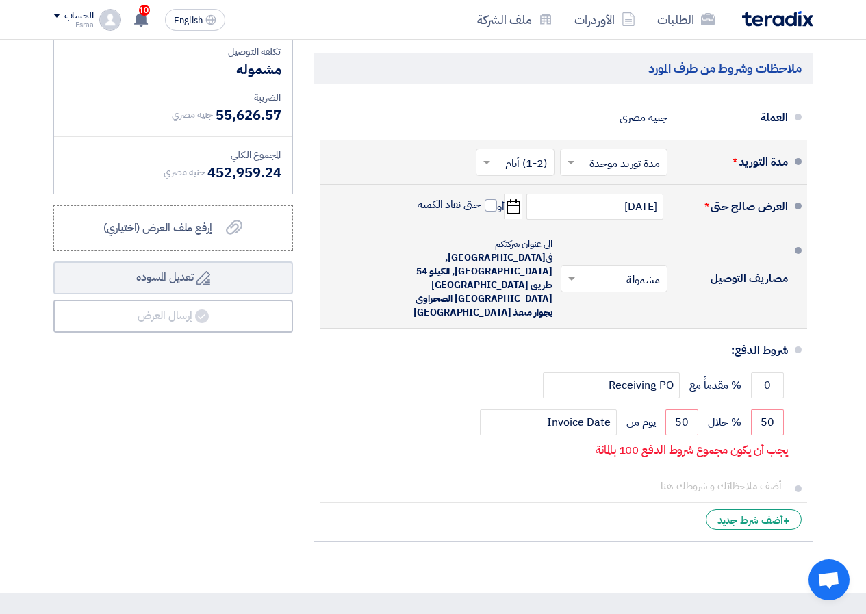
click at [570, 280] on span at bounding box center [569, 279] width 17 height 14
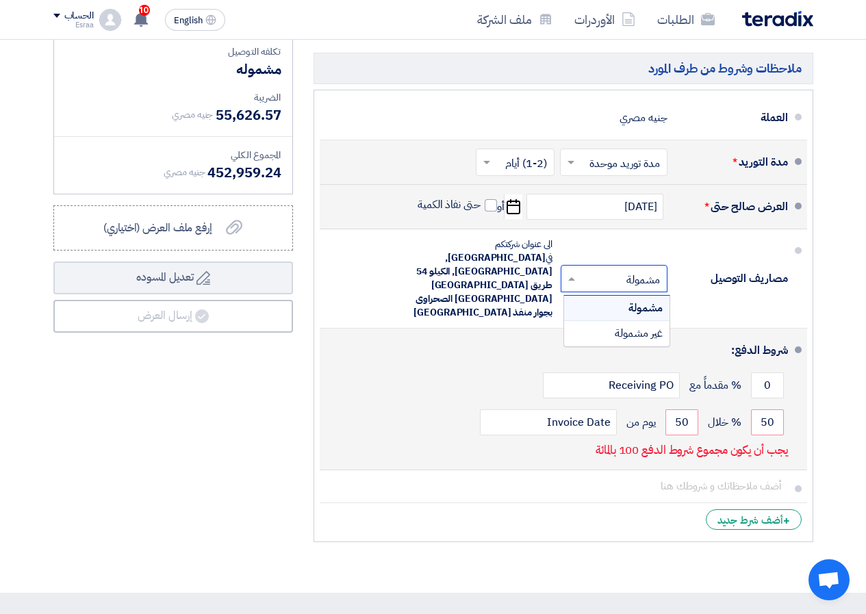
click at [482, 367] on div "0 % مقدماً مع Receiving PO" at bounding box center [558, 385] width 457 height 37
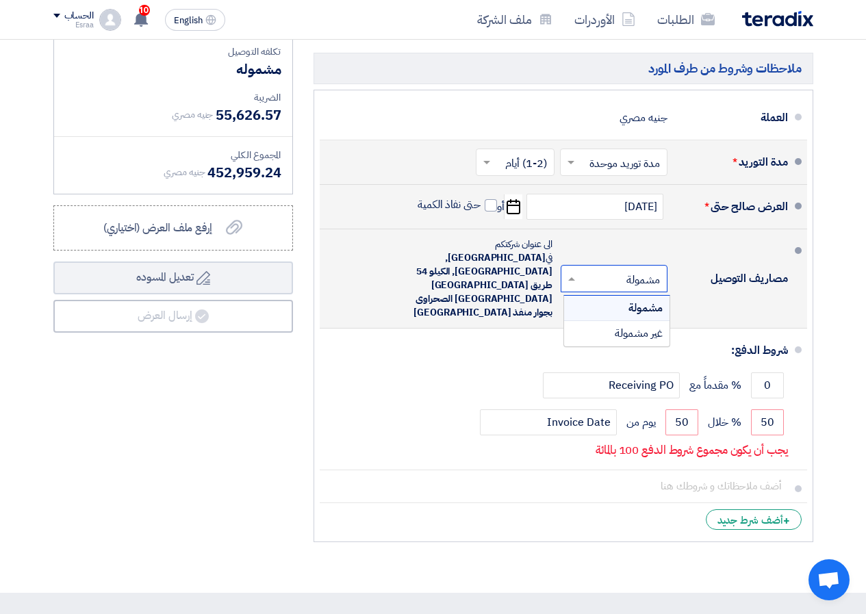
click at [573, 285] on span at bounding box center [569, 279] width 17 height 14
click at [592, 339] on div "غير مشمولة" at bounding box center [616, 333] width 105 height 25
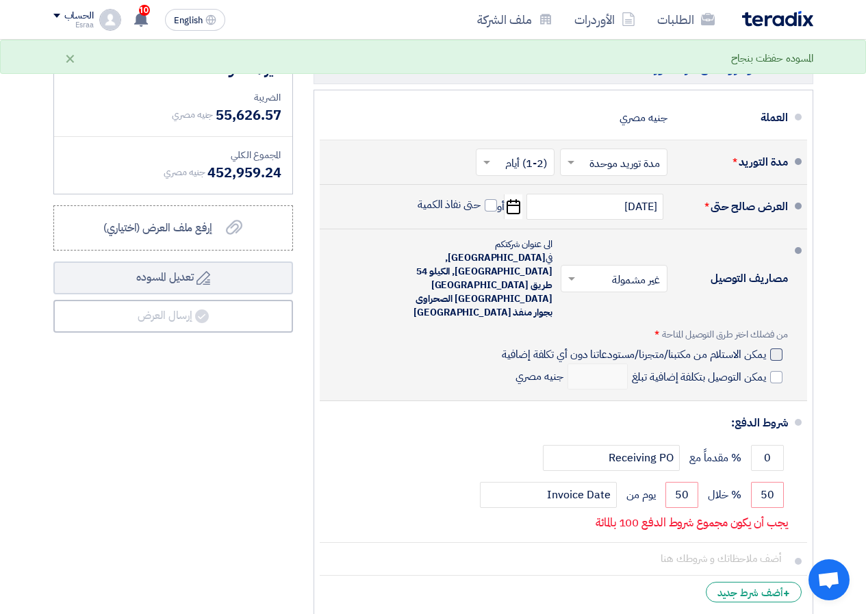
click at [768, 347] on label "يمكن الاستلام من مكتبنا/متجرنا/مستودعاتنا دون أي تكلفة إضافية" at bounding box center [642, 354] width 280 height 14
click at [765, 347] on input "يمكن الاستلام من مكتبنا/متجرنا/مستودعاتنا دون أي تكلفة إضافية" at bounding box center [632, 360] width 266 height 26
checkbox input "true"
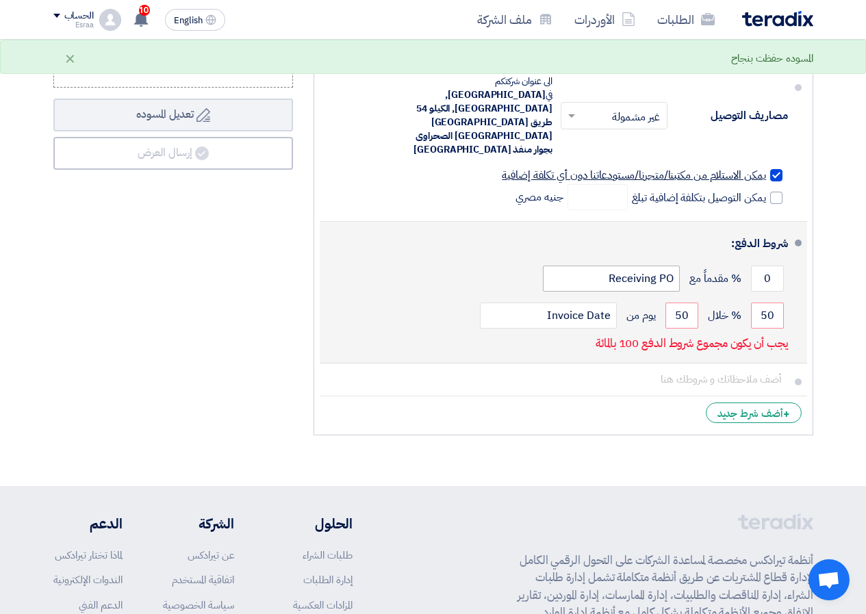
scroll to position [6979, 0]
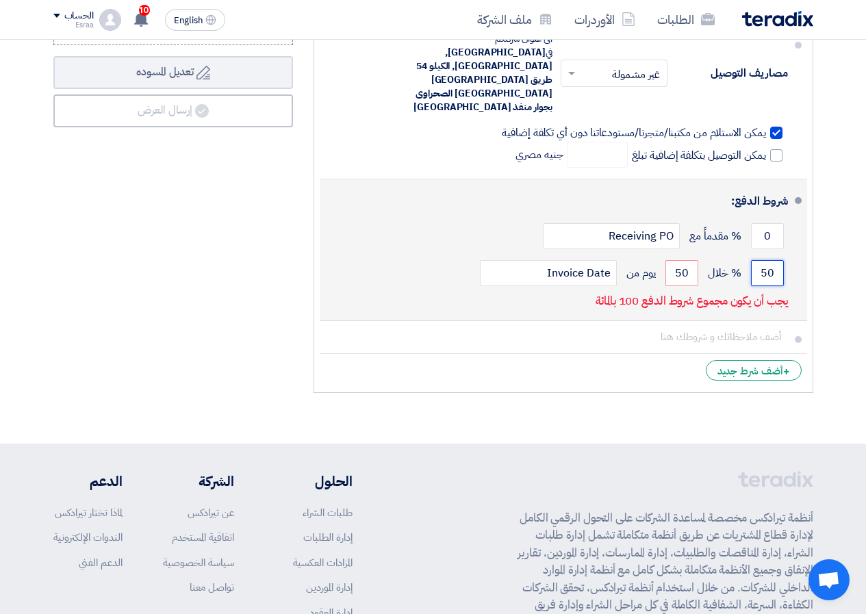
click at [751, 260] on input "50" at bounding box center [767, 273] width 33 height 26
type input "5"
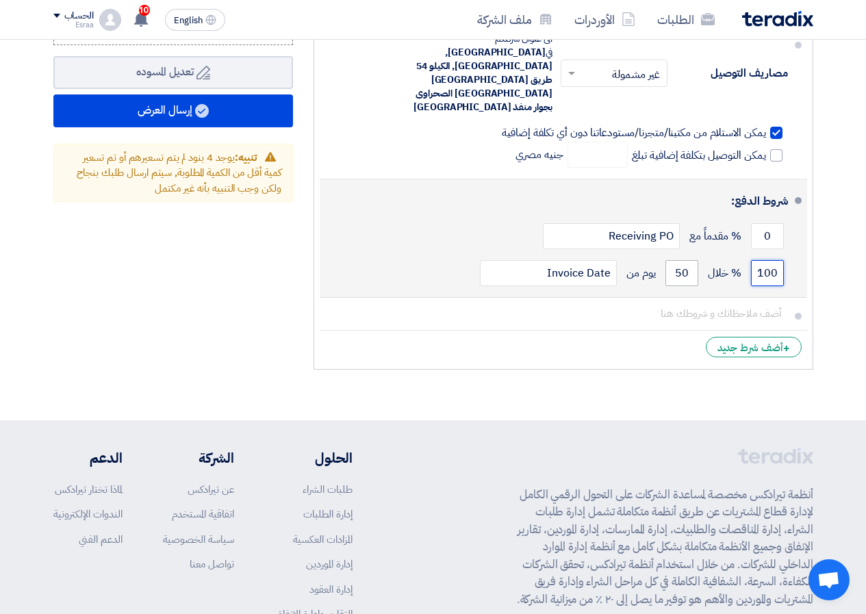
type input "100"
click at [687, 260] on input "50" at bounding box center [681, 273] width 33 height 26
type input "0"
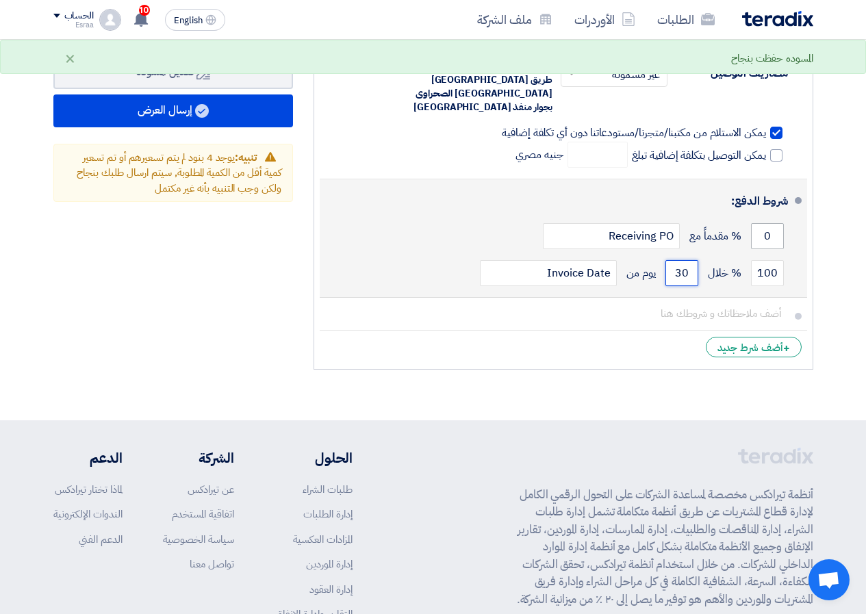
type input "30"
click at [757, 223] on input "0" at bounding box center [767, 236] width 33 height 26
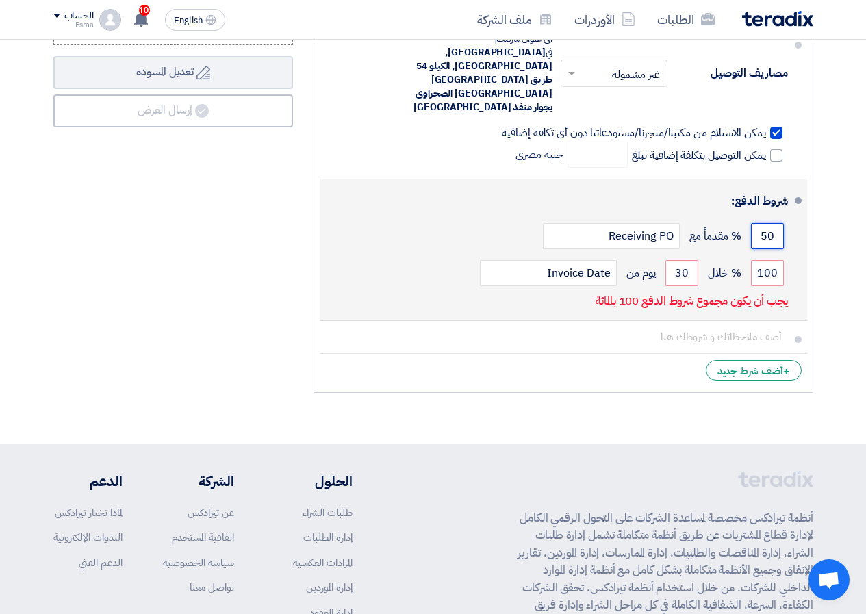
type input "5"
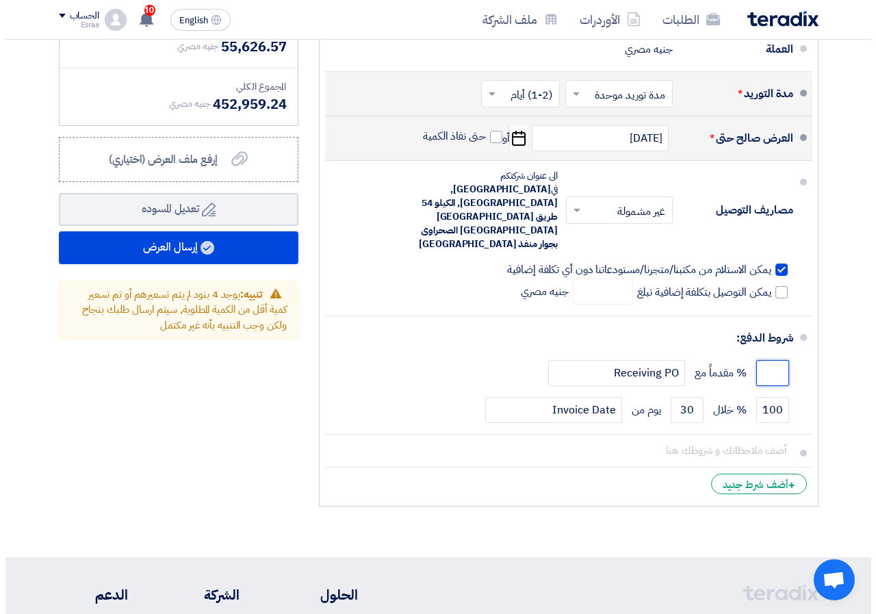
scroll to position [6774, 0]
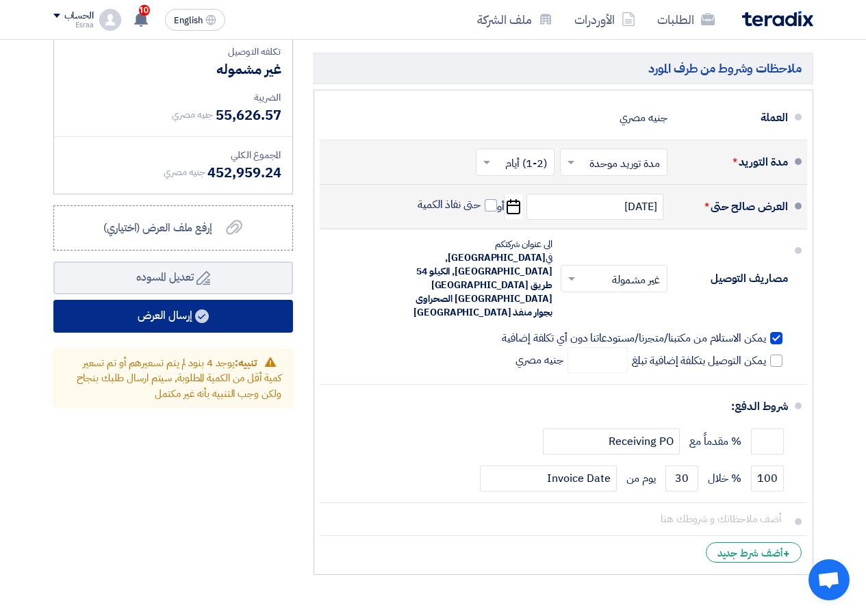
click at [101, 333] on button "إرسال العرض" at bounding box center [172, 316] width 239 height 33
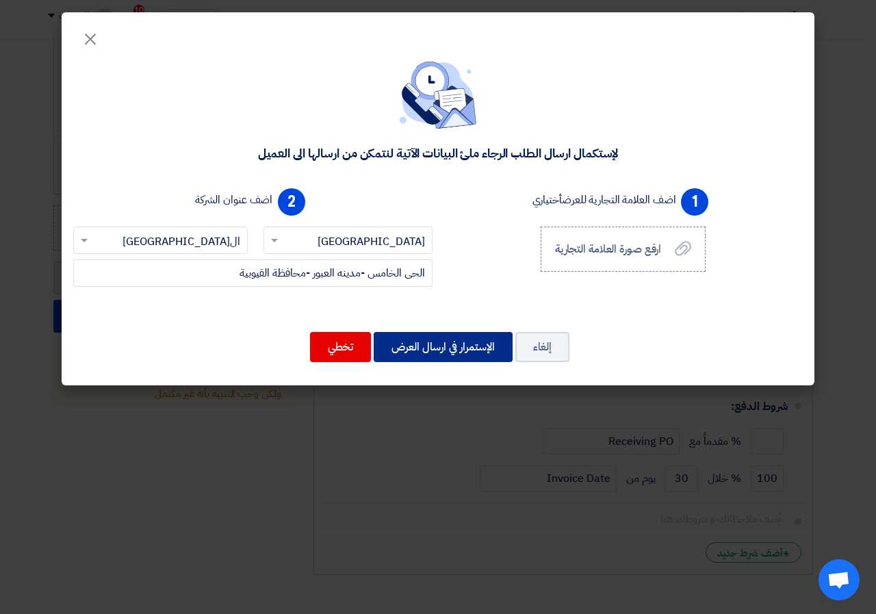
click at [399, 352] on button "الإستمرار في ارسال العرض" at bounding box center [443, 347] width 139 height 30
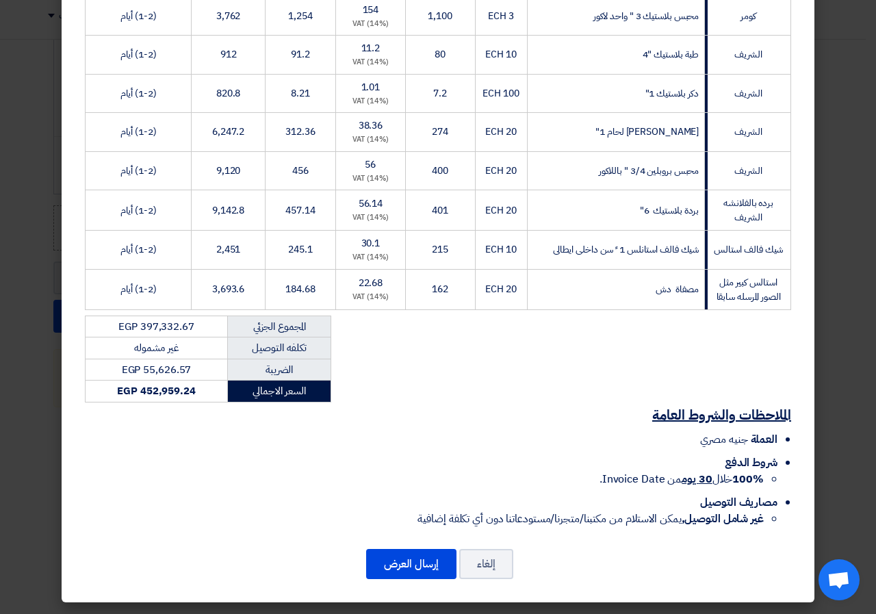
scroll to position [3088, 0]
click at [432, 564] on button "إرسال العرض" at bounding box center [411, 564] width 90 height 30
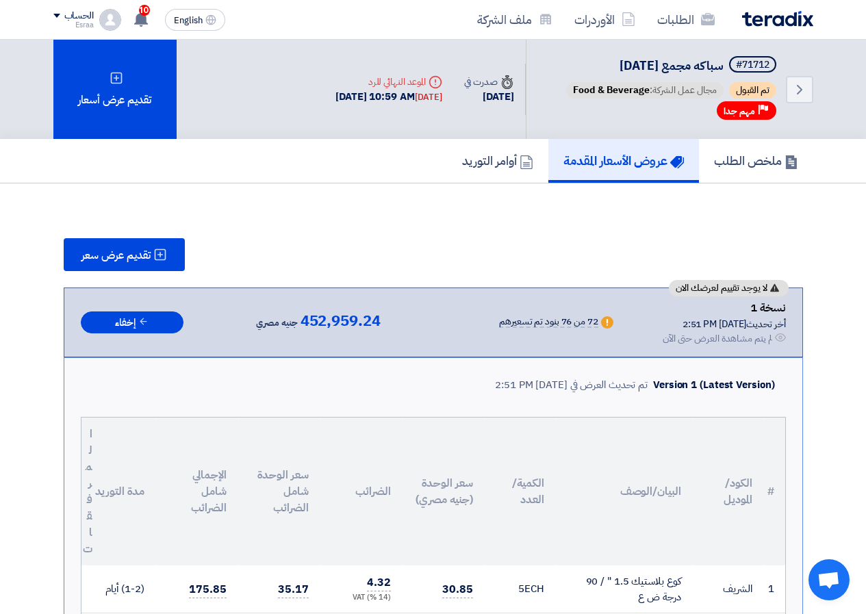
click at [390, 241] on div "تقديم عرض سعر" at bounding box center [433, 254] width 739 height 33
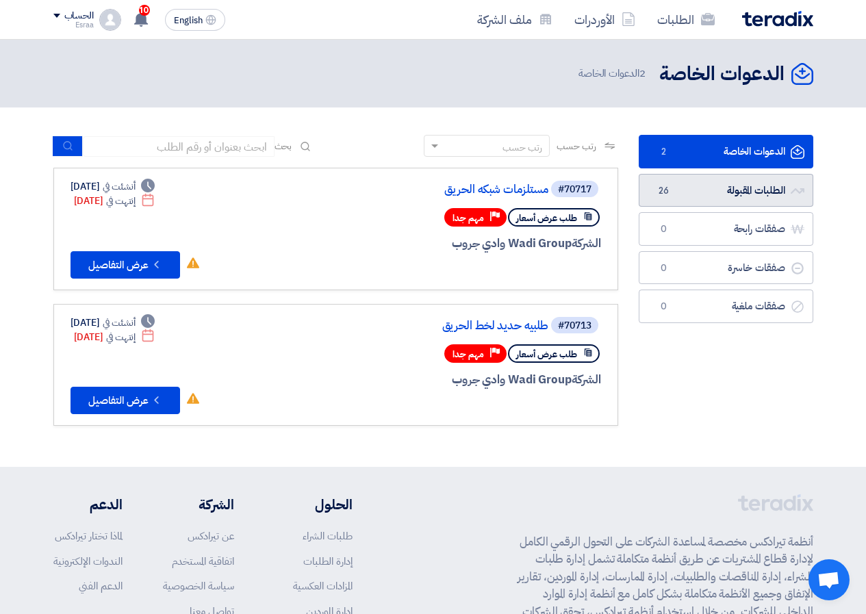
click at [695, 190] on link "الطلبات المقبولة الطلبات المقبولة 26" at bounding box center [725, 191] width 174 height 34
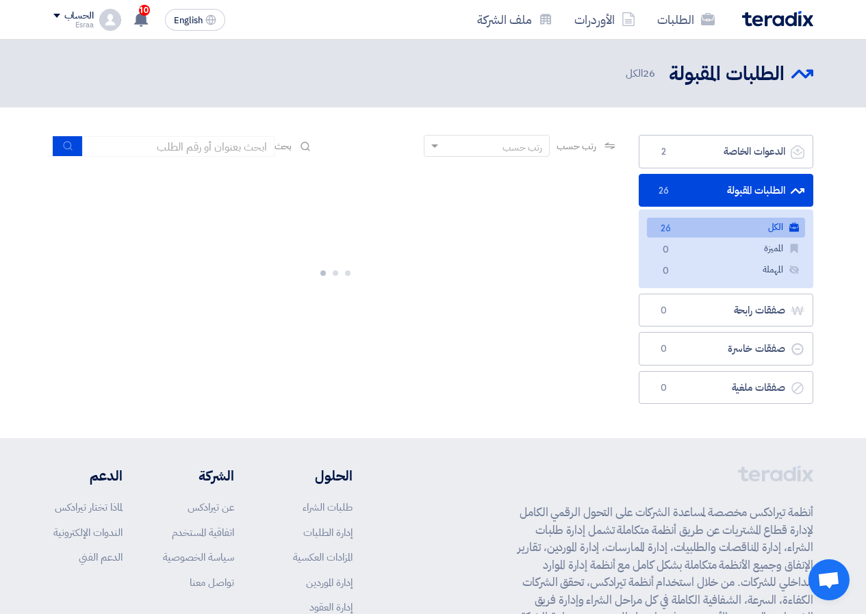
click at [692, 224] on link "الكل الكل 26" at bounding box center [726, 228] width 158 height 20
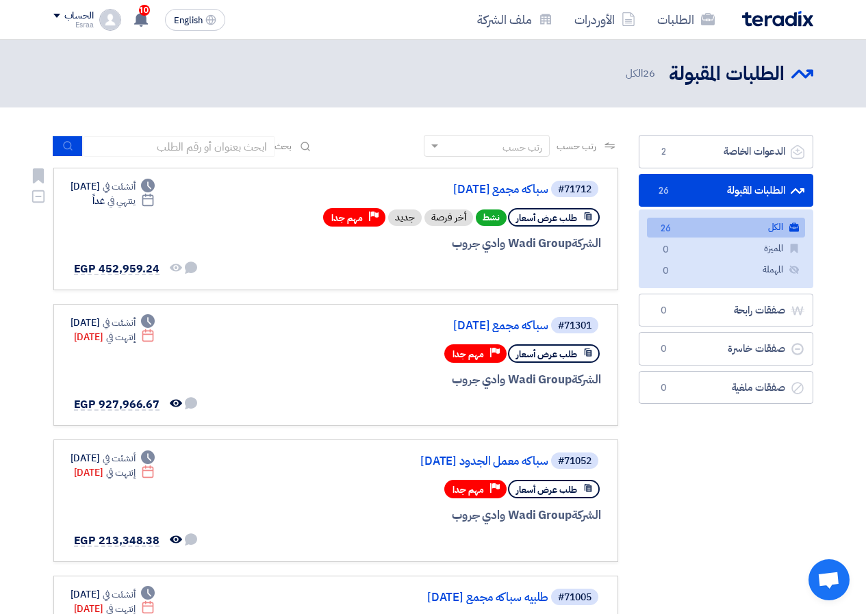
click at [423, 257] on div "#71712 سباكه مجمع [DATE] طلب عرض أسعار نشط أخر فرصة جديد Priority مهم جدا الشرك…" at bounding box center [436, 228] width 329 height 99
click at [525, 190] on link "سباكه مجمع [DATE]" at bounding box center [411, 189] width 274 height 12
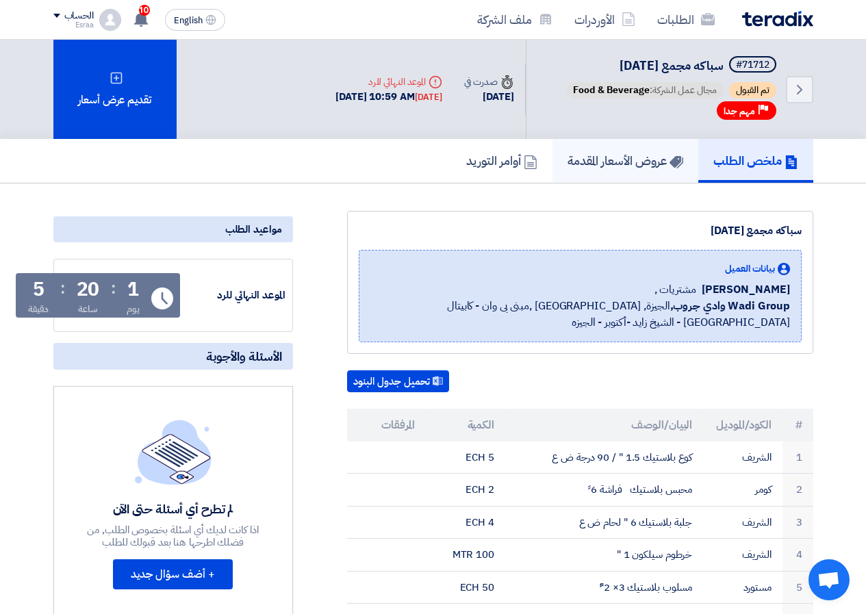
click at [649, 165] on h5 "عروض الأسعار المقدمة" at bounding box center [625, 161] width 116 height 16
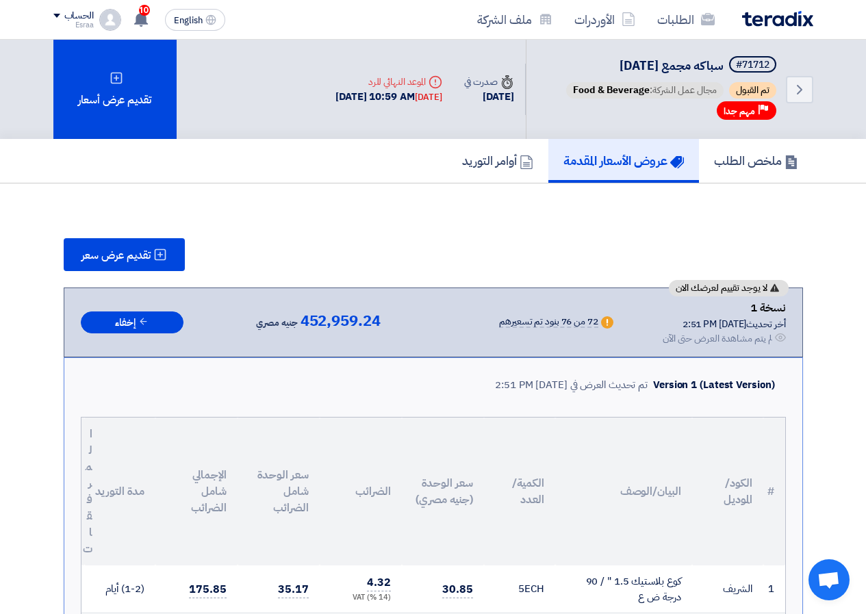
click at [59, 14] on span at bounding box center [56, 16] width 7 height 4
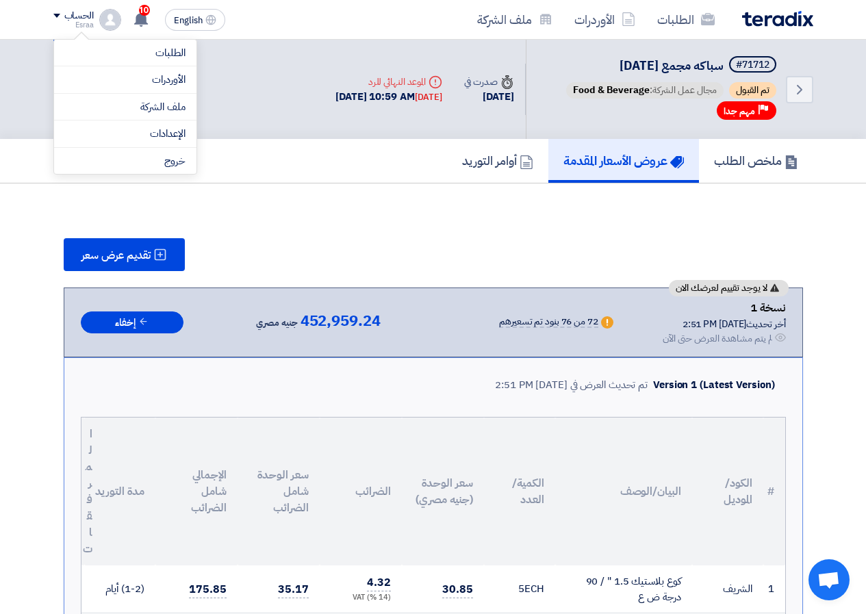
click at [280, 179] on div "ملخص الطلب عروض الأسعار المقدمة أوامر التوريد" at bounding box center [433, 161] width 760 height 44
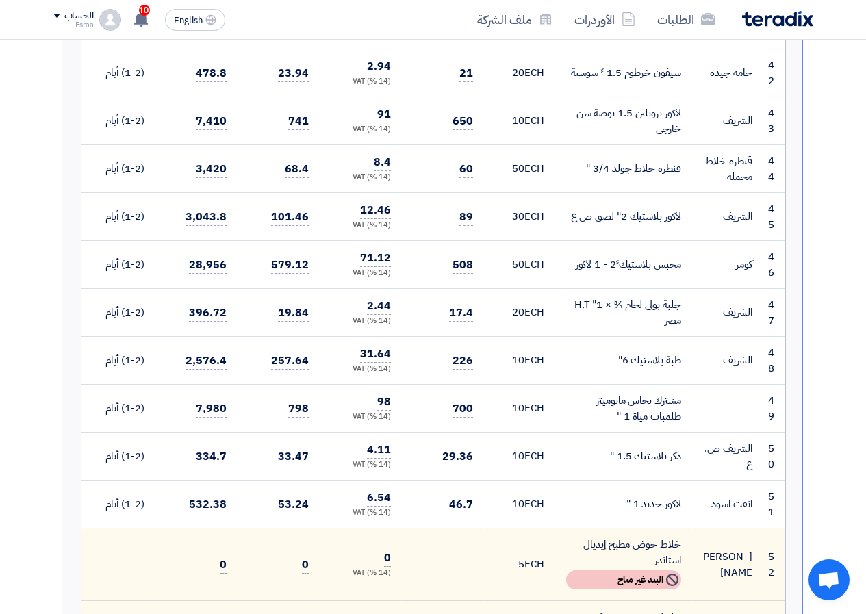
scroll to position [2874, 0]
